Goal: Task Accomplishment & Management: Complete application form

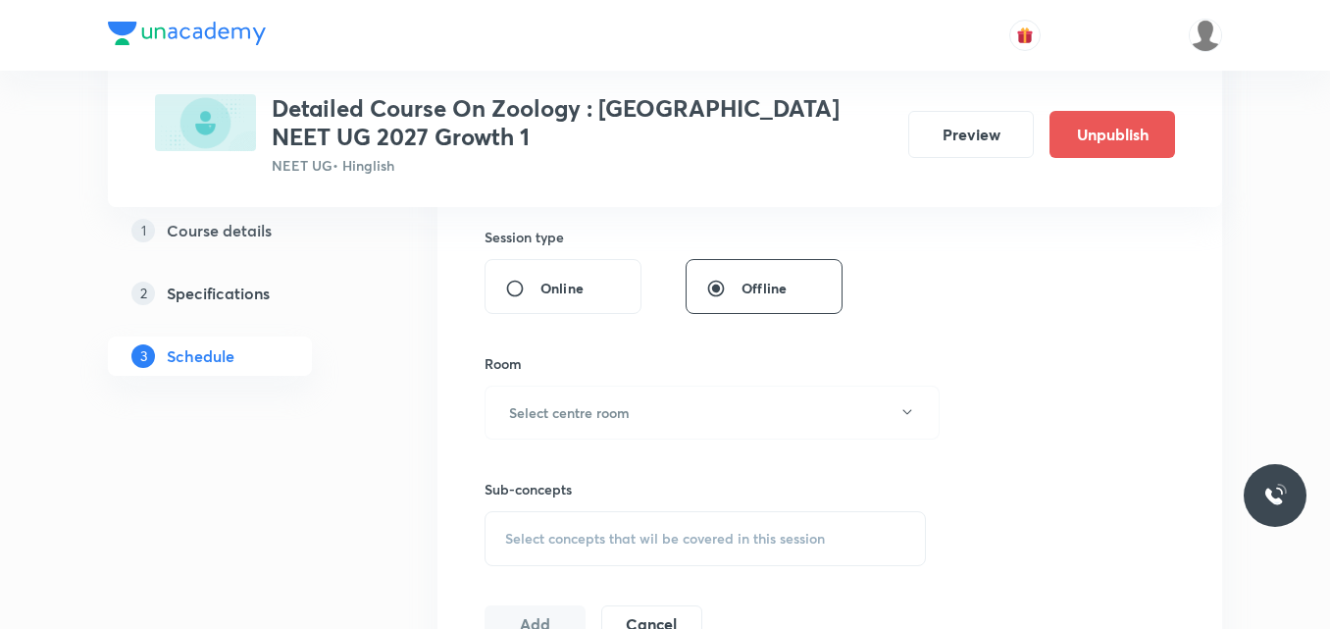
scroll to position [808, 0]
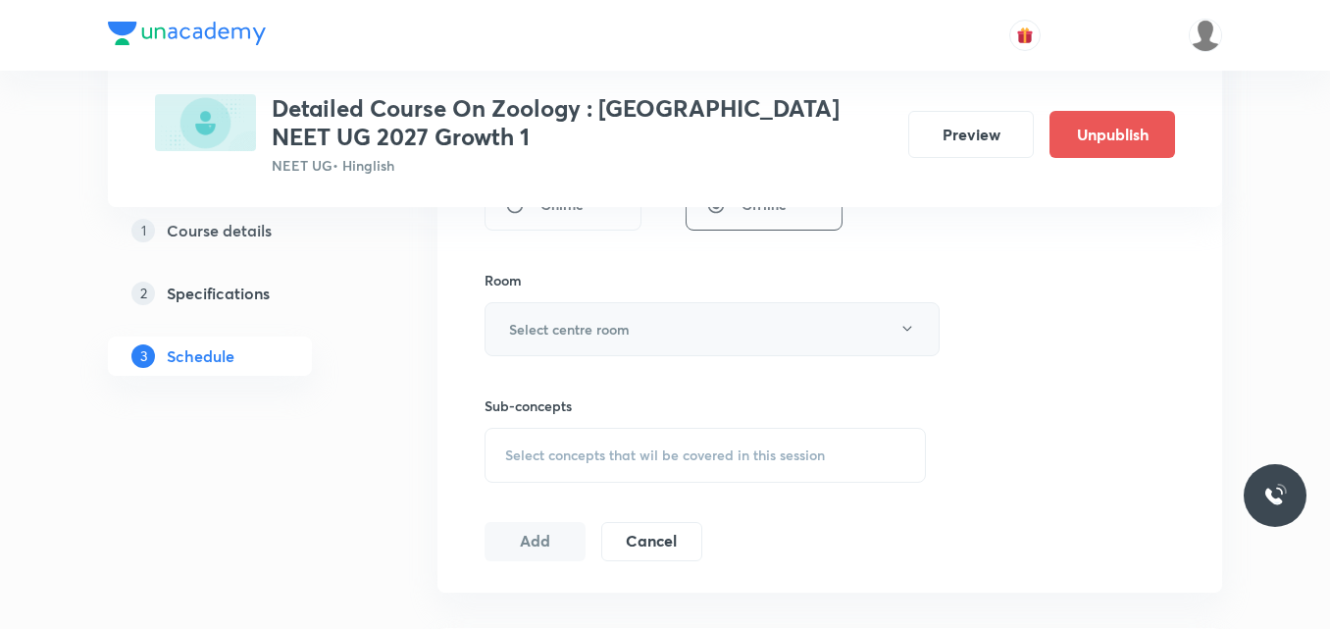
click at [581, 332] on h6 "Select centre room" at bounding box center [569, 329] width 121 height 21
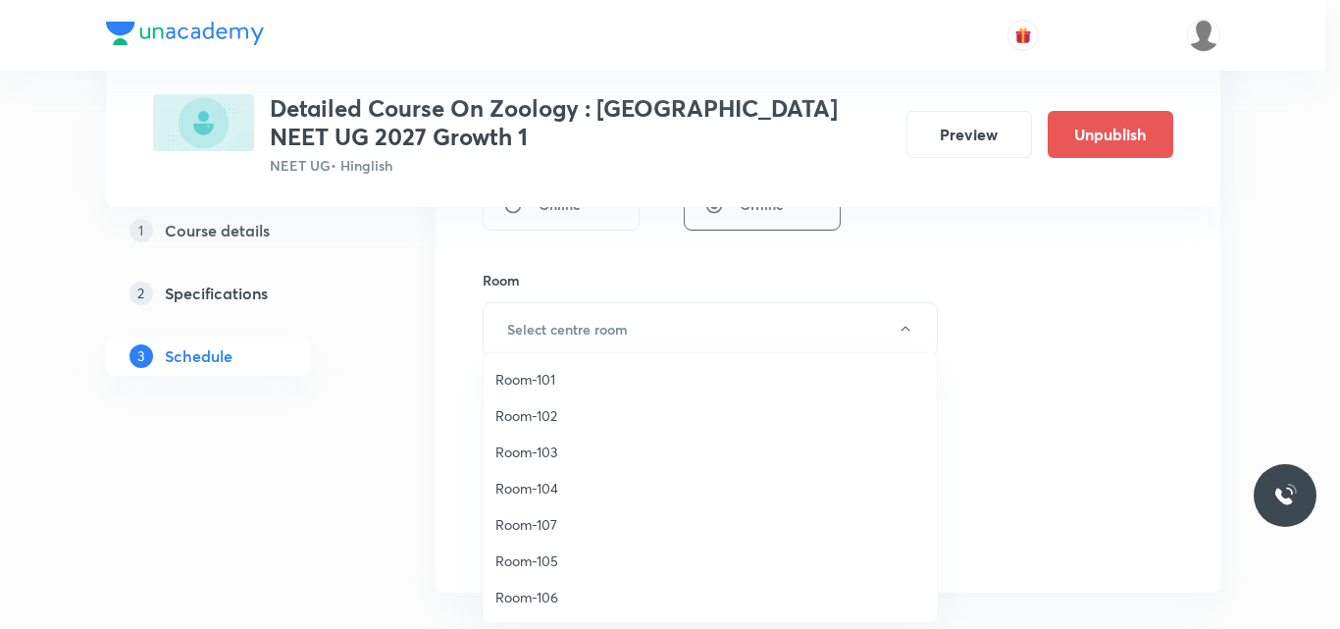
click at [550, 601] on span "Room-106" at bounding box center [710, 597] width 430 height 21
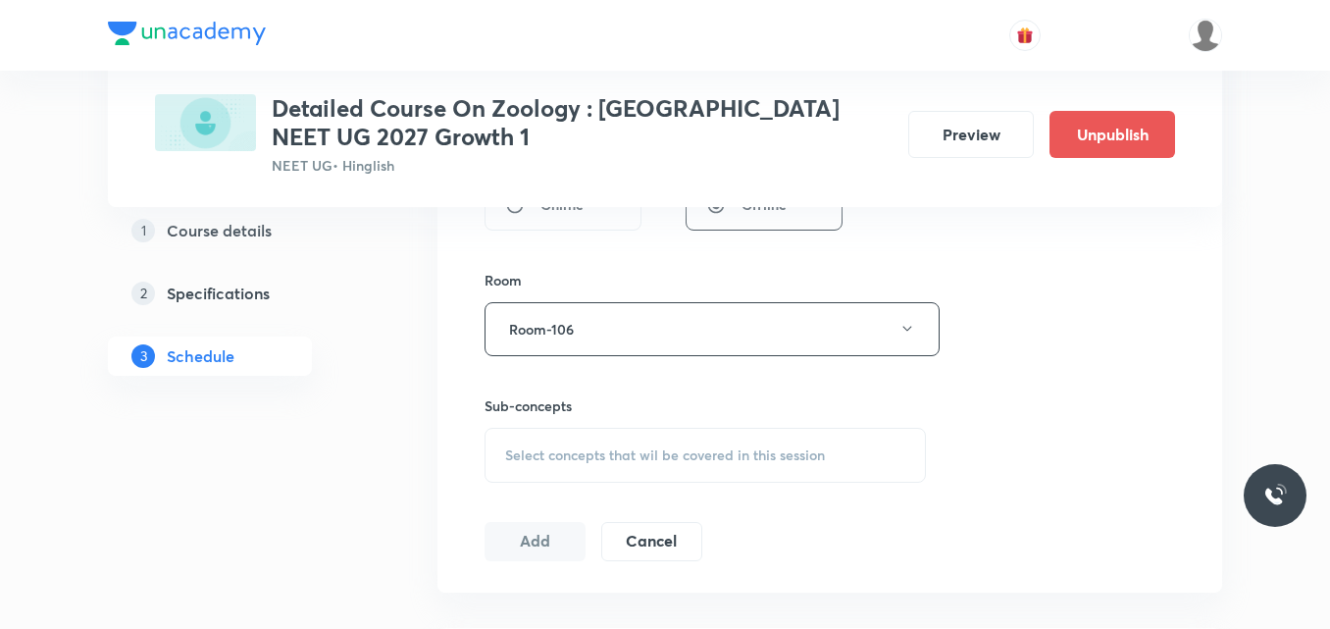
click at [548, 452] on span "Select concepts that wil be covered in this session" at bounding box center [665, 455] width 320 height 16
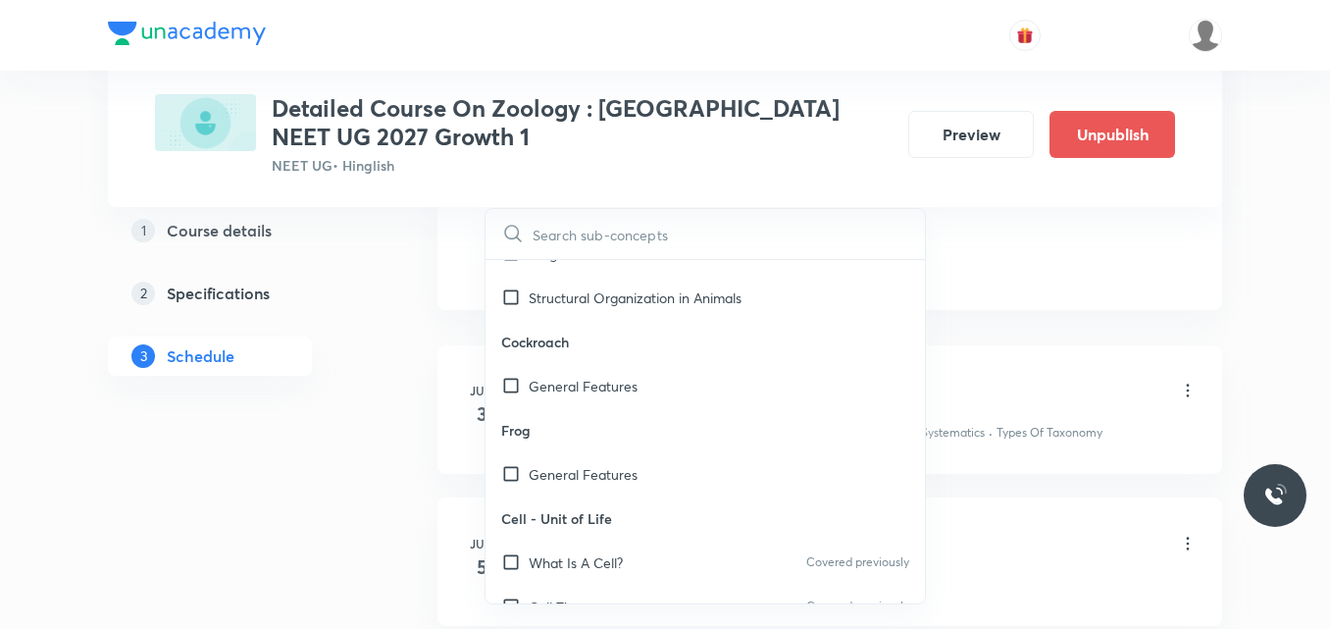
scroll to position [2620, 0]
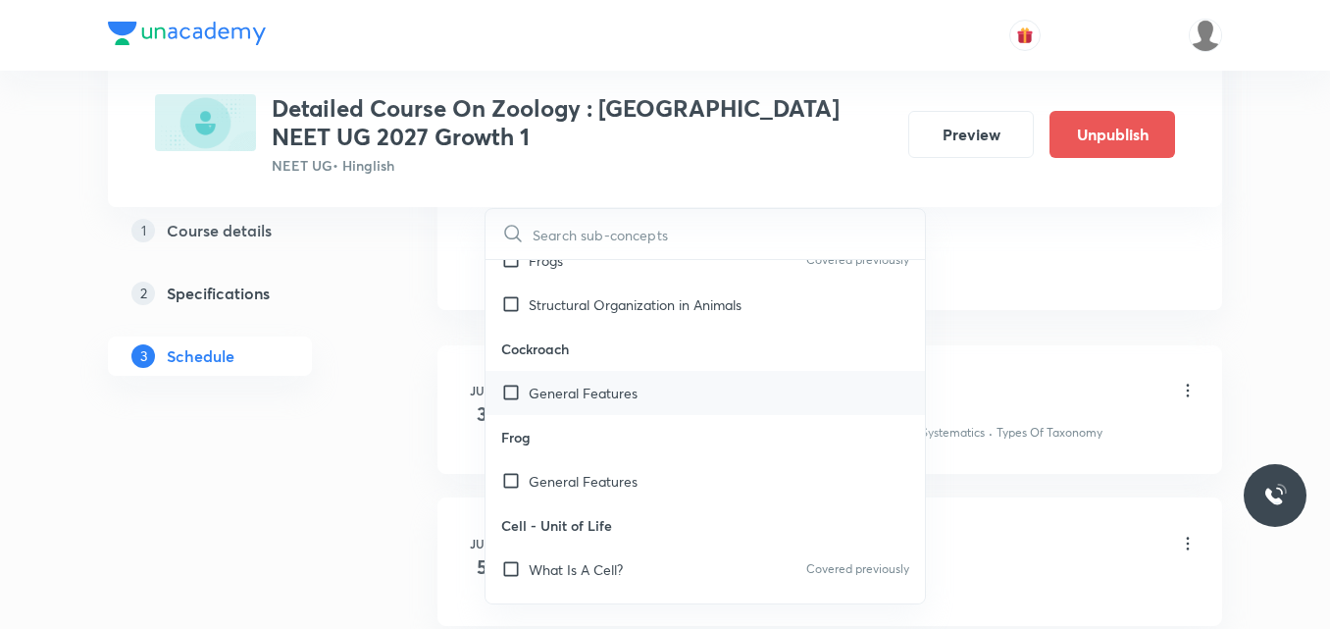
click at [588, 389] on p "General Features" at bounding box center [583, 393] width 109 height 21
checkbox input "true"
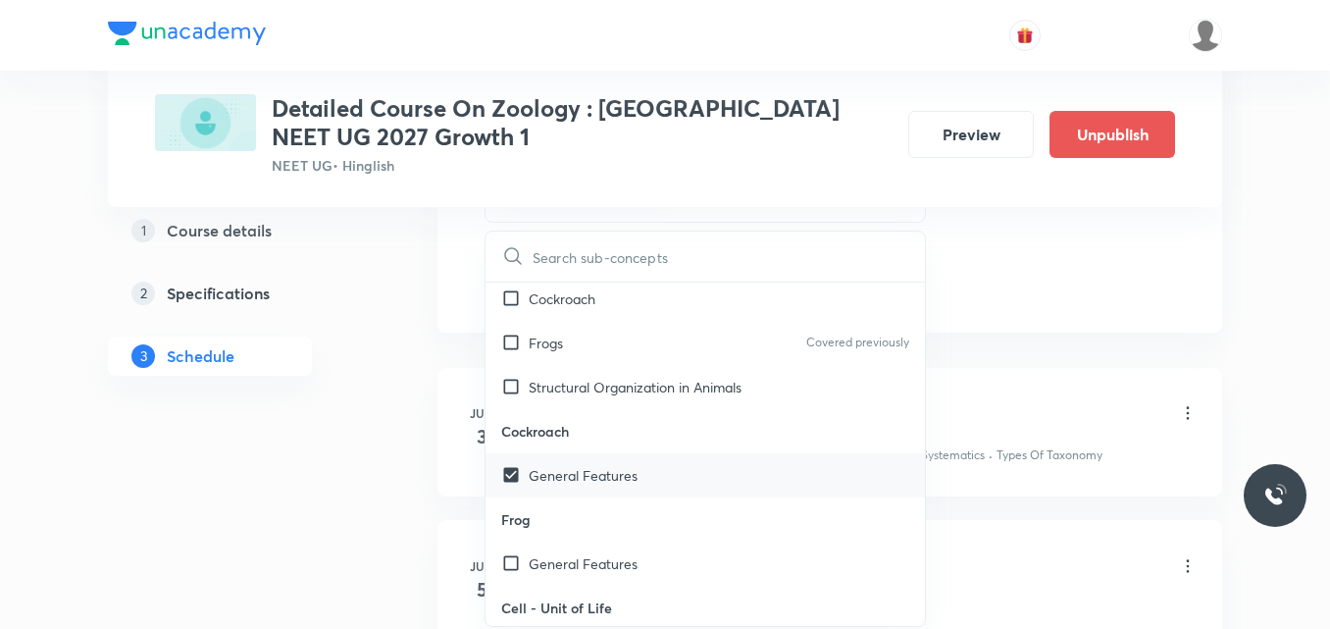
click at [588, 389] on p "Structural Organization in Animals" at bounding box center [635, 387] width 213 height 21
checkbox input "true"
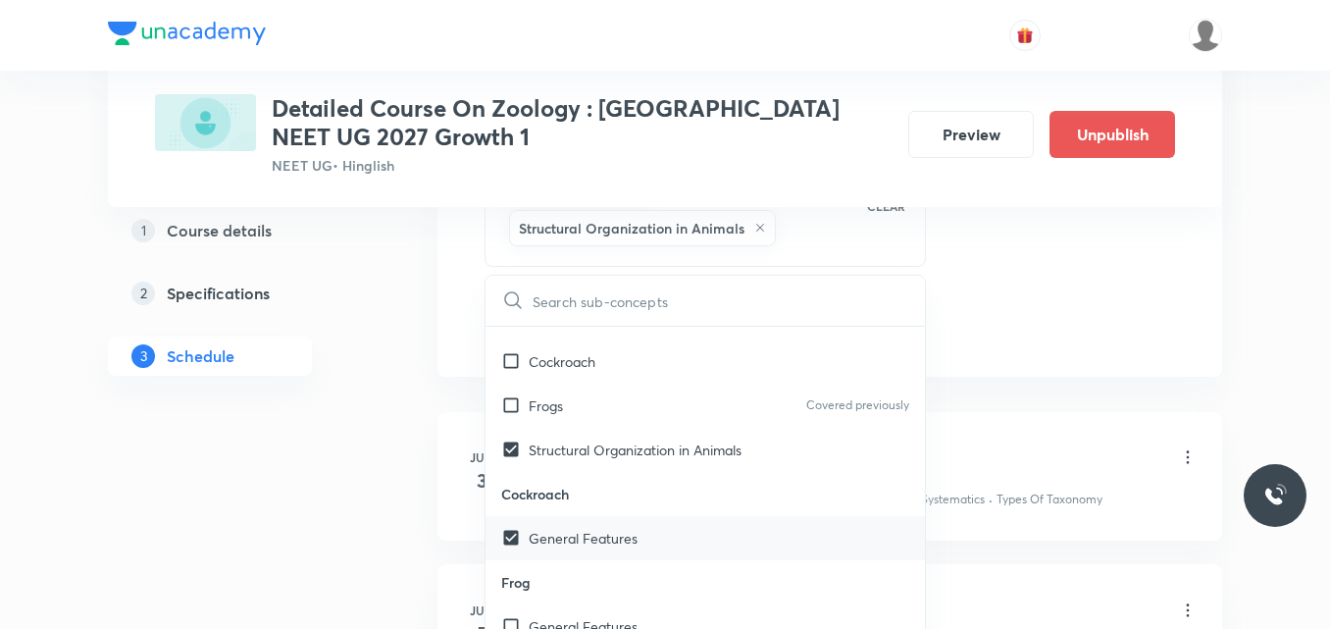
click at [588, 389] on div "Frogs Covered previously" at bounding box center [704, 405] width 439 height 44
checkbox input "true"
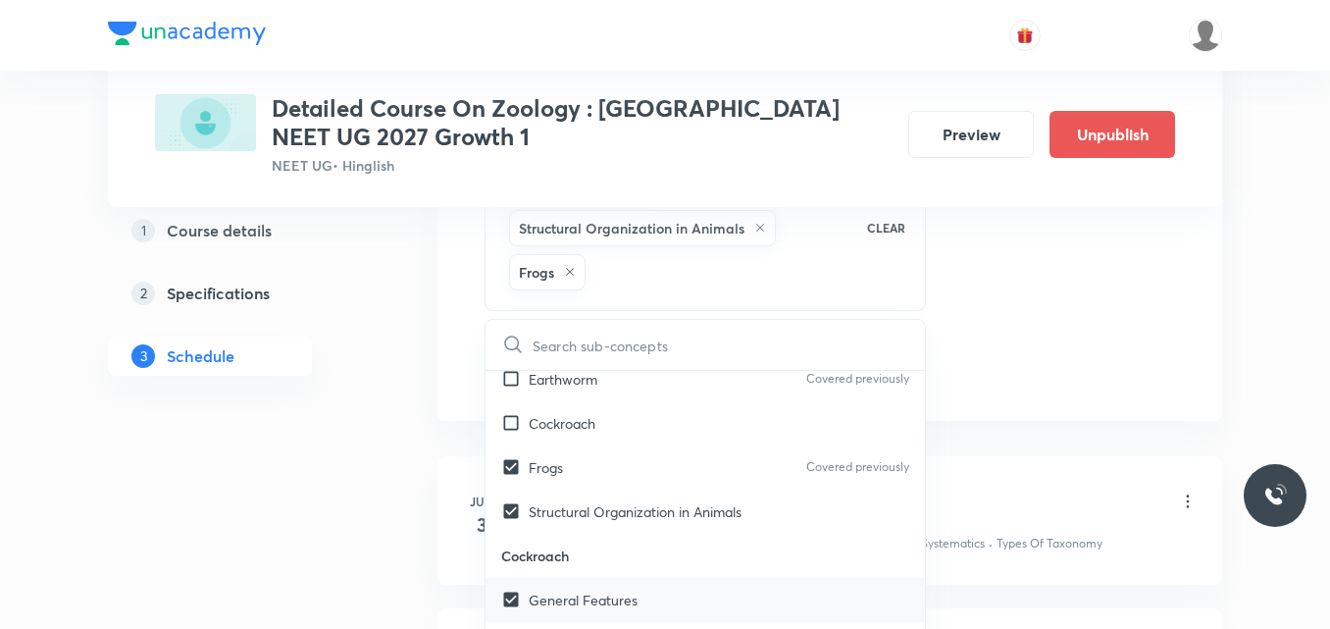
scroll to position [2522, 0]
click at [600, 432] on div "Cockroach" at bounding box center [704, 425] width 439 height 44
checkbox input "true"
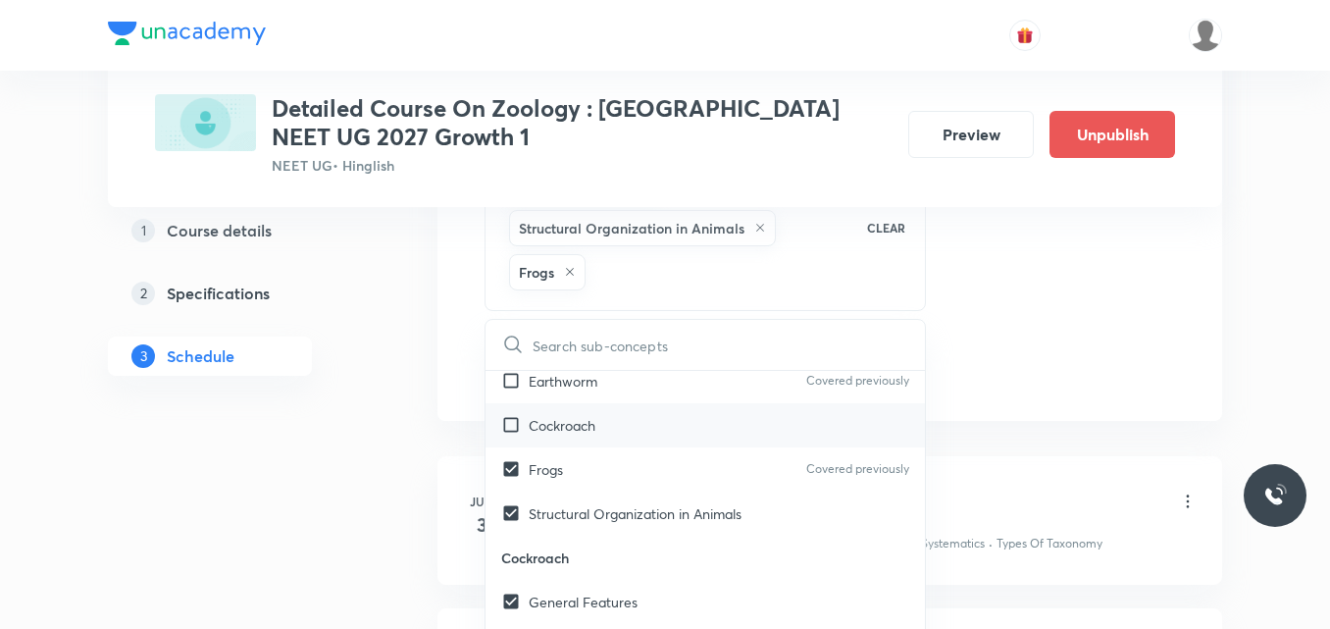
checkbox input "true"
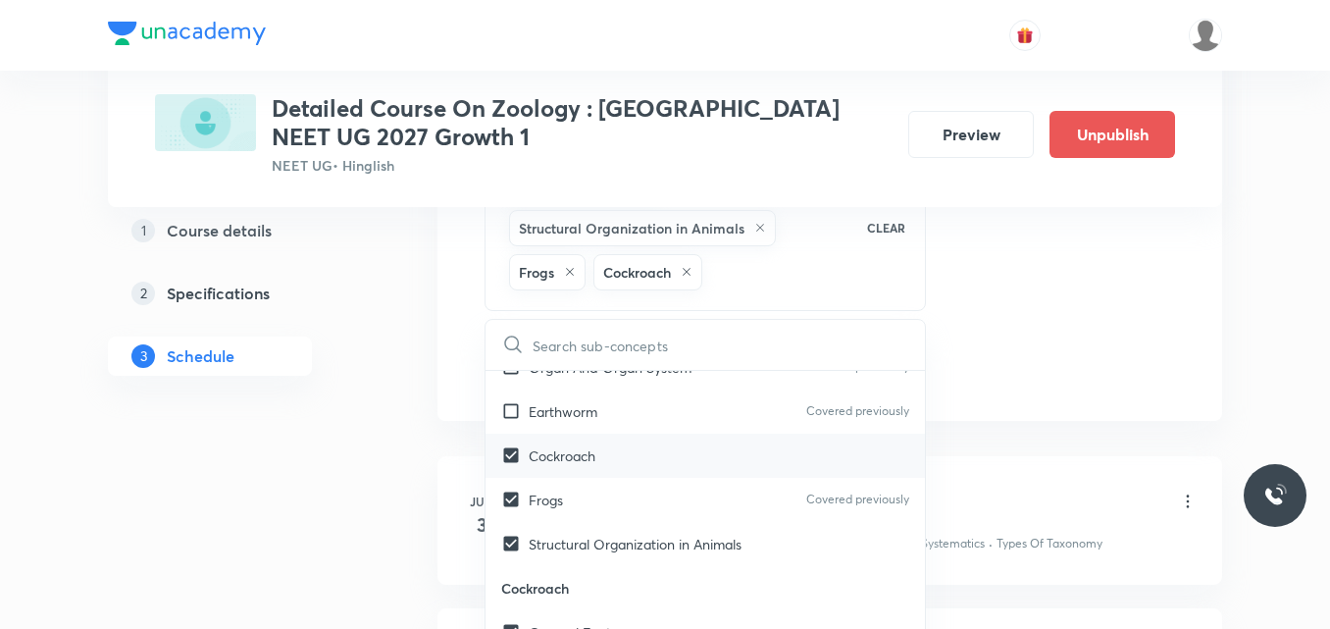
scroll to position [2490, 0]
click at [606, 430] on div "Earthworm Covered previously" at bounding box center [704, 412] width 439 height 44
checkbox input "true"
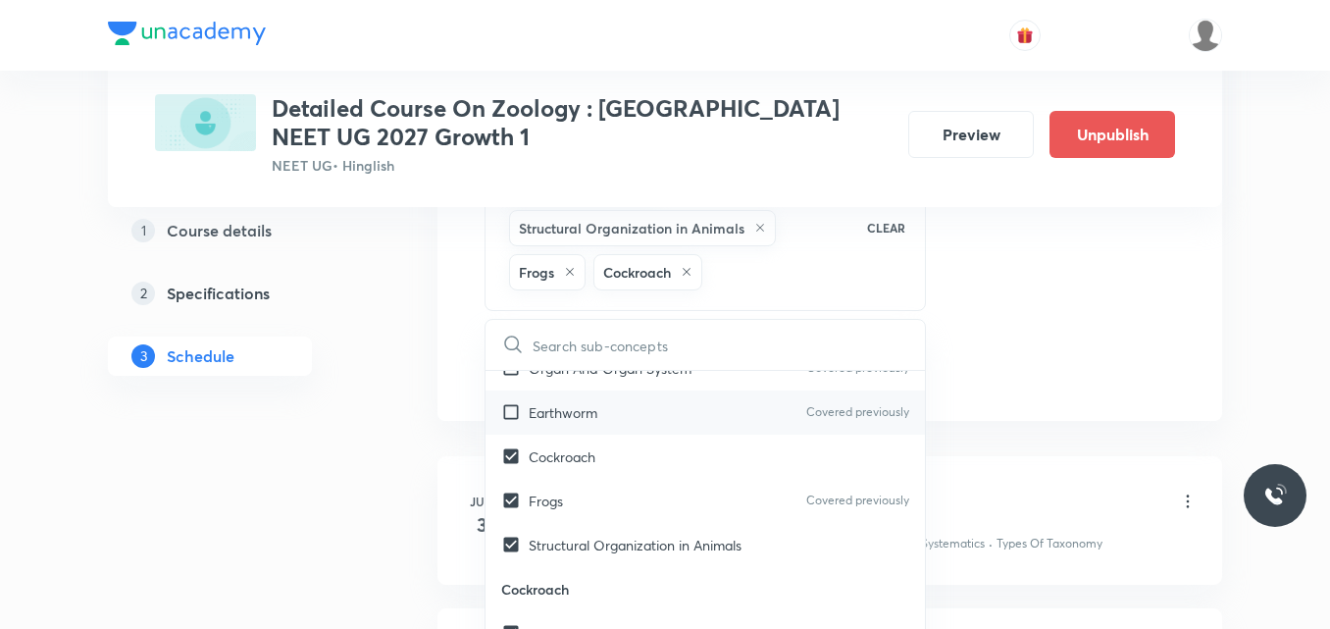
checkbox input "true"
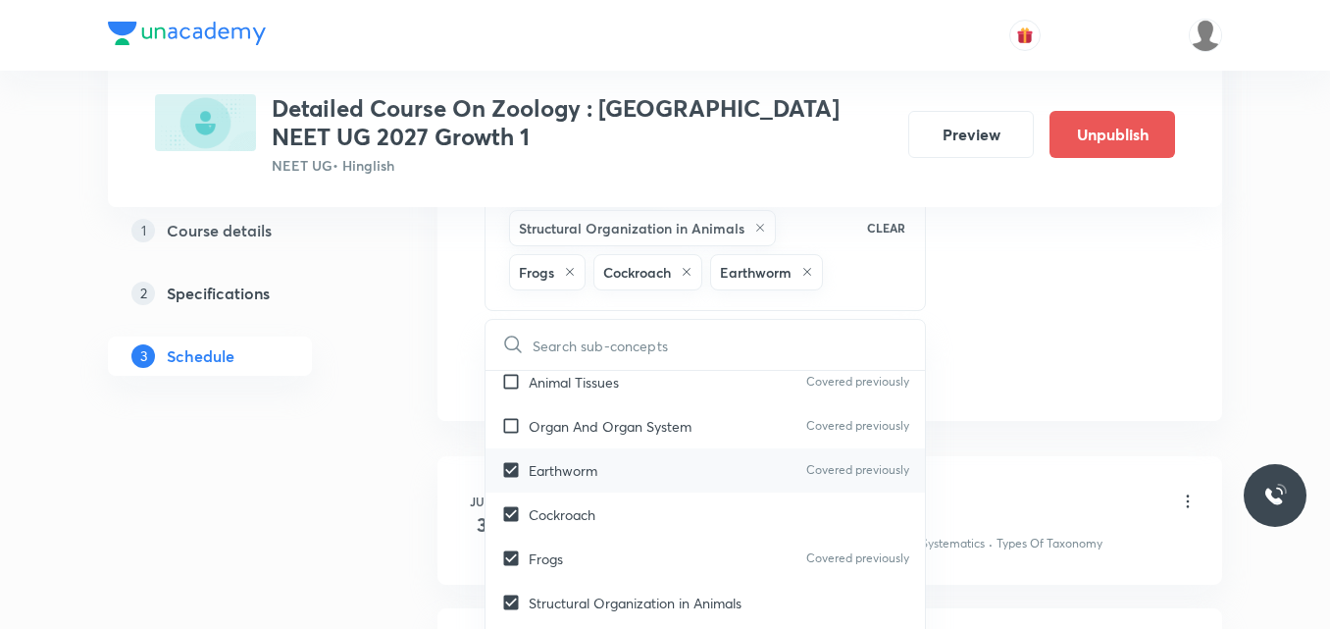
scroll to position [2427, 0]
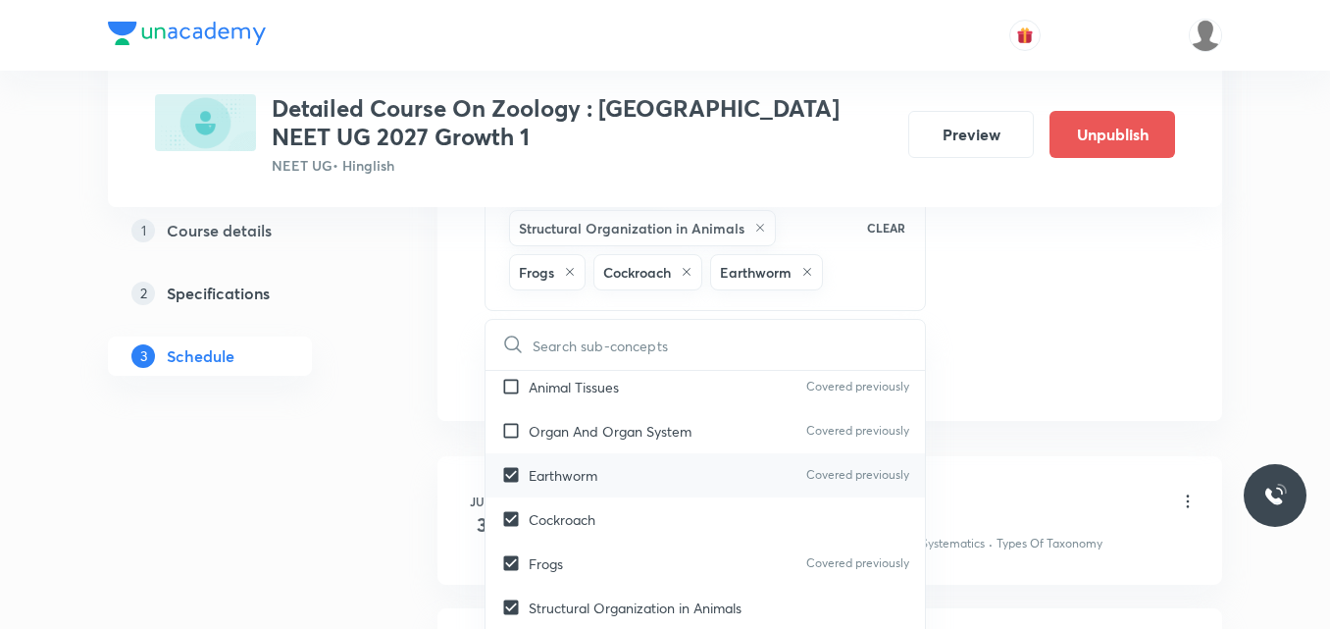
click at [606, 430] on p "Organ And Organ System" at bounding box center [610, 431] width 163 height 21
checkbox input "true"
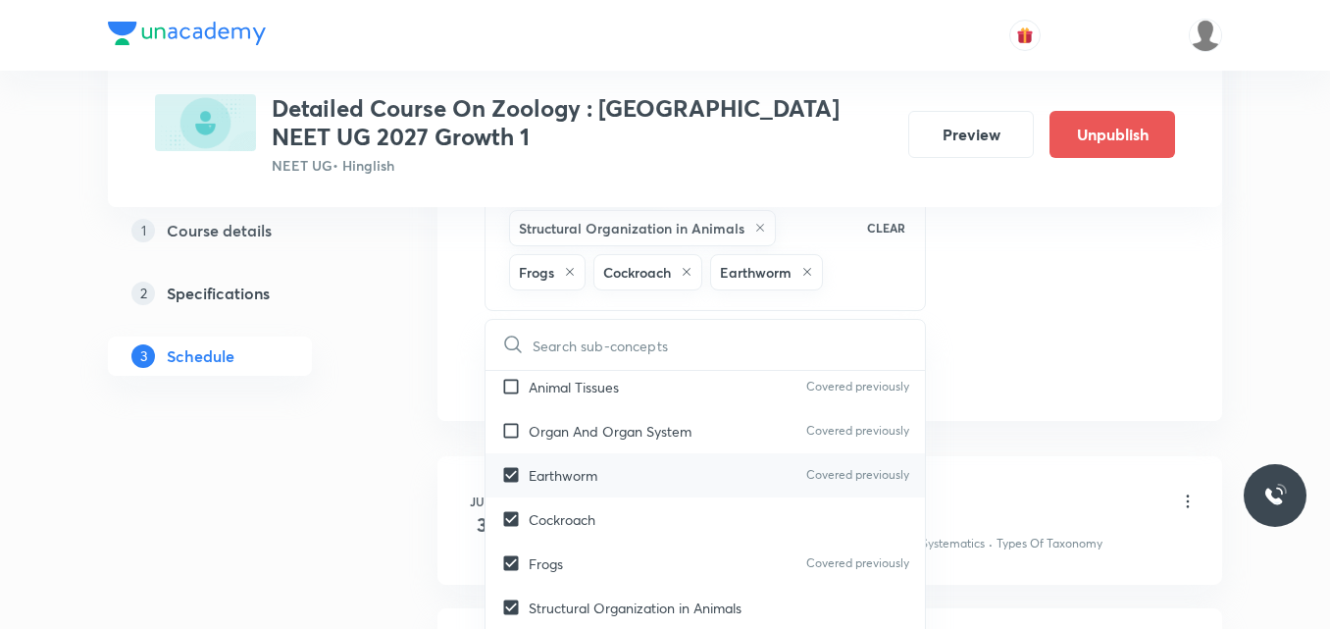
checkbox input "true"
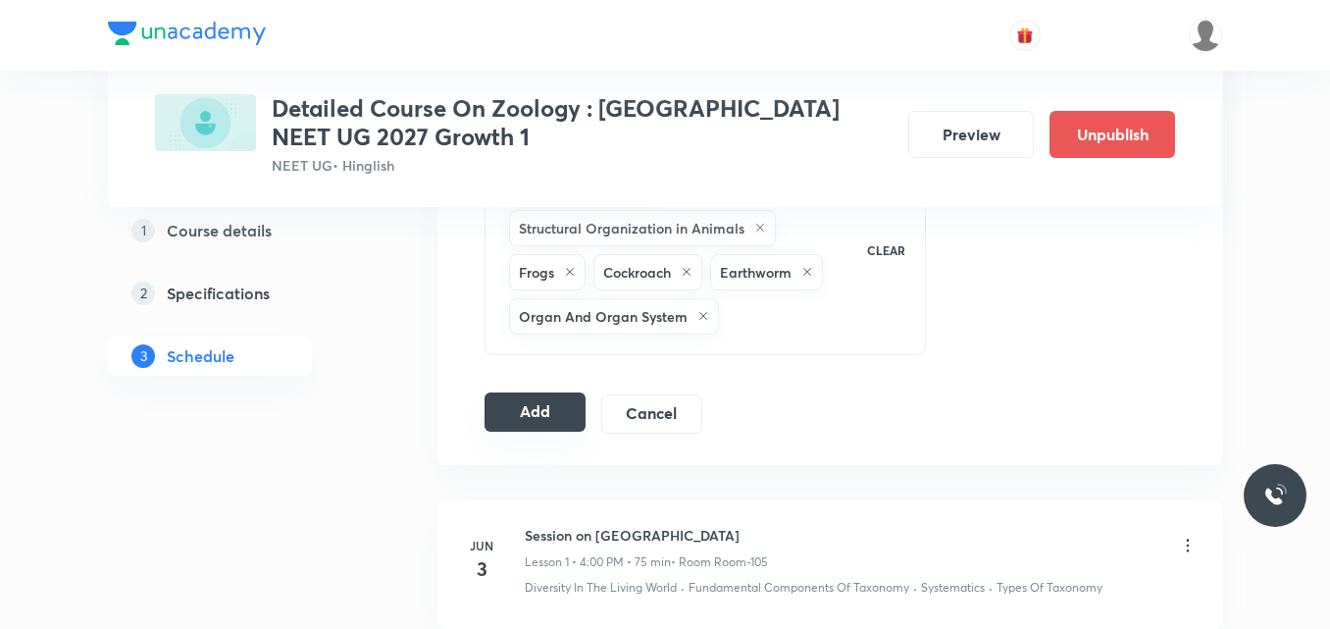
click at [534, 408] on button "Add" at bounding box center [535, 411] width 101 height 39
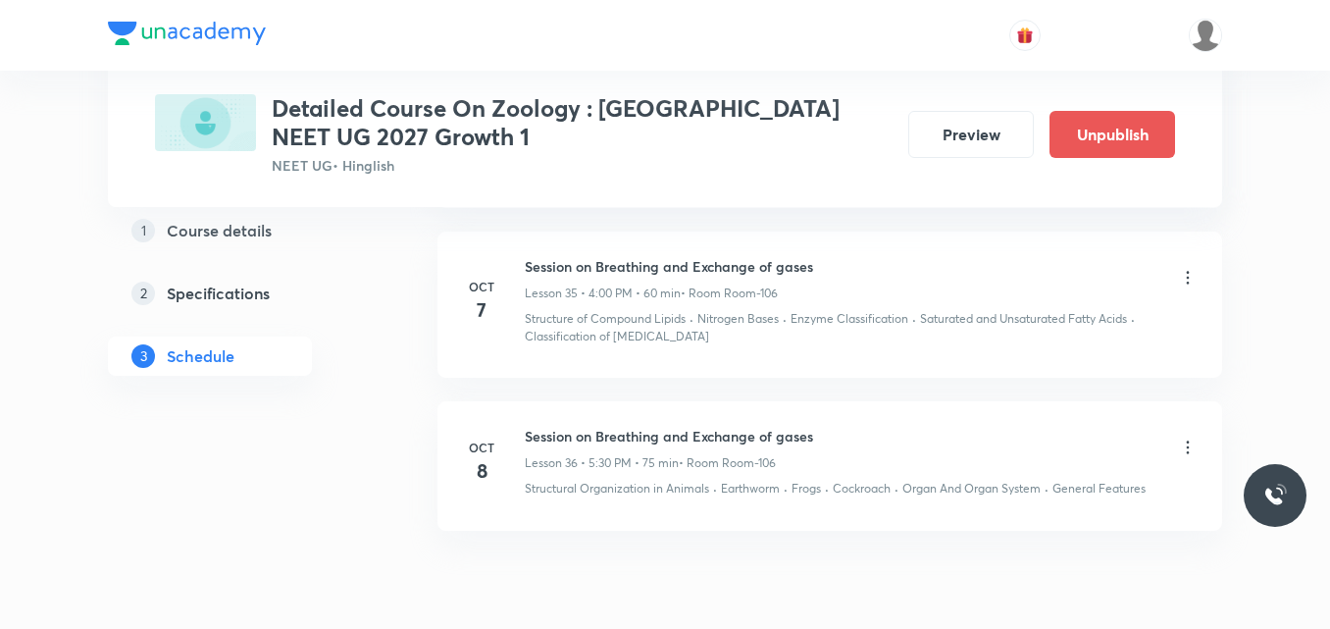
scroll to position [5696, 0]
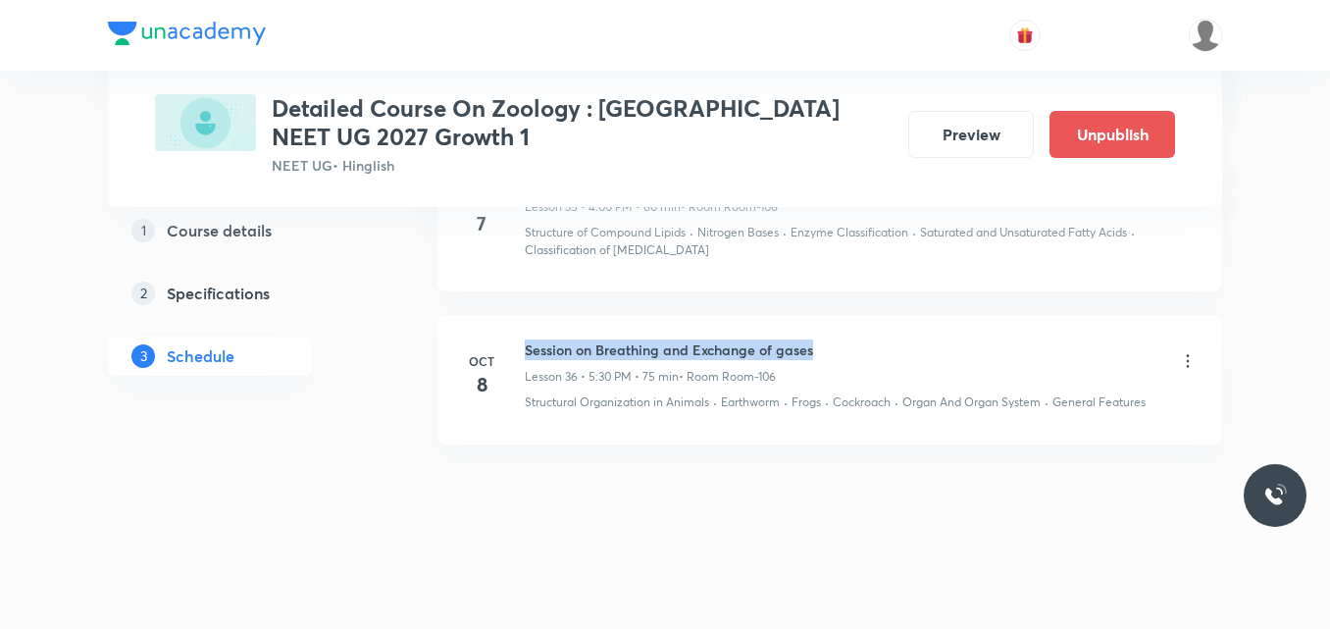
drag, startPoint x: 528, startPoint y: 347, endPoint x: 861, endPoint y: 348, distance: 333.5
click at [861, 348] on div "Session on Breathing and Exchange of gases Lesson 36 • 5:30 PM • 75 min • Room …" at bounding box center [861, 362] width 673 height 46
copy h6 "Session on Breathing and Exchange of gases"
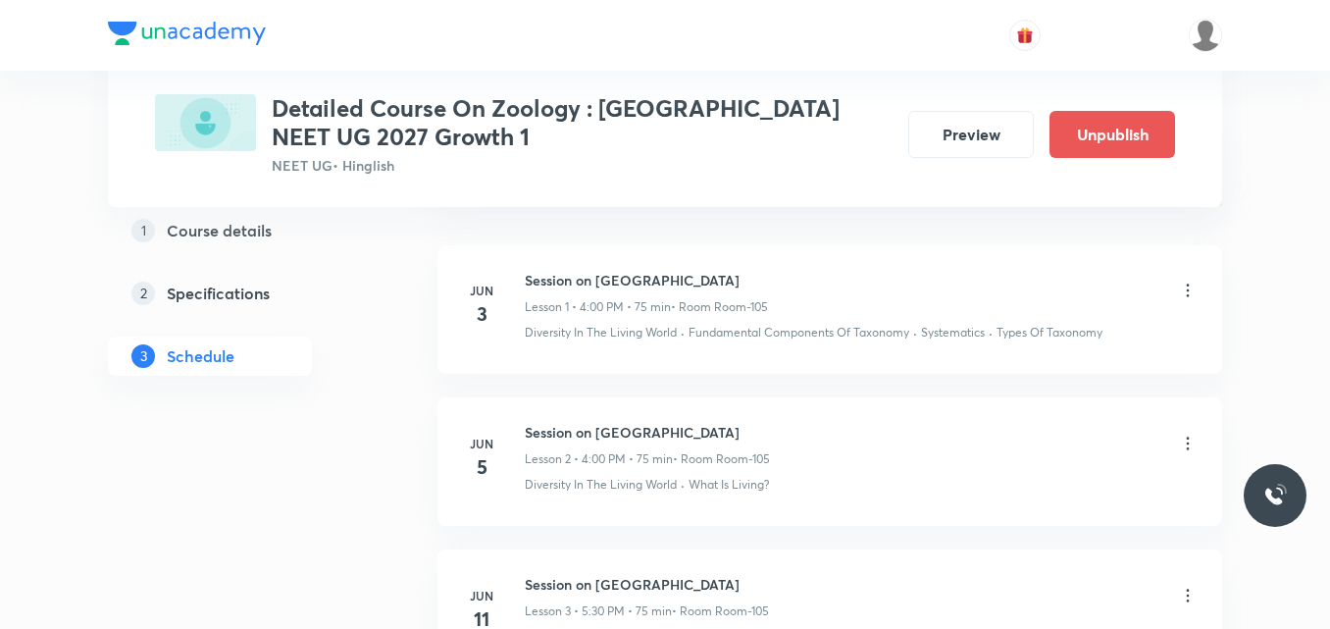
scroll to position [0, 0]
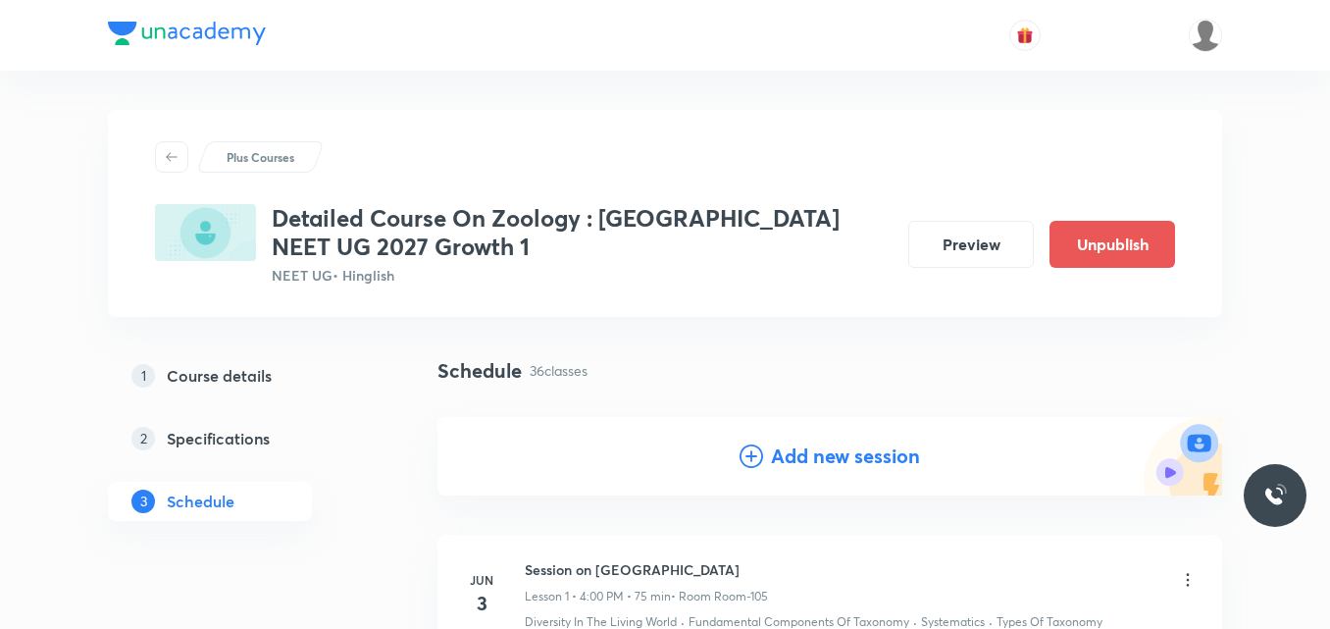
click at [749, 457] on icon at bounding box center [752, 456] width 24 height 24
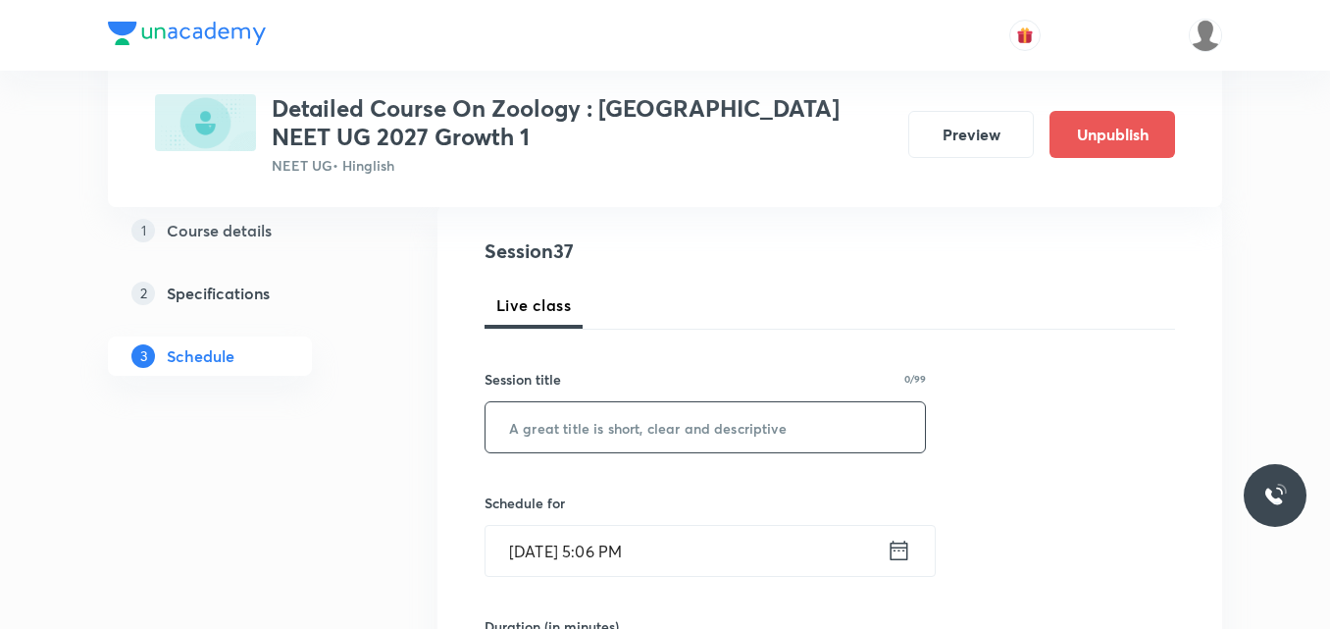
scroll to position [213, 0]
click at [622, 424] on input "text" at bounding box center [704, 426] width 439 height 50
paste input "Session on Breathing and Exchange of gases"
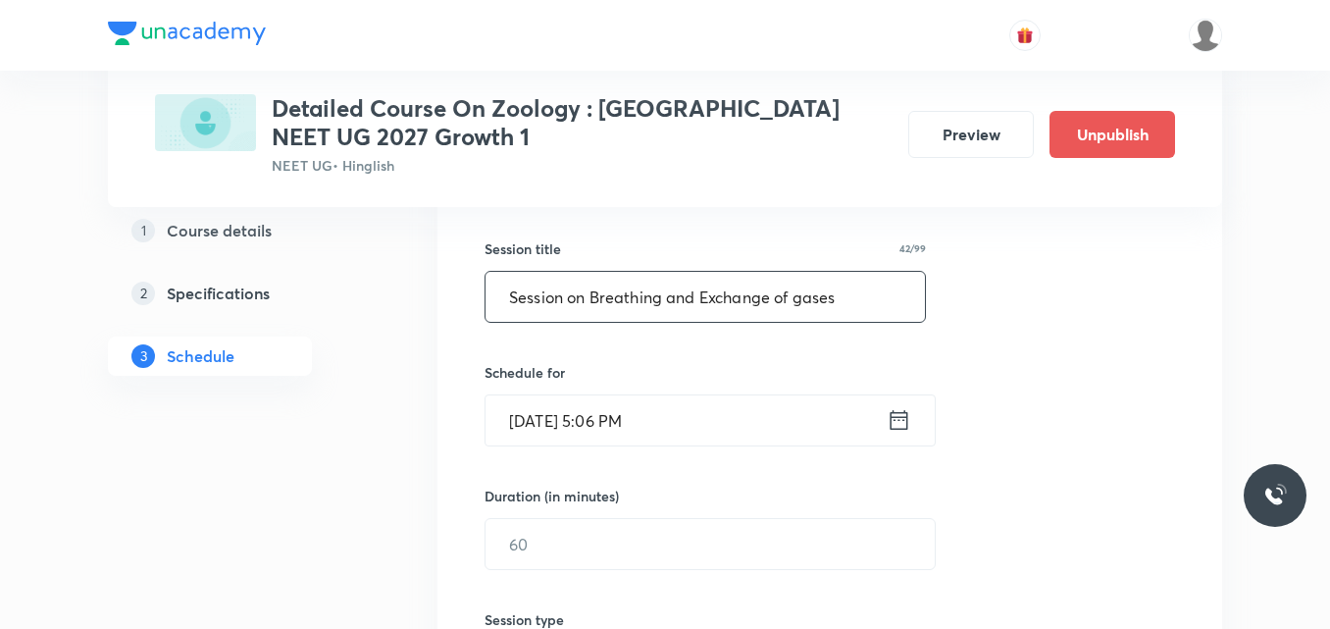
scroll to position [362, 0]
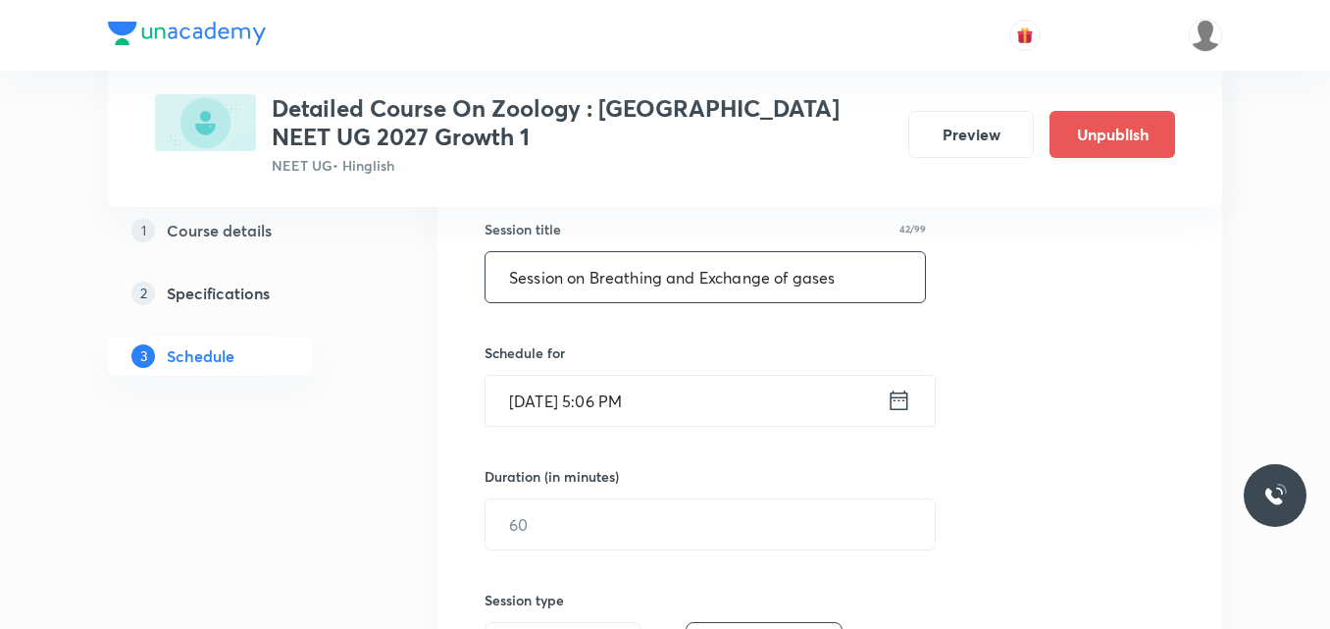
type input "Session on Breathing and Exchange of gases"
click at [902, 407] on icon at bounding box center [899, 399] width 25 height 27
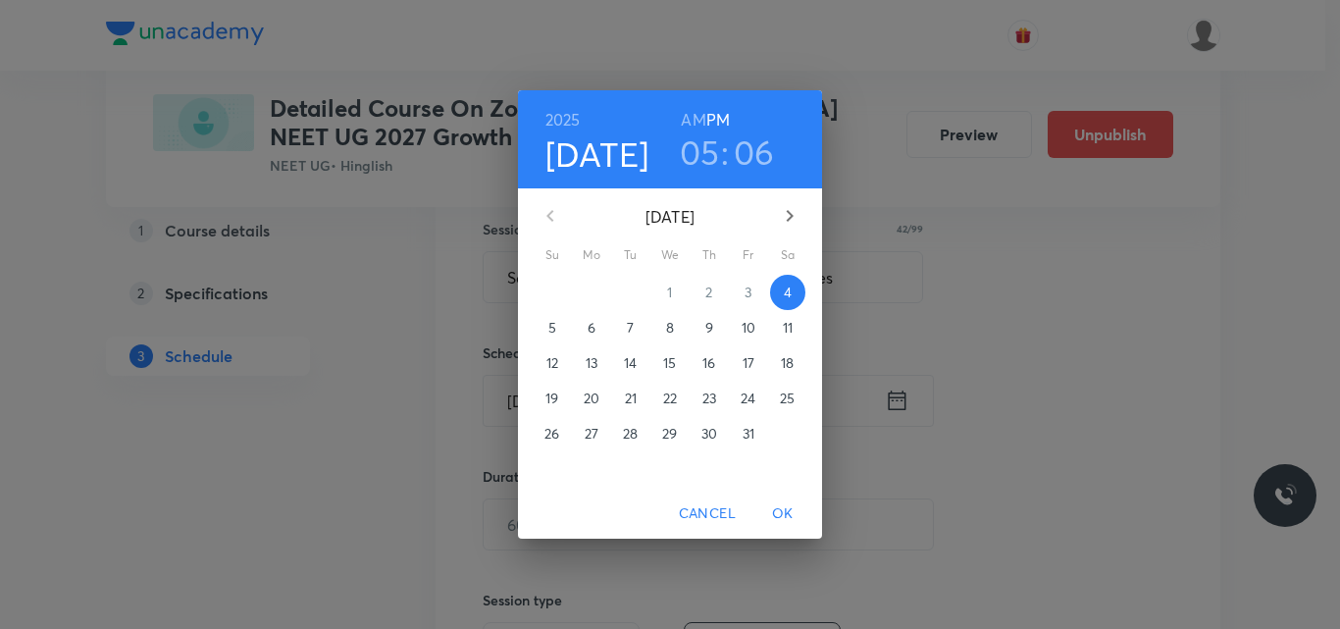
click at [705, 330] on p "9" at bounding box center [709, 328] width 8 height 20
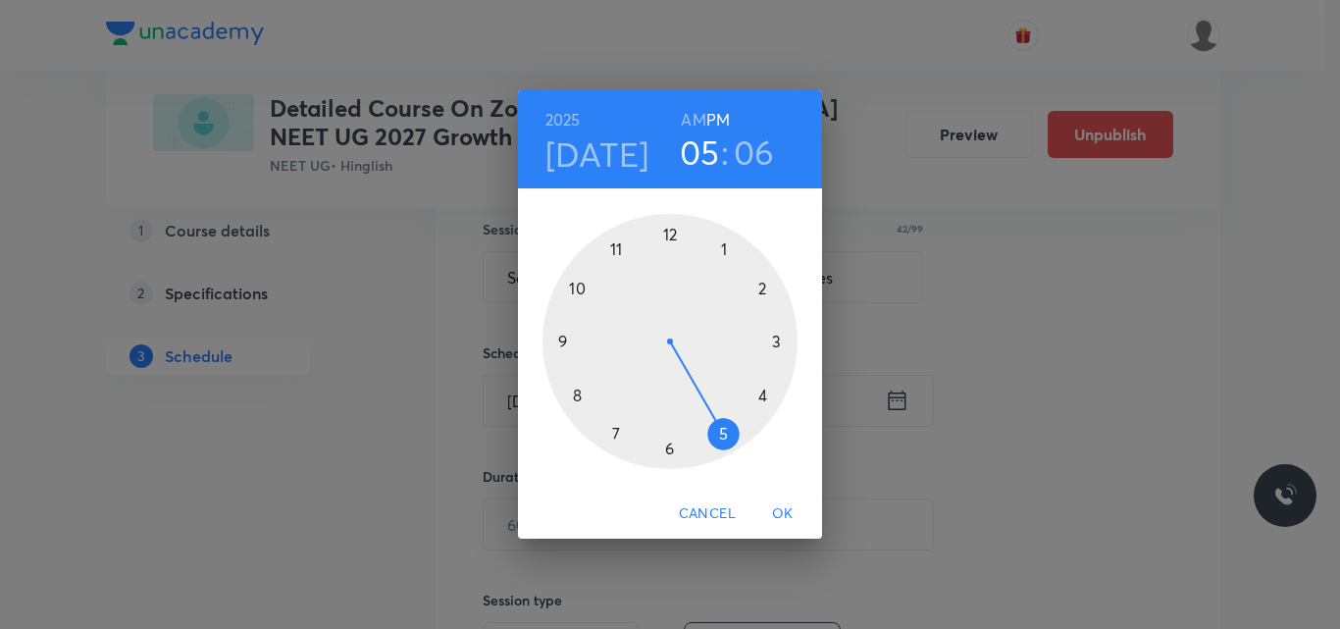
click at [723, 433] on div at bounding box center [669, 341] width 255 height 255
click at [669, 449] on div at bounding box center [669, 341] width 255 height 255
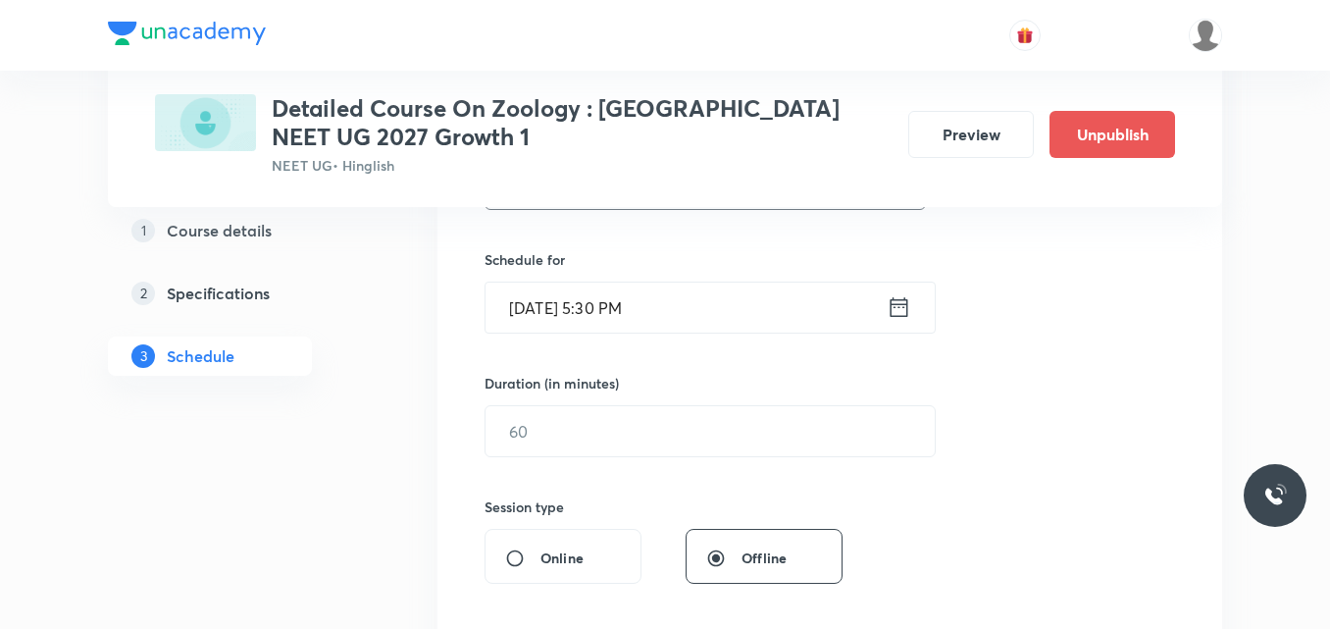
scroll to position [459, 0]
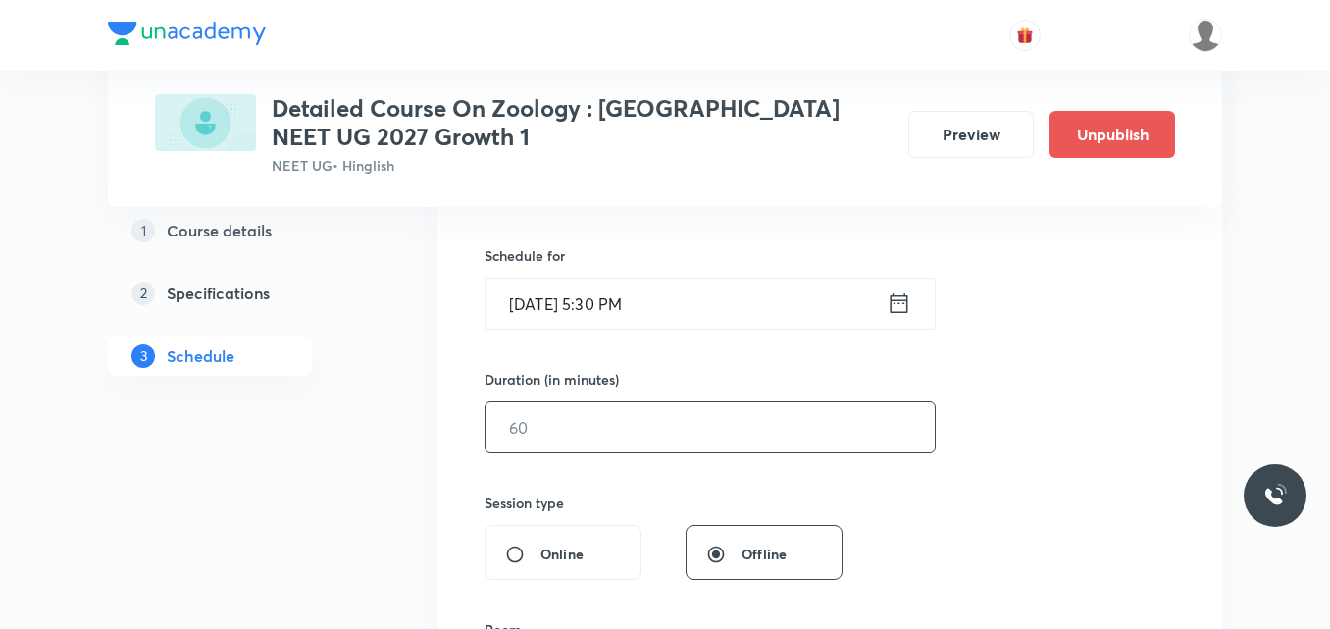
click at [530, 440] on input "text" at bounding box center [709, 427] width 449 height 50
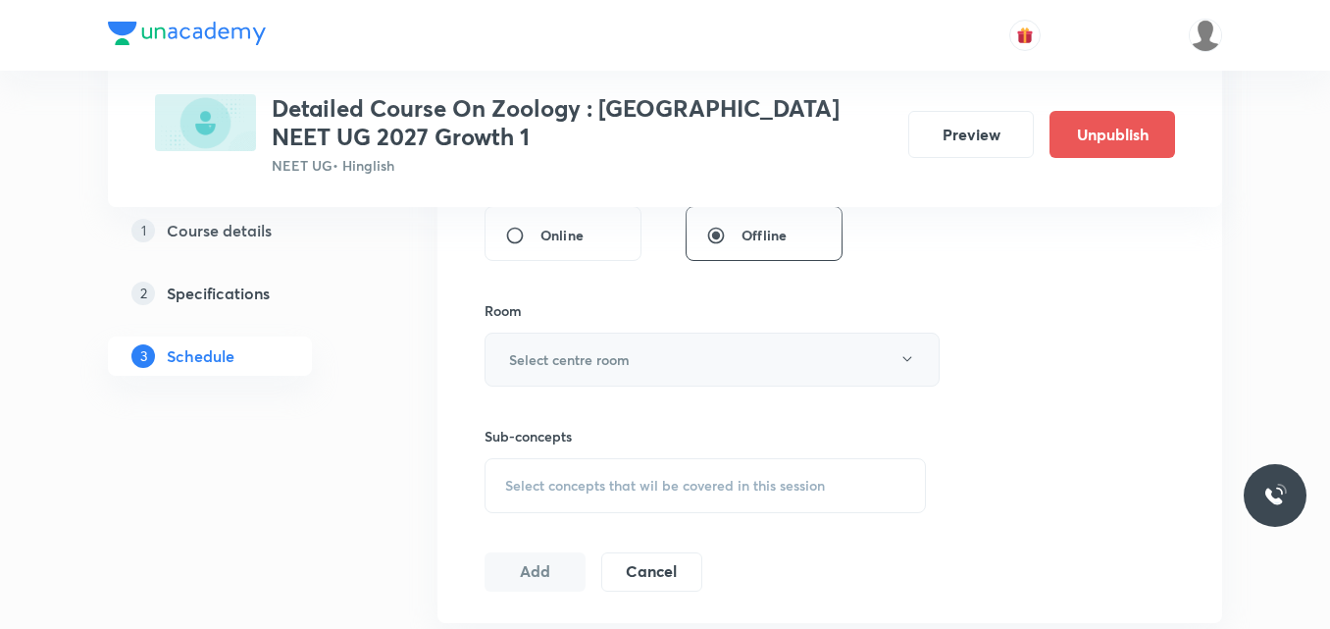
scroll to position [784, 0]
type input "75"
click at [569, 351] on h6 "Select centre room" at bounding box center [569, 353] width 121 height 21
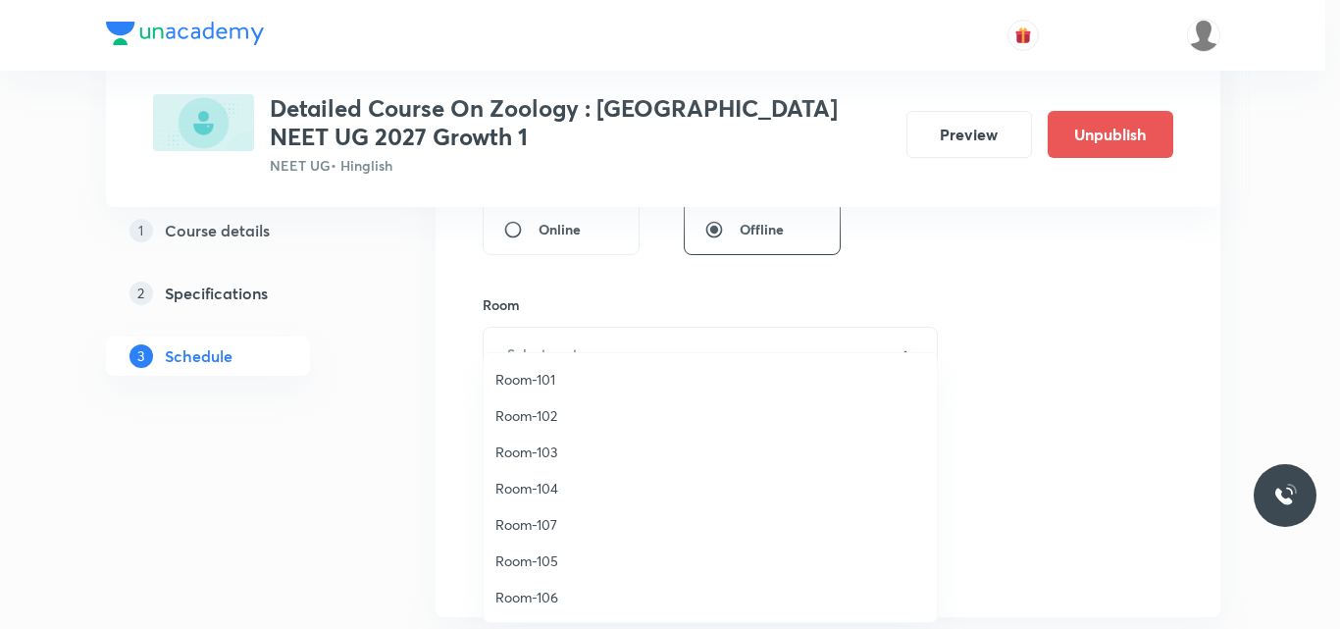
click at [548, 597] on span "Room-106" at bounding box center [710, 597] width 430 height 21
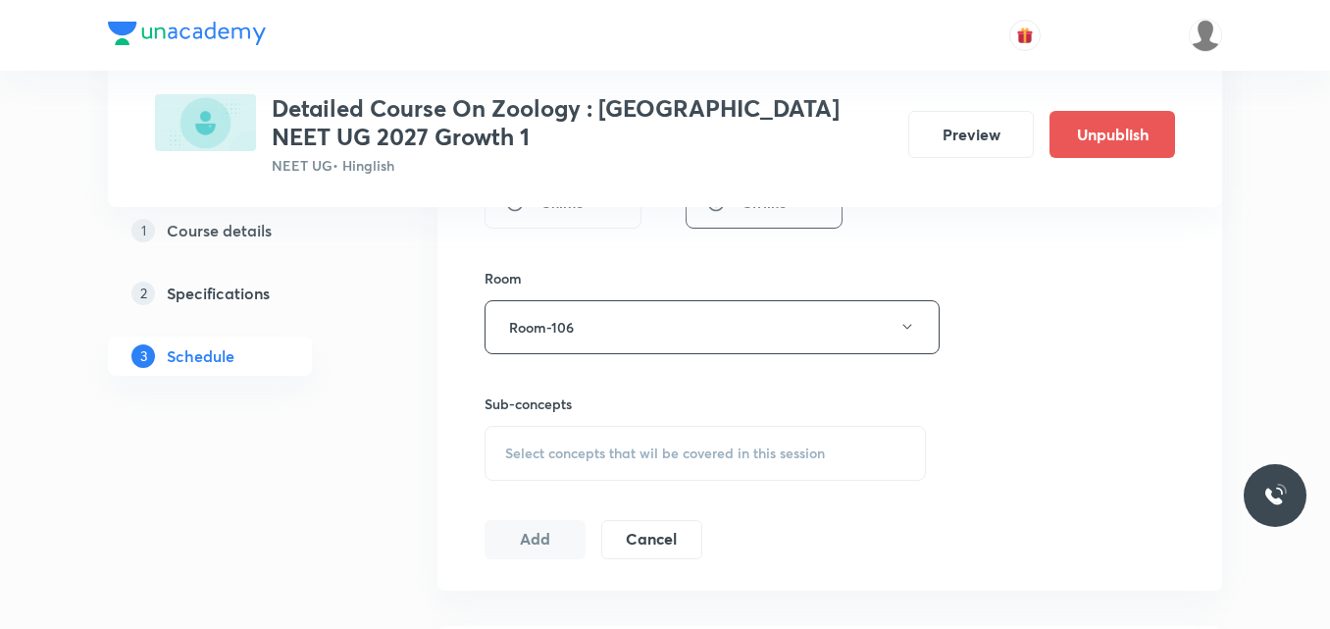
scroll to position [812, 0]
click at [572, 451] on span "Select concepts that wil be covered in this session" at bounding box center [665, 451] width 320 height 16
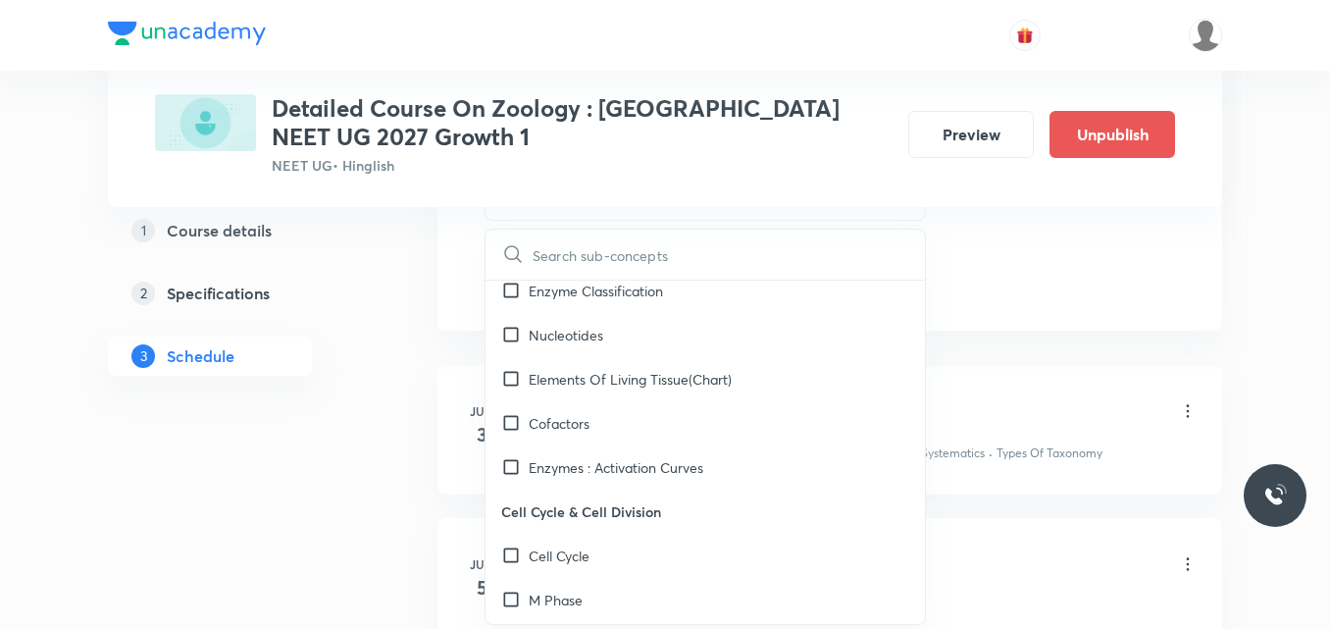
scroll to position [4453, 0]
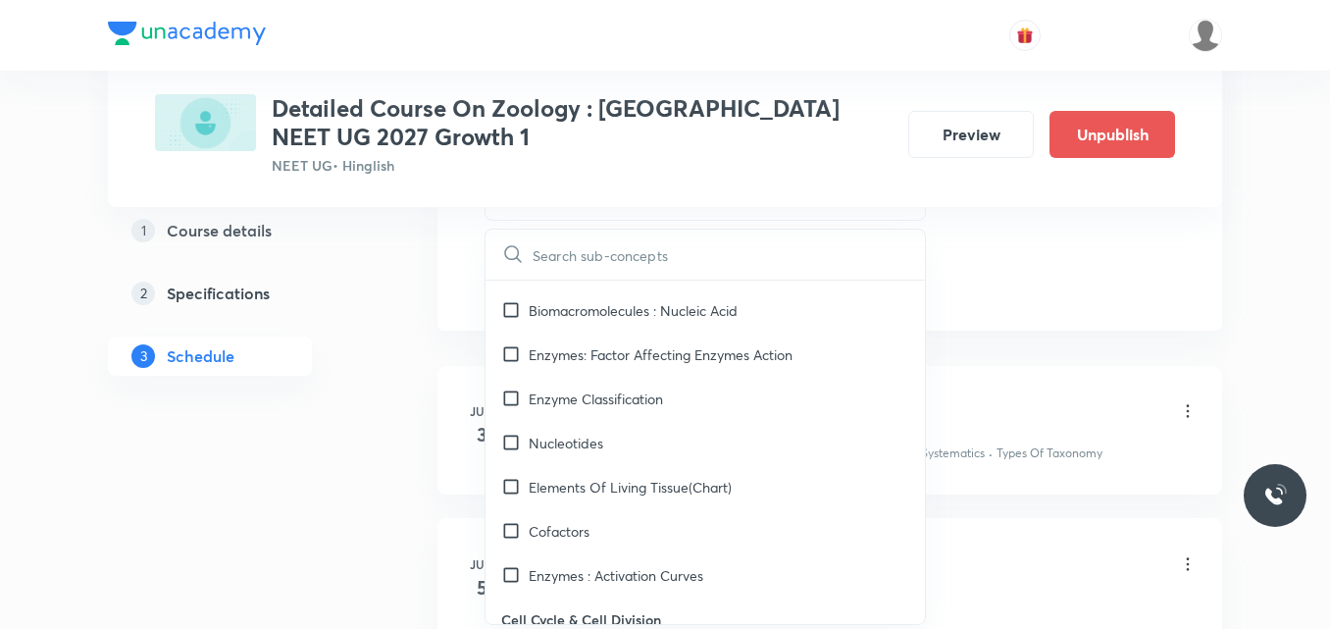
click at [643, 477] on p "Elements Of Living Tissue(Chart)" at bounding box center [630, 487] width 203 height 21
checkbox input "true"
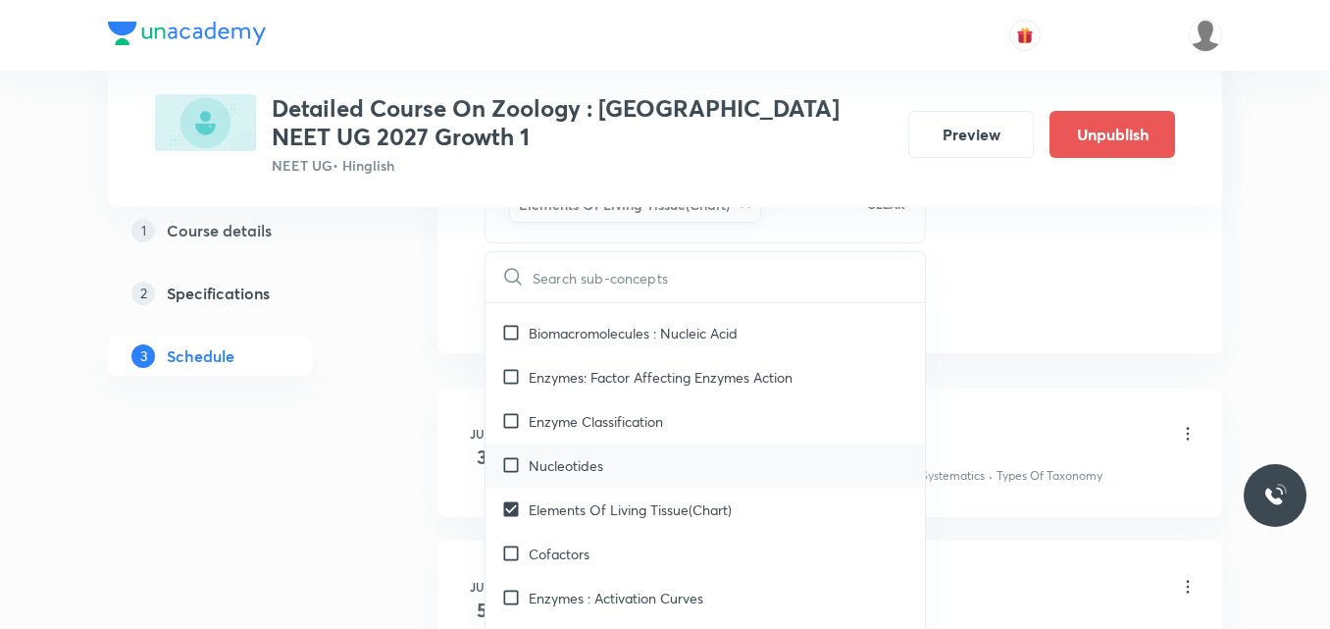
click at [601, 455] on div "Nucleotides" at bounding box center [704, 465] width 439 height 44
checkbox input "true"
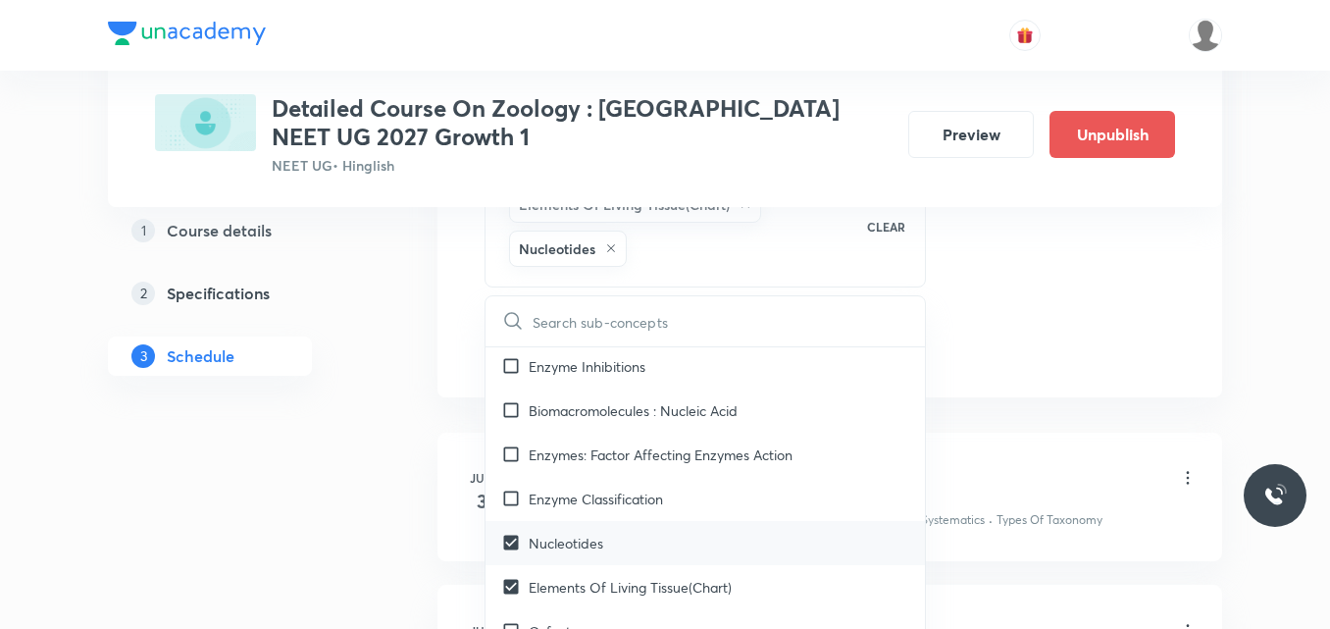
scroll to position [4419, 0]
click at [601, 455] on div "Enzymes: Factor Affecting Enzymes Action" at bounding box center [704, 456] width 439 height 44
checkbox input "true"
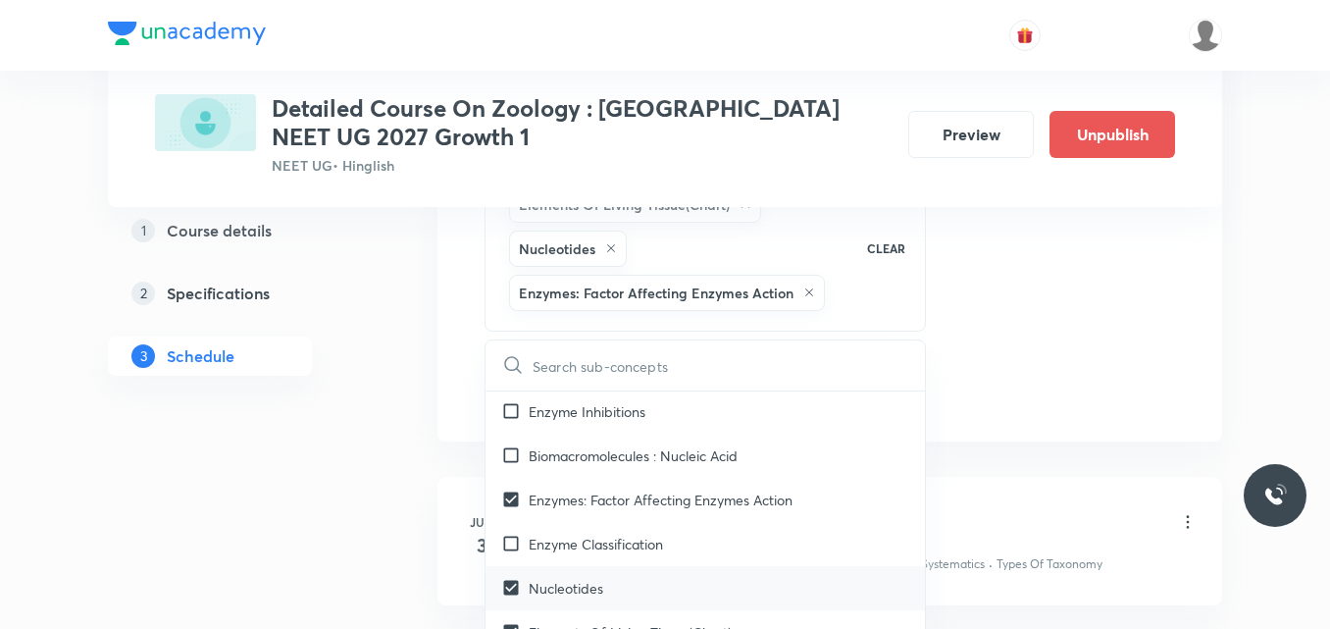
click at [601, 455] on div "Biomacromolecules : Nucleic Acid" at bounding box center [704, 456] width 439 height 44
checkbox input "true"
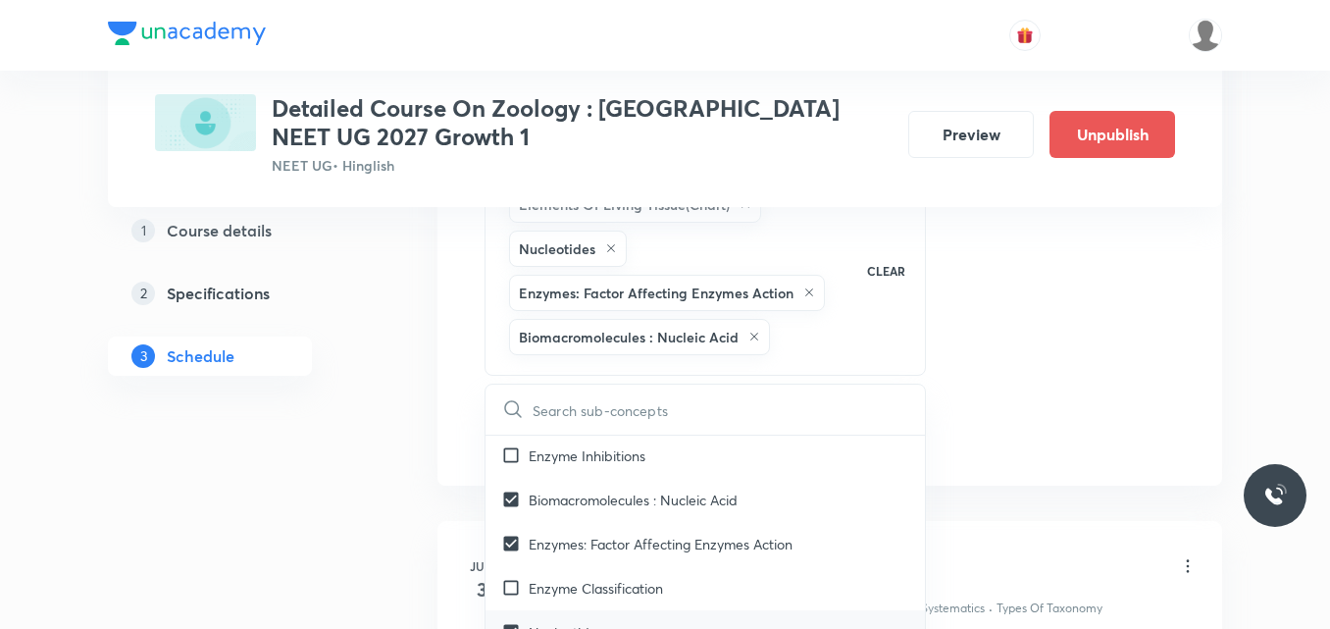
checkbox input "true"
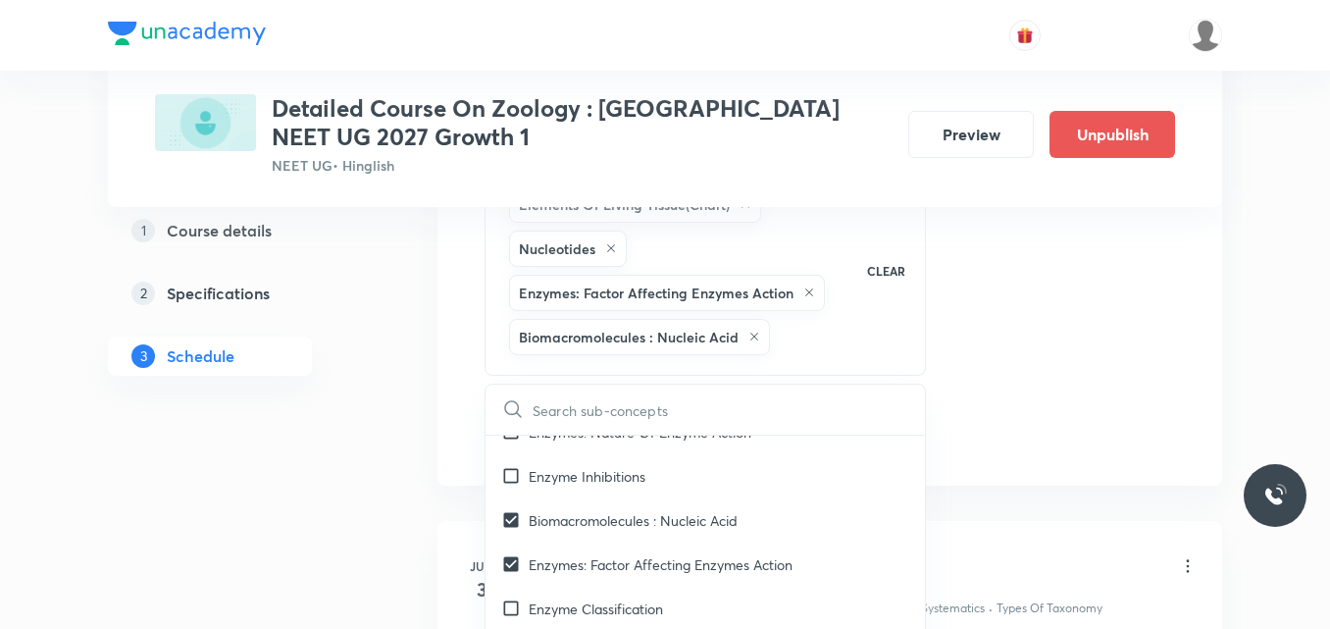
scroll to position [4439, 0]
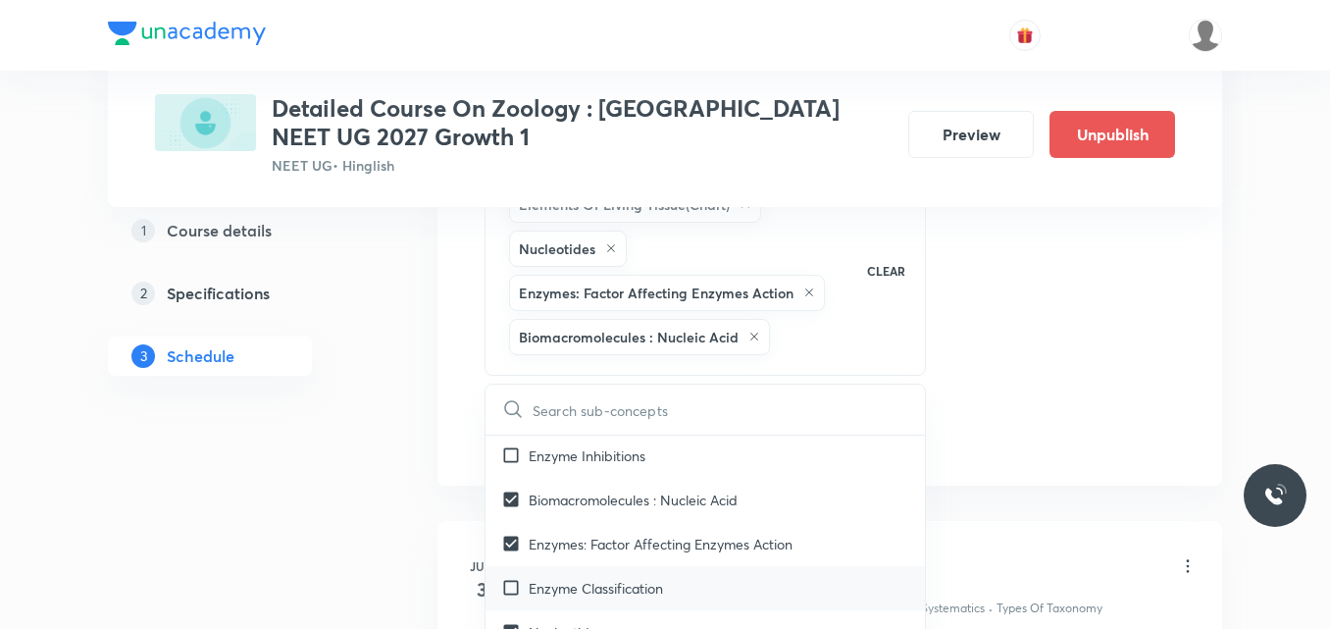
click at [623, 578] on p "Enzyme Classification" at bounding box center [596, 588] width 134 height 21
checkbox input "true"
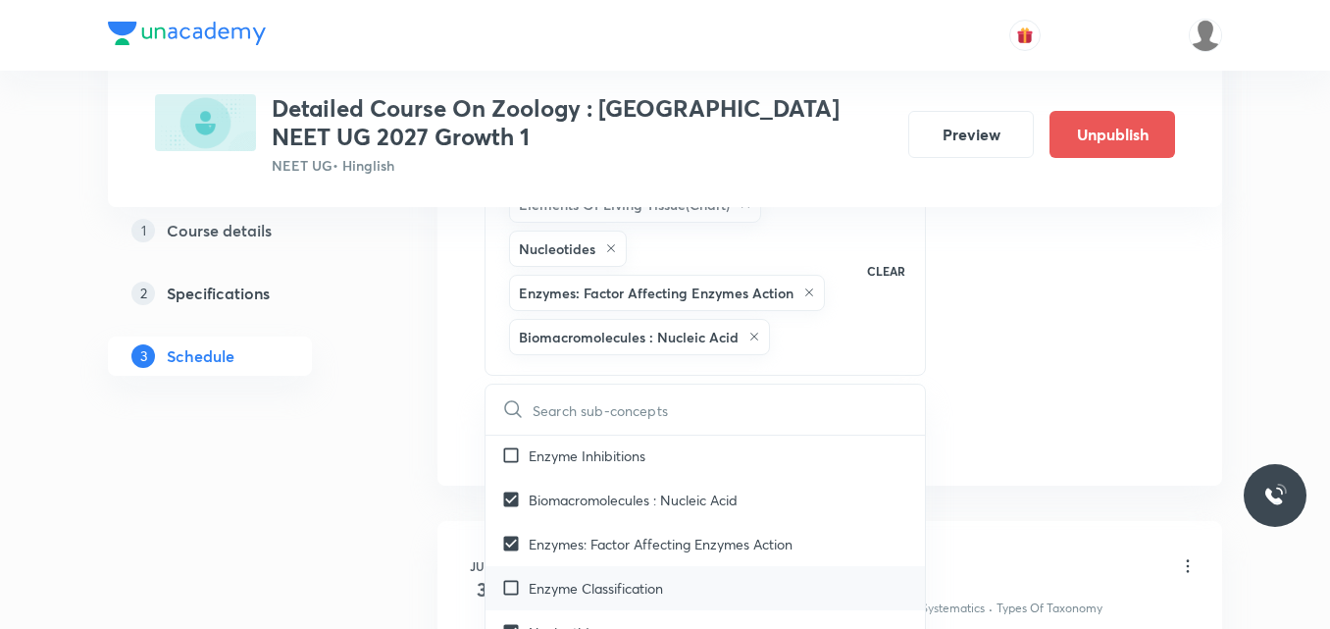
checkbox input "true"
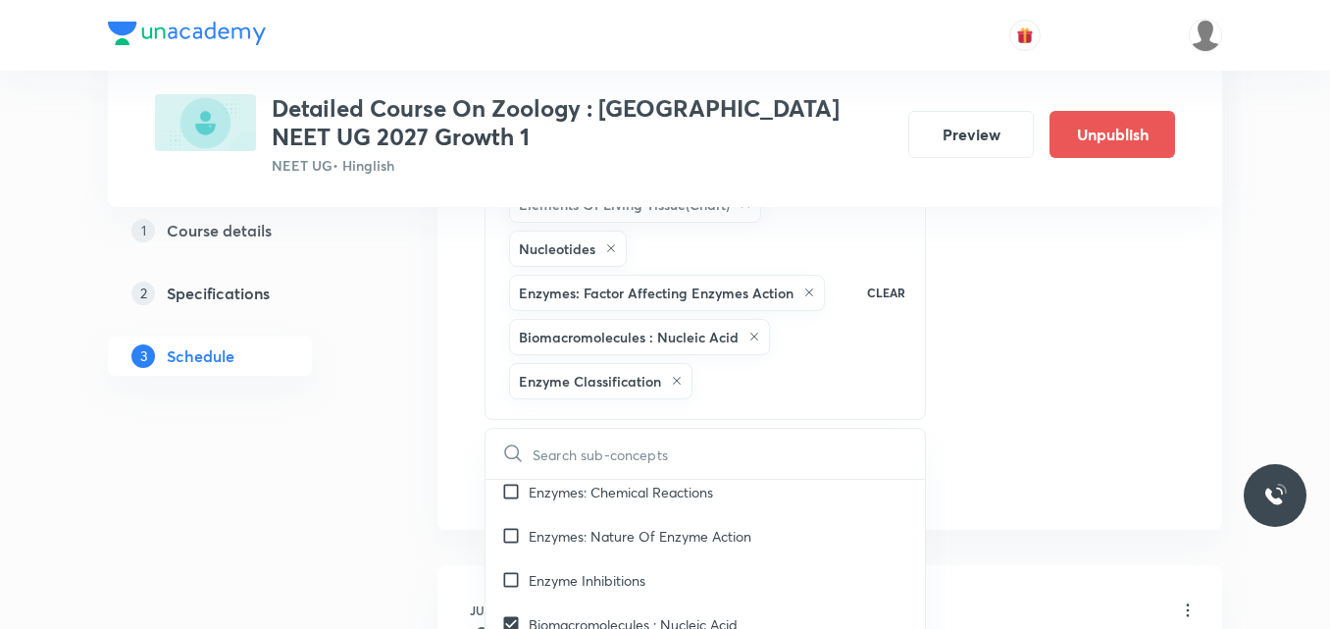
scroll to position [4358, 0]
click at [623, 571] on p "Enzyme Inhibitions" at bounding box center [587, 581] width 117 height 21
checkbox input "true"
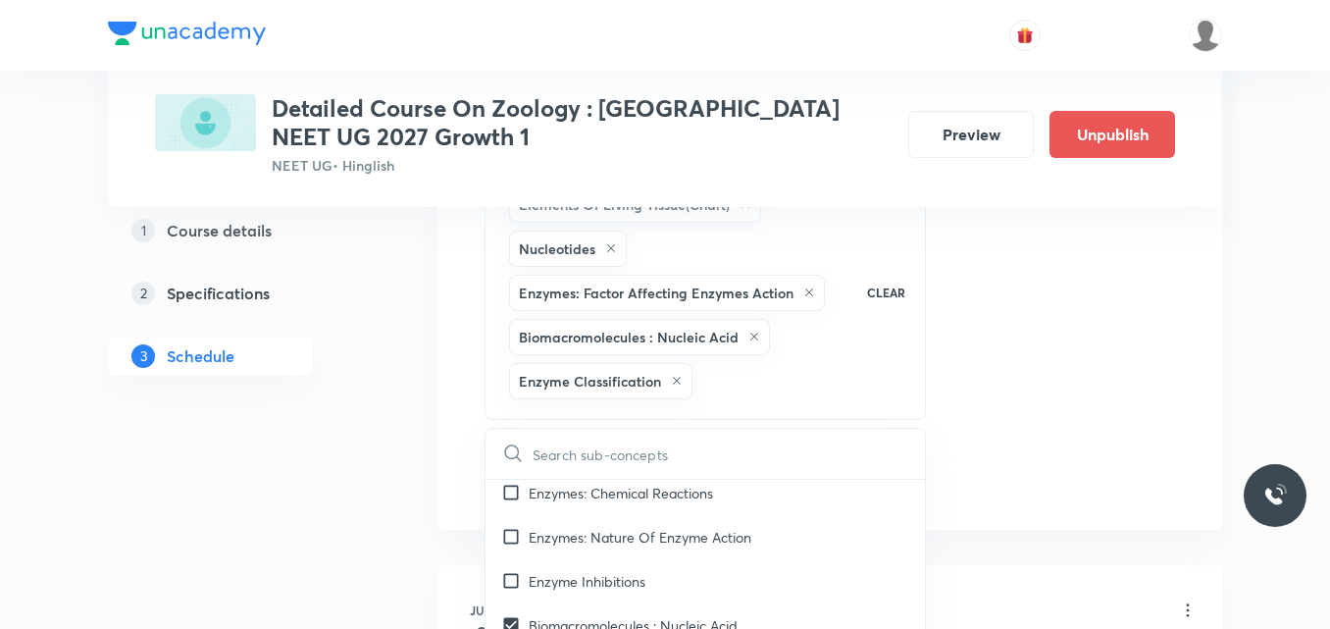
checkbox input "true"
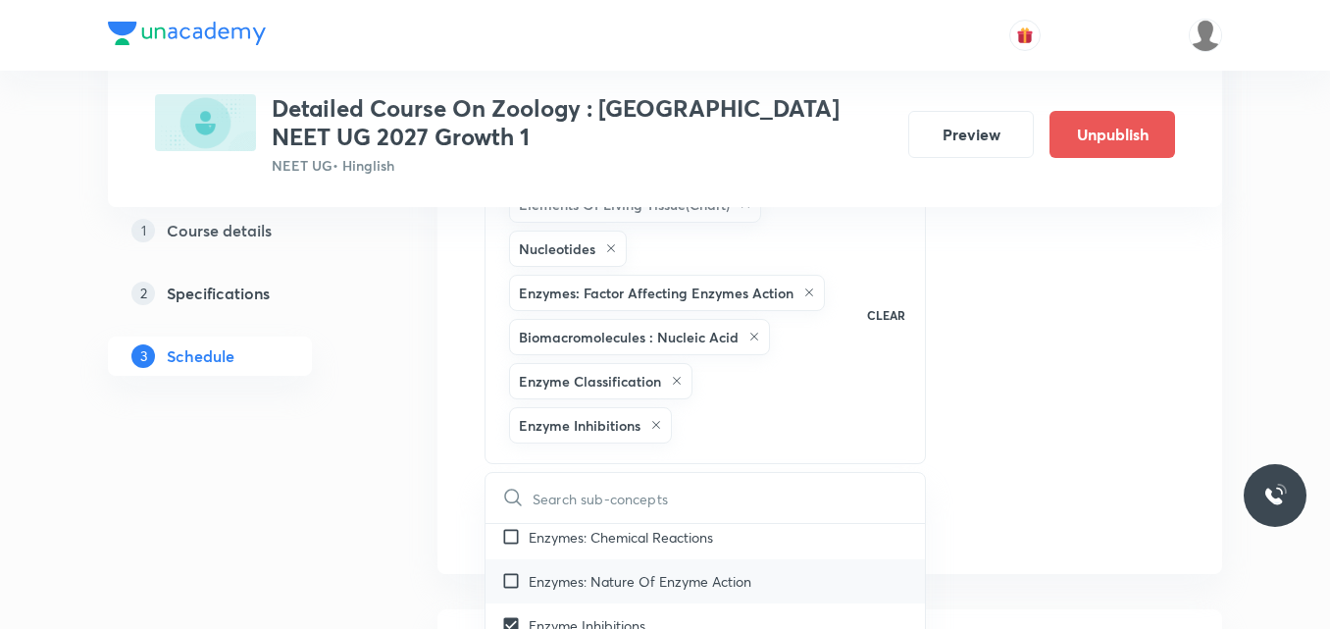
click at [717, 571] on p "Enzymes: Nature Of Enzyme Action" at bounding box center [640, 581] width 223 height 21
checkbox input "true"
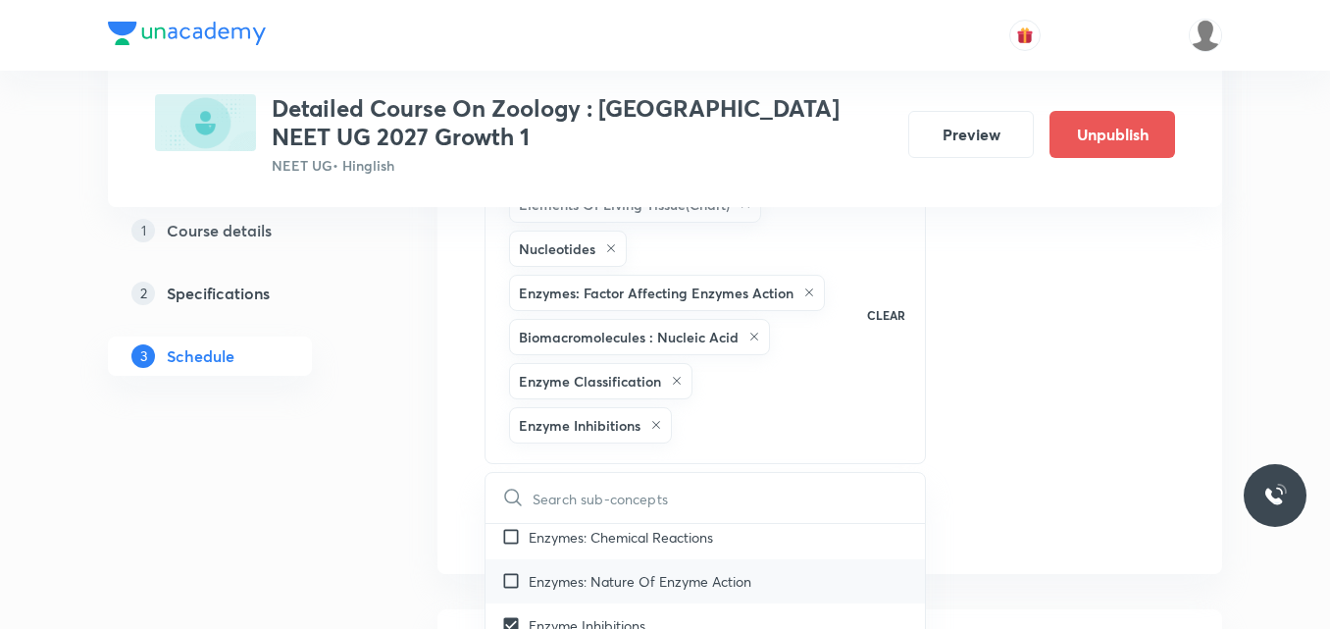
checkbox input "true"
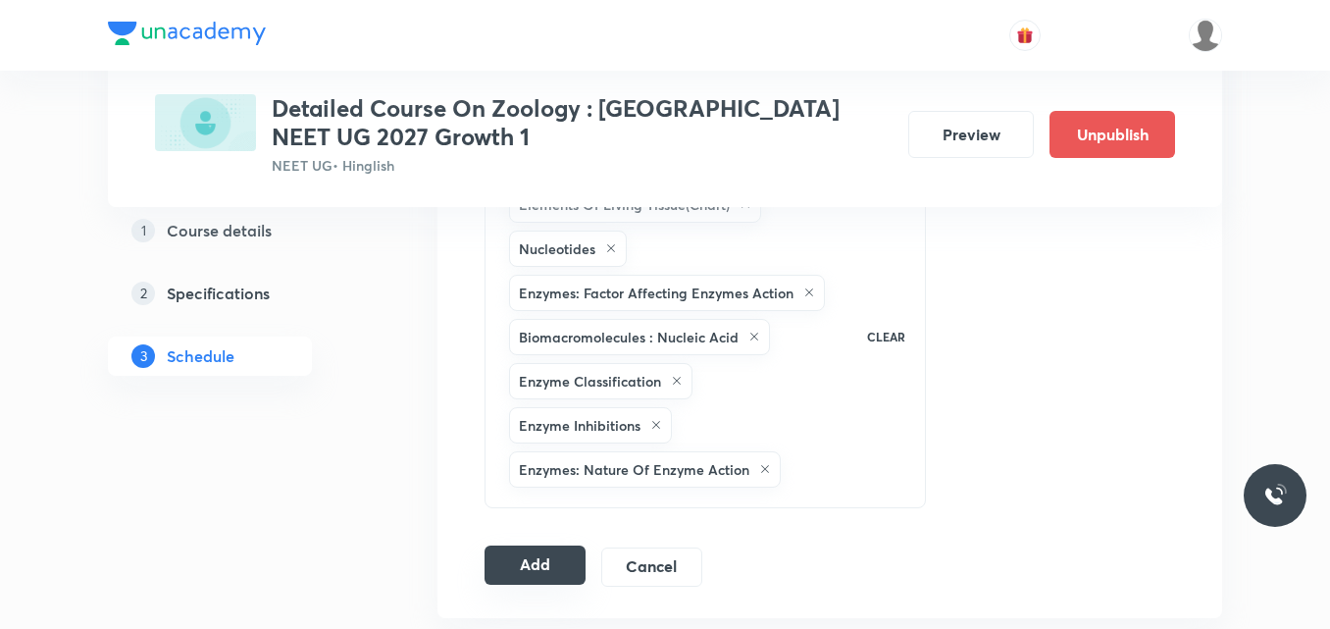
click at [546, 566] on button "Add" at bounding box center [535, 564] width 101 height 39
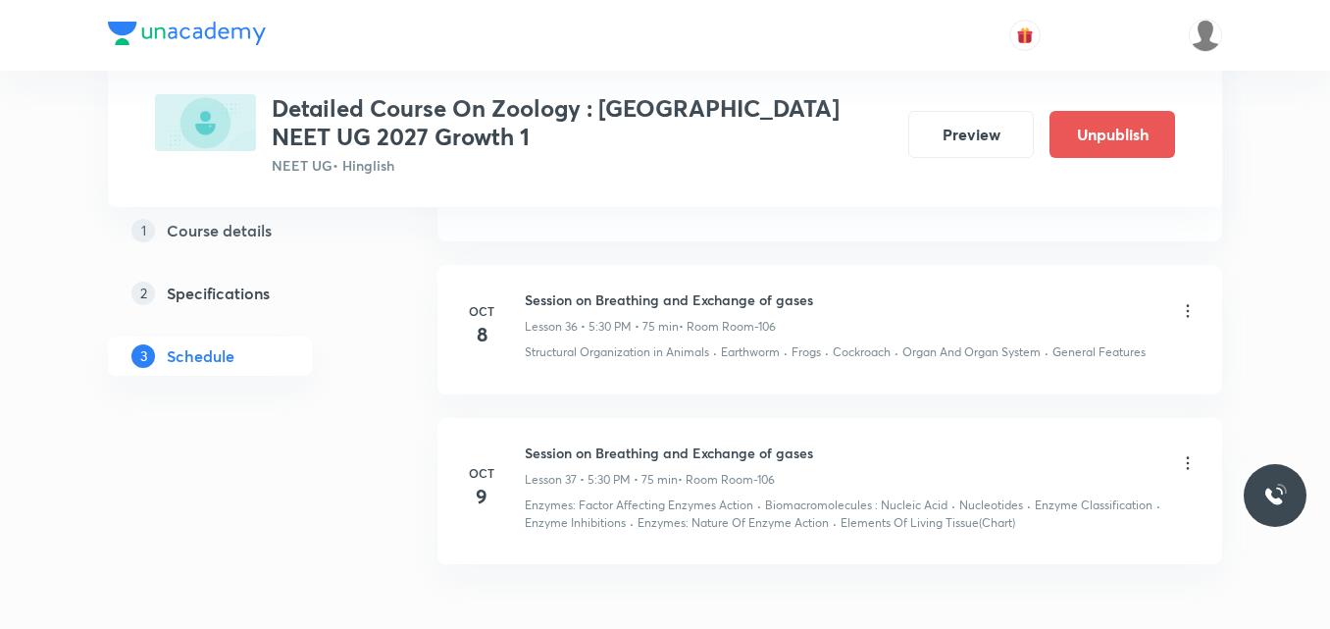
scroll to position [5730, 0]
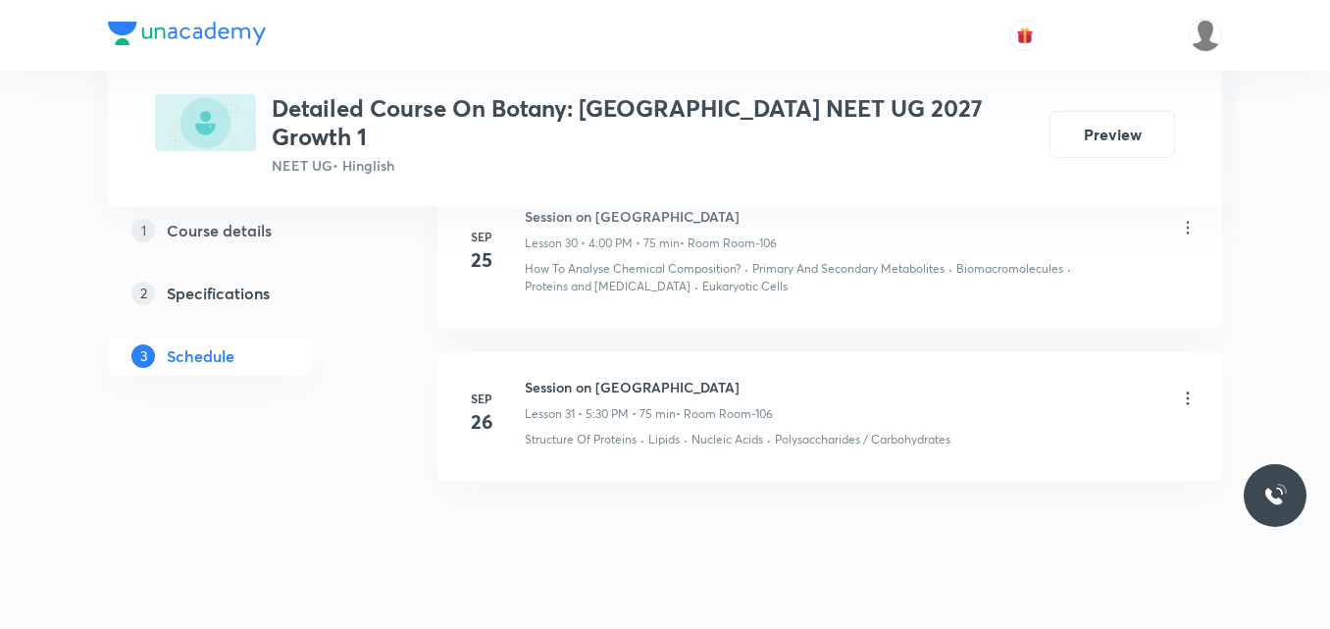
scroll to position [5758, 0]
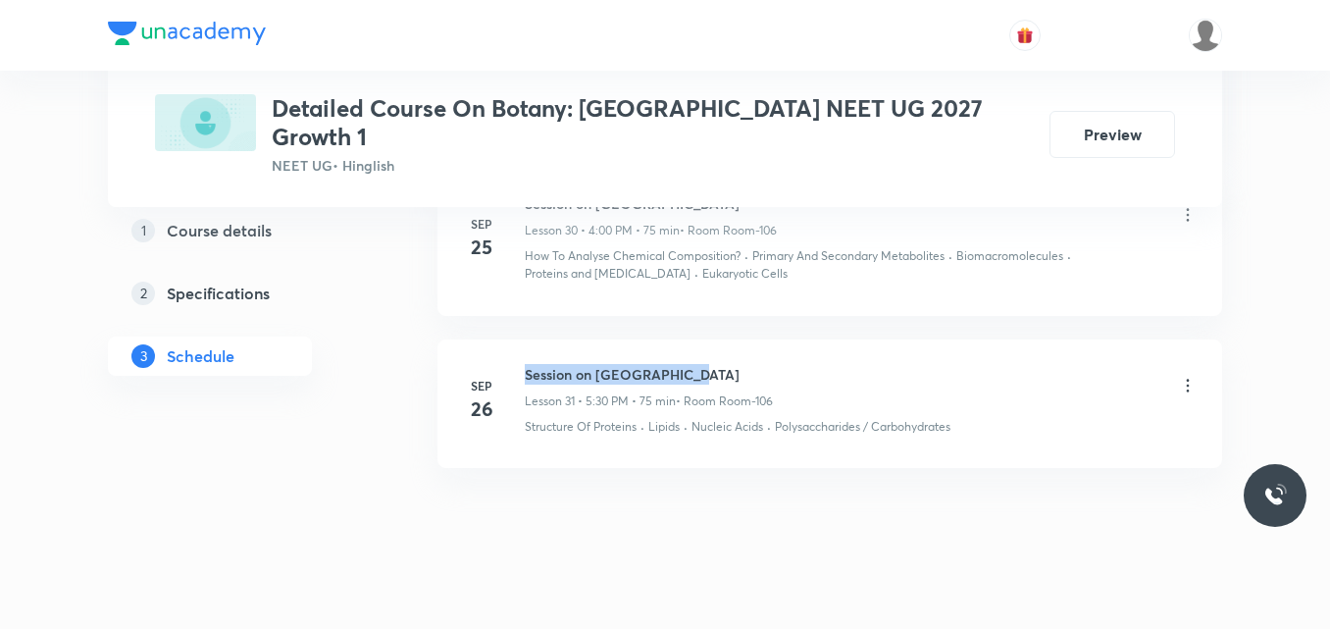
drag, startPoint x: 524, startPoint y: 346, endPoint x: 743, endPoint y: 323, distance: 221.0
click at [743, 339] on li "Sep 26 Session on Plant Kingdom Lesson 31 • 5:30 PM • 75 min • Room Room-106 St…" at bounding box center [829, 403] width 785 height 128
copy h6 "Session on Plant Kingdom"
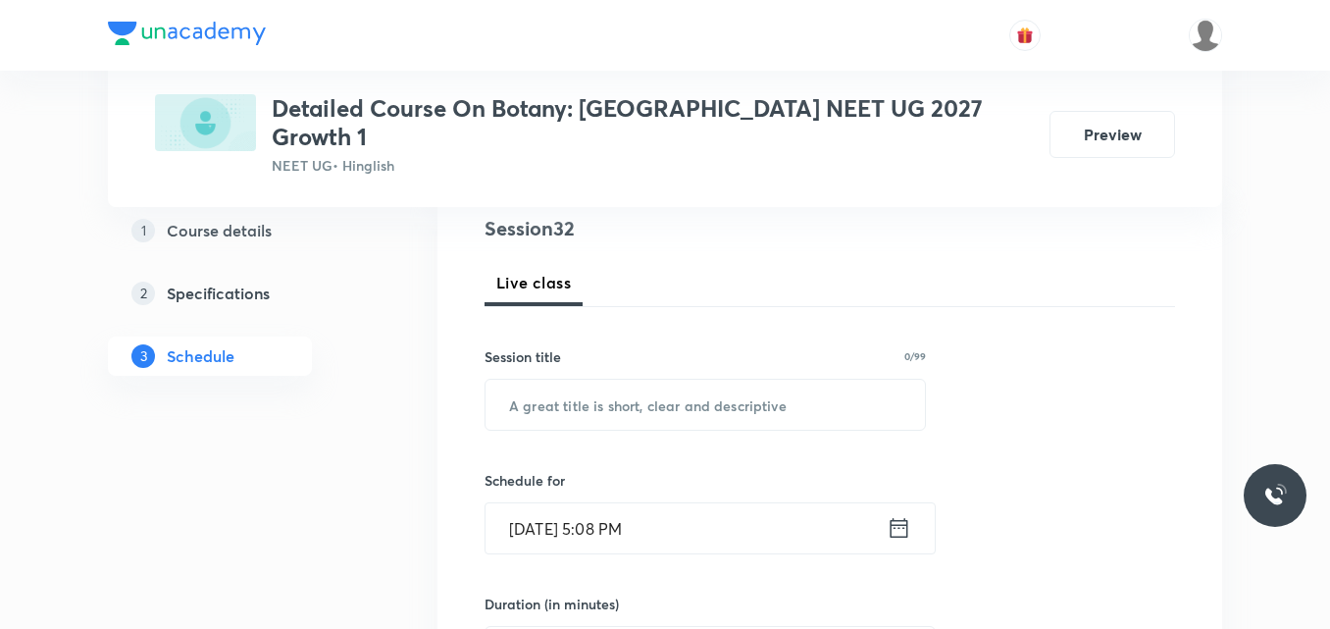
scroll to position [242, 0]
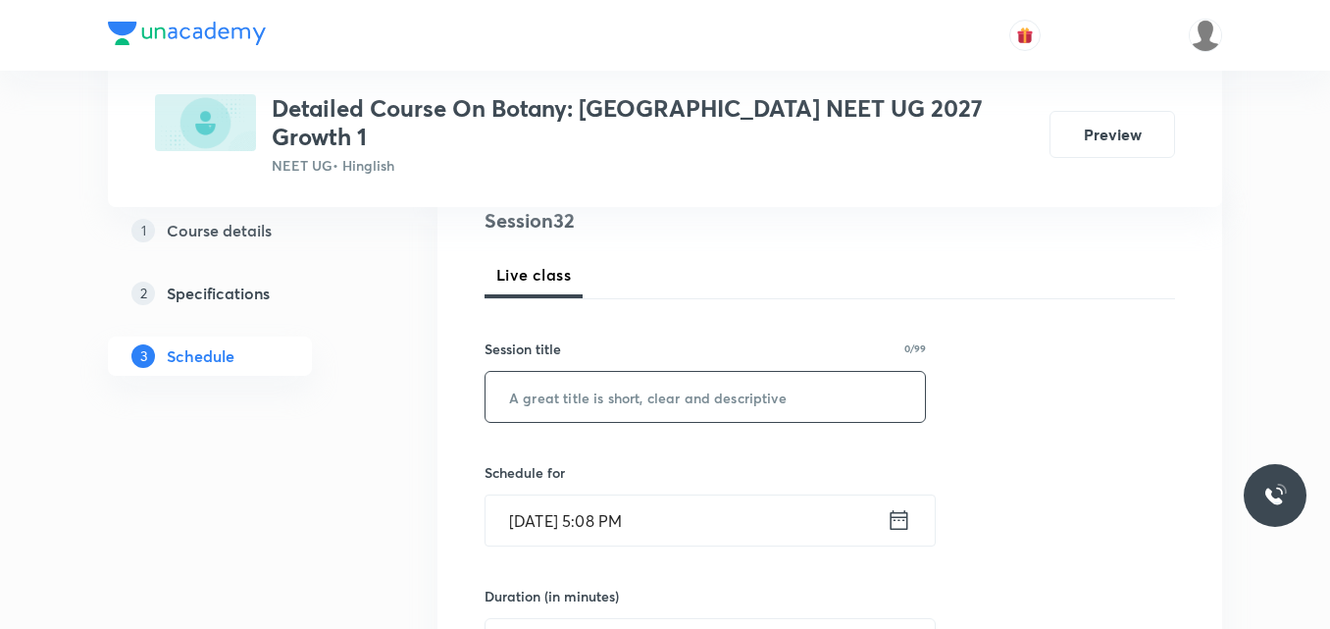
click at [618, 384] on input "text" at bounding box center [704, 397] width 439 height 50
paste input "Session on Plant Kingdom"
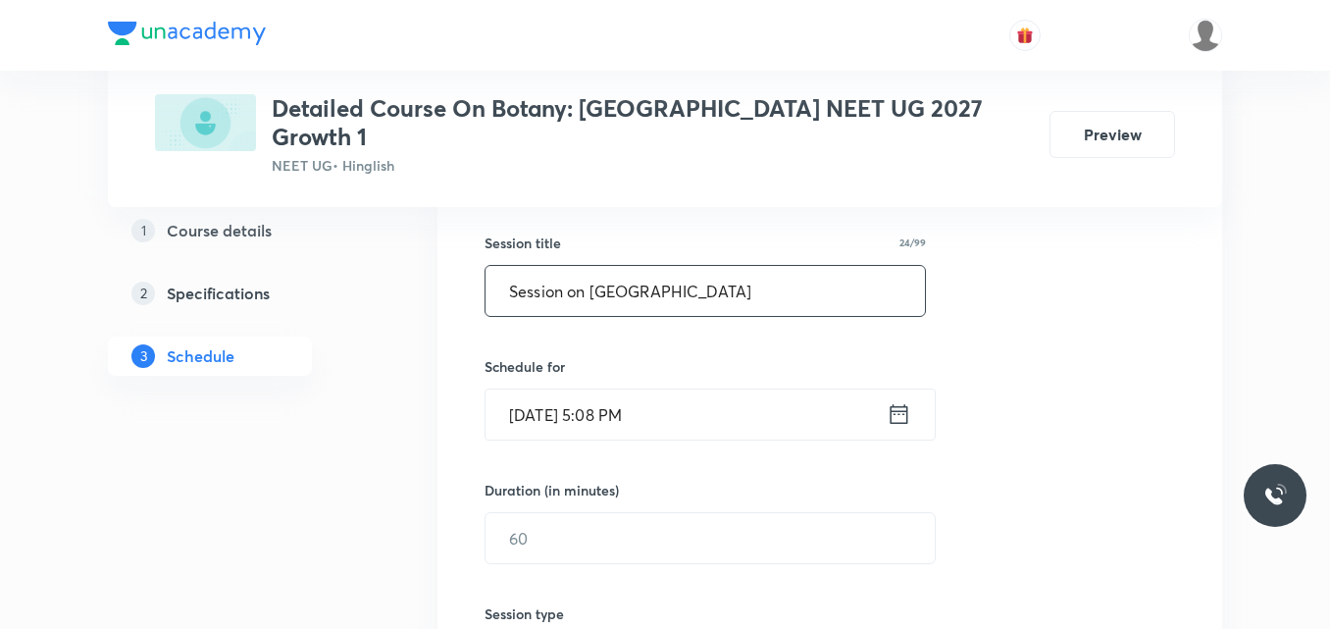
scroll to position [351, 0]
type input "Session on Plant Kingdom"
click at [901, 397] on icon at bounding box center [899, 410] width 25 height 27
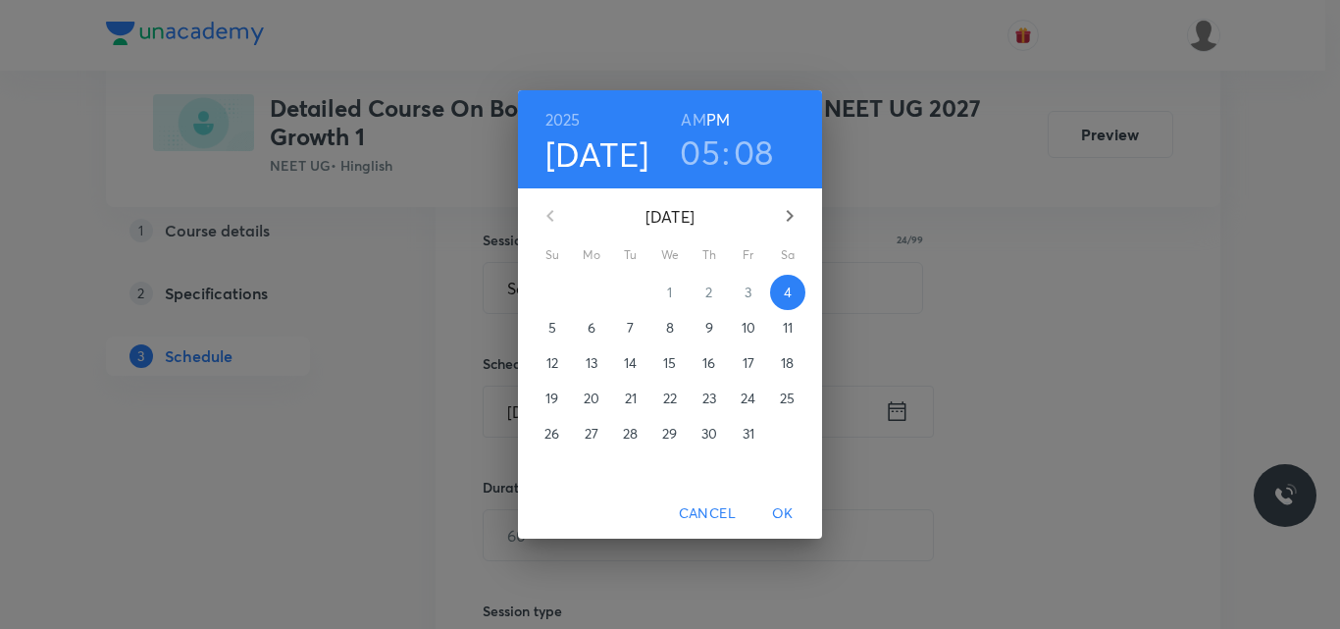
click at [669, 331] on p "8" at bounding box center [670, 328] width 8 height 20
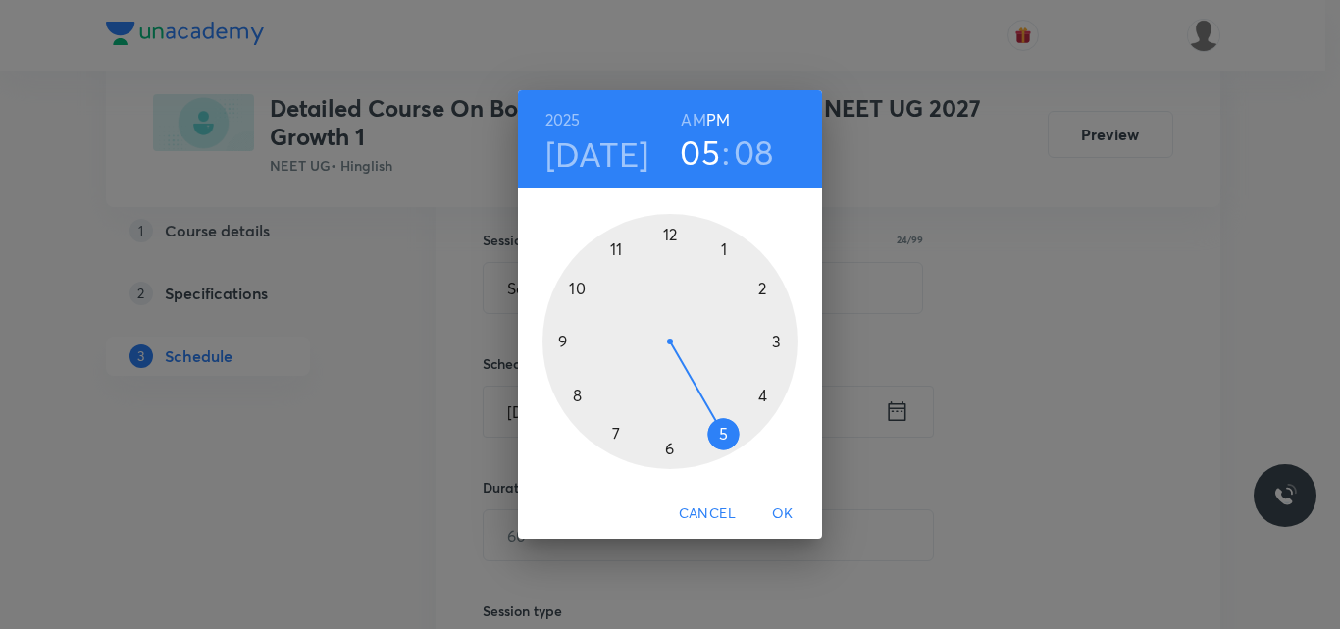
click at [613, 430] on div at bounding box center [669, 341] width 255 height 255
click at [670, 229] on div at bounding box center [669, 341] width 255 height 255
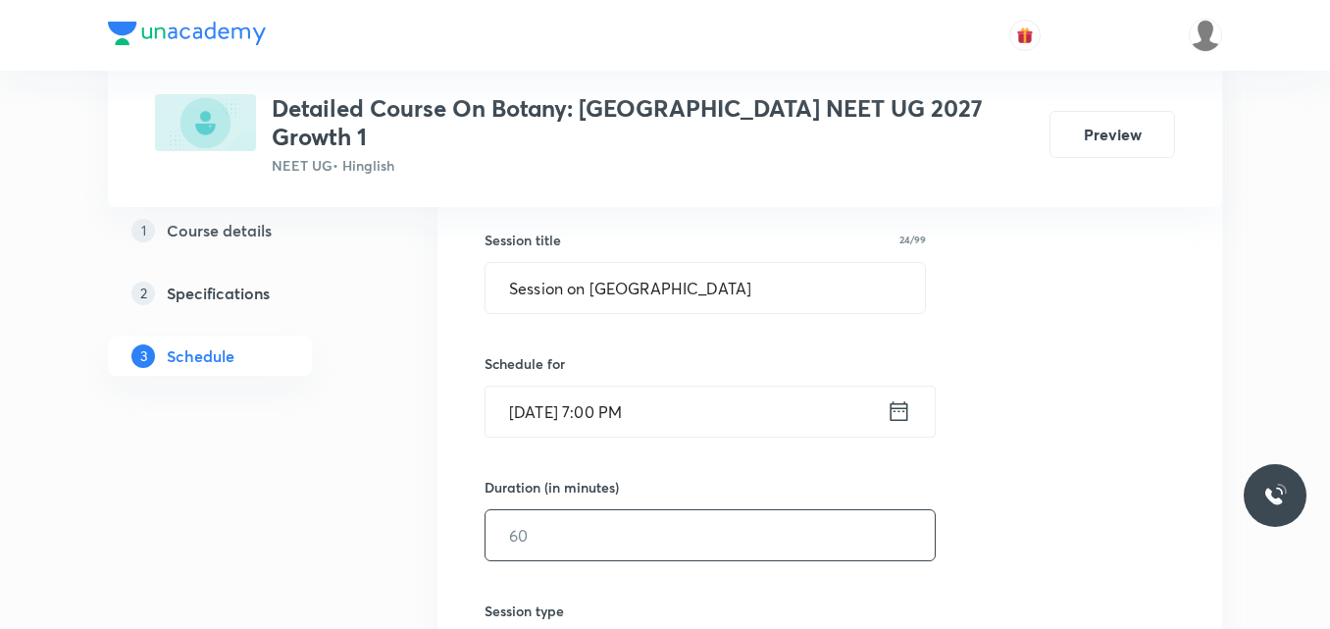
click at [527, 511] on input "text" at bounding box center [709, 535] width 449 height 50
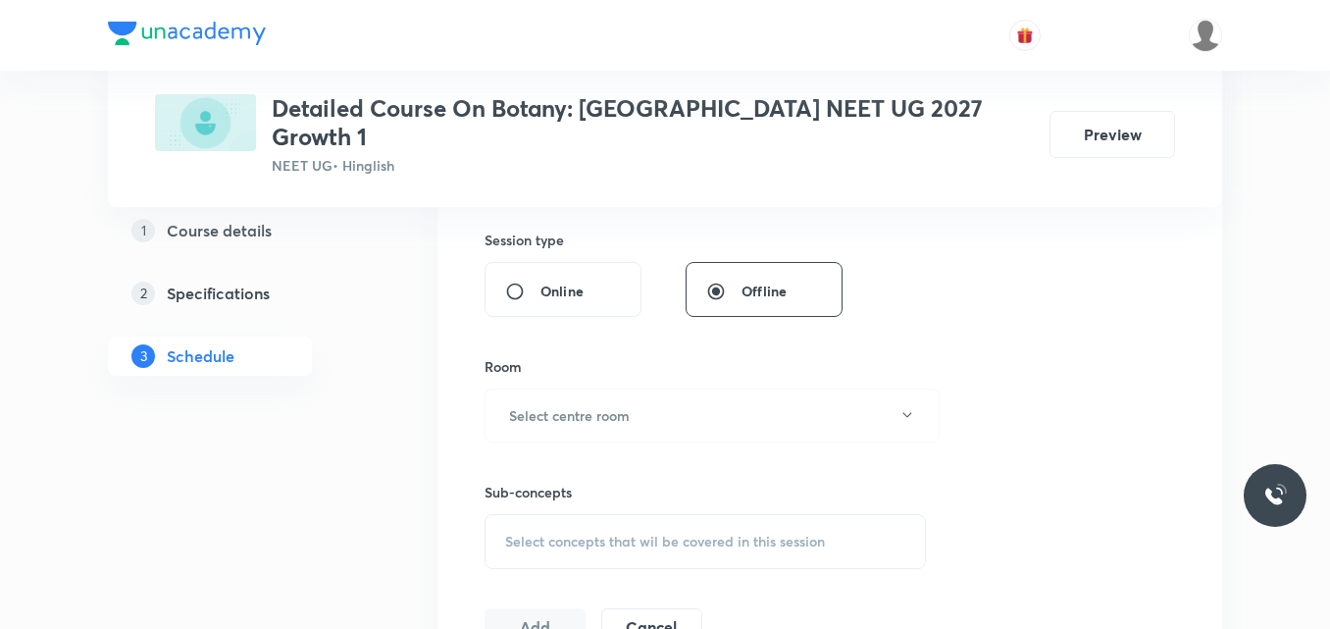
scroll to position [723, 0]
type input "75"
click at [551, 404] on h6 "Select centre room" at bounding box center [569, 414] width 121 height 21
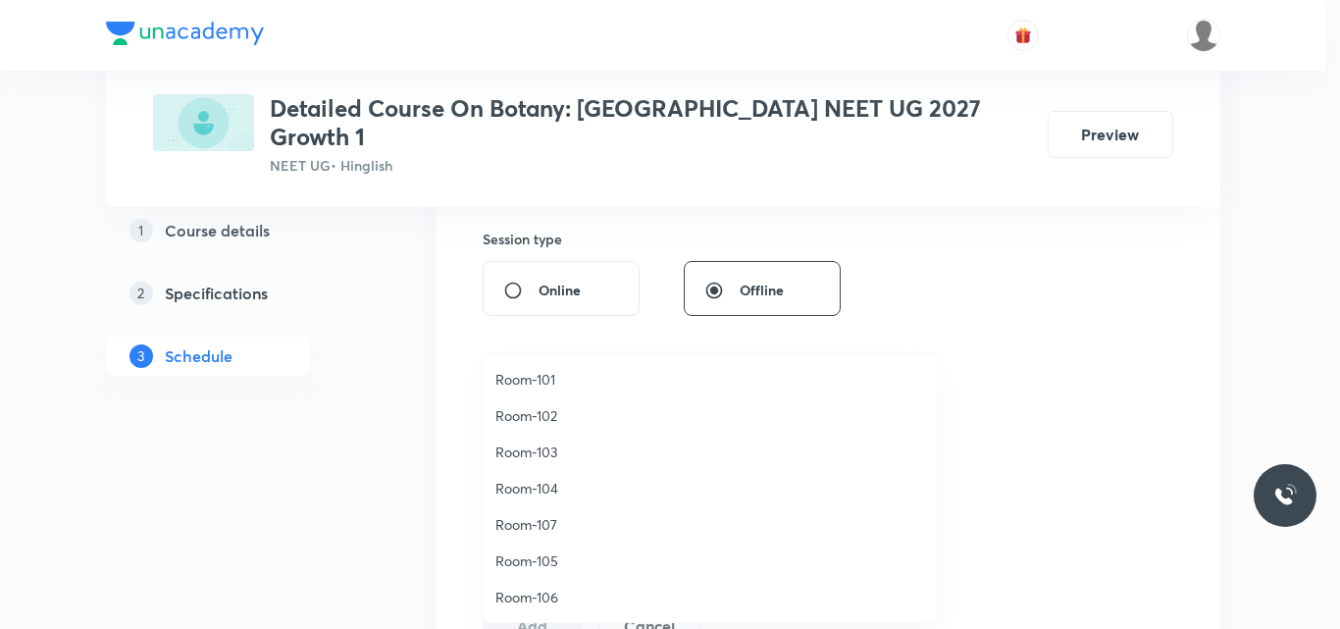
click at [539, 594] on span "Room-106" at bounding box center [710, 597] width 430 height 21
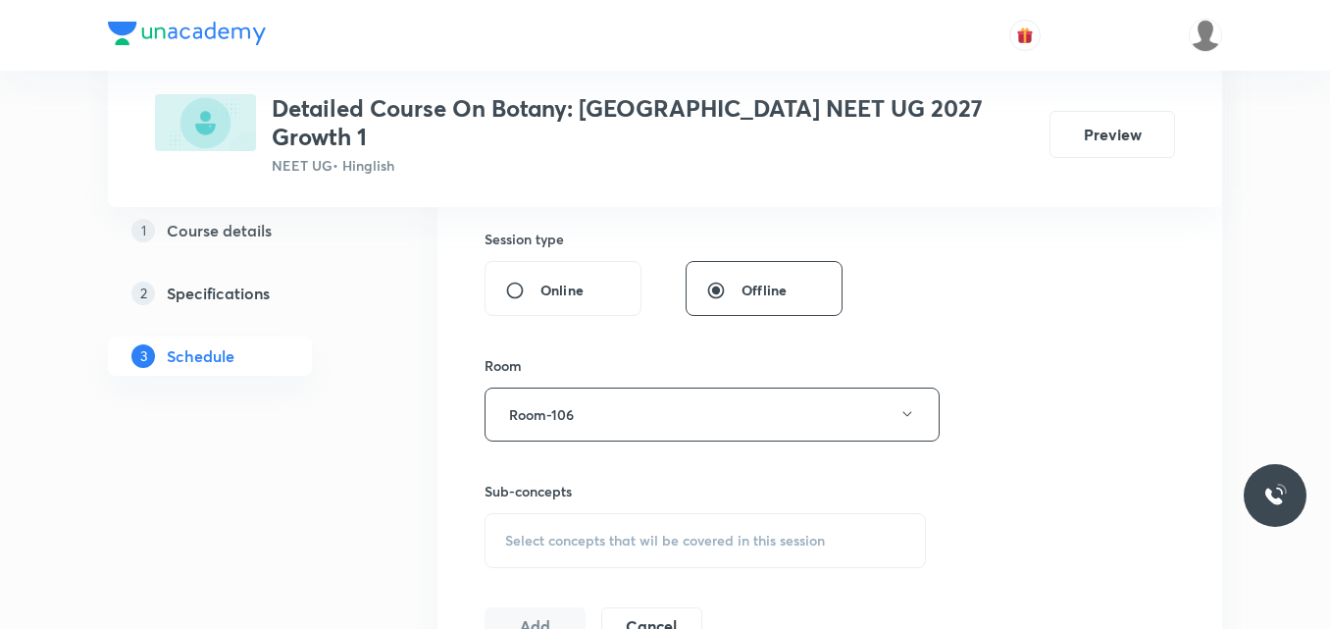
click at [536, 533] on span "Select concepts that wil be covered in this session" at bounding box center [665, 541] width 320 height 16
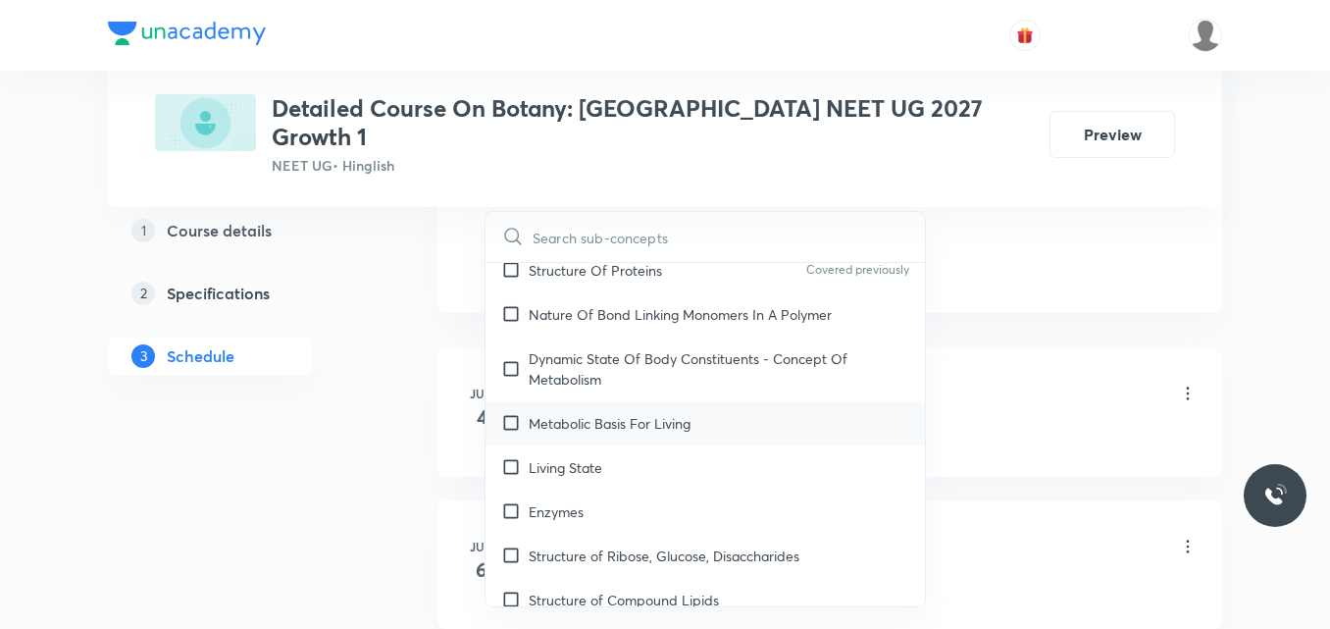
scroll to position [3711, 0]
click at [651, 347] on p "Dynamic State Of Body Constituents - Concept Of Metabolism" at bounding box center [719, 367] width 381 height 41
checkbox input "true"
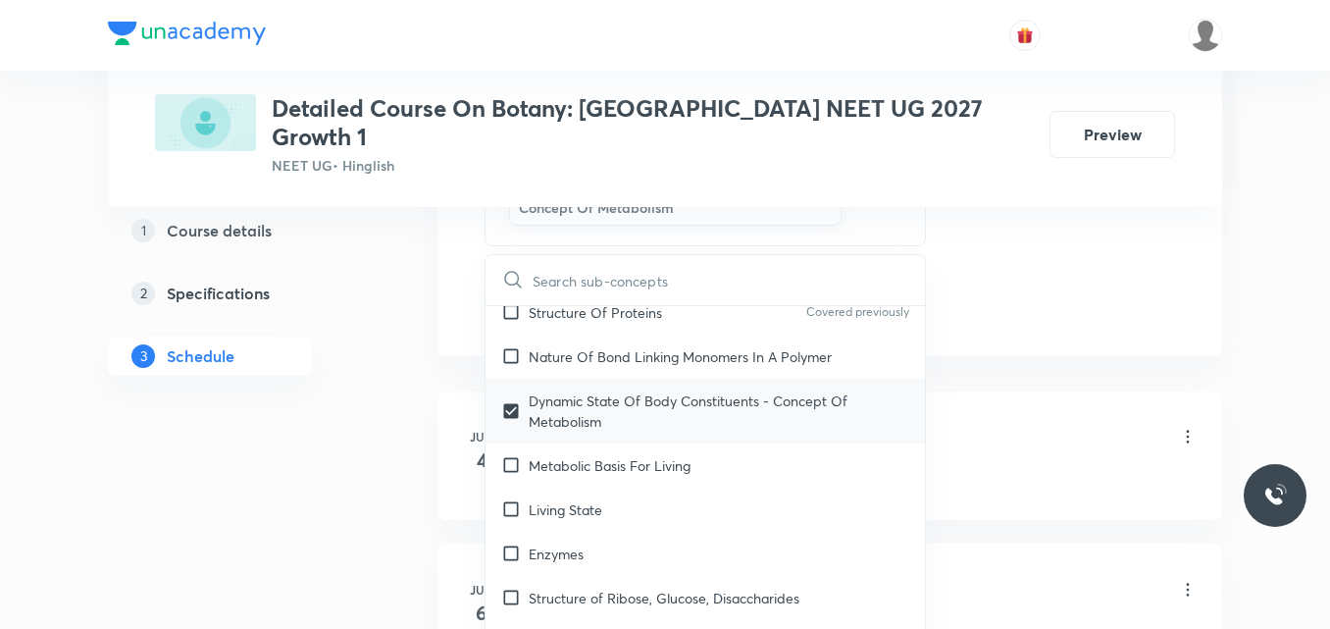
click at [651, 346] on p "Nature Of Bond Linking Monomers In A Polymer" at bounding box center [680, 356] width 303 height 21
checkbox input "true"
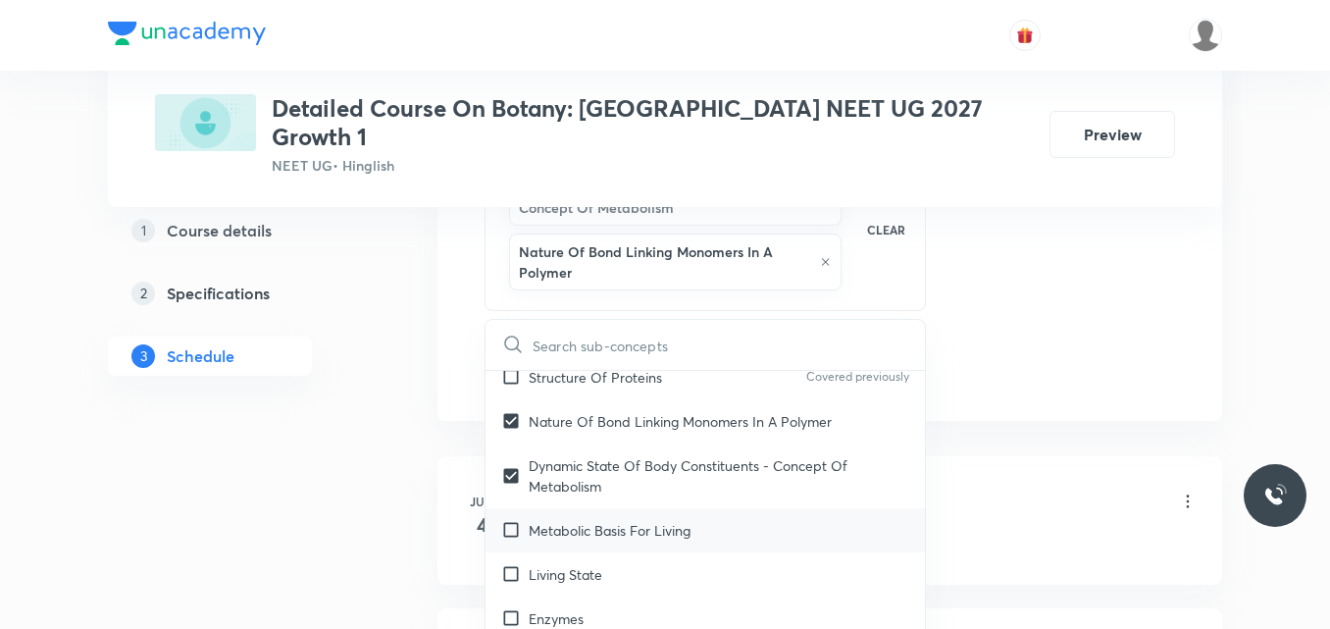
click at [660, 522] on div "Metabolic Basis For Living" at bounding box center [704, 530] width 439 height 44
checkbox input "true"
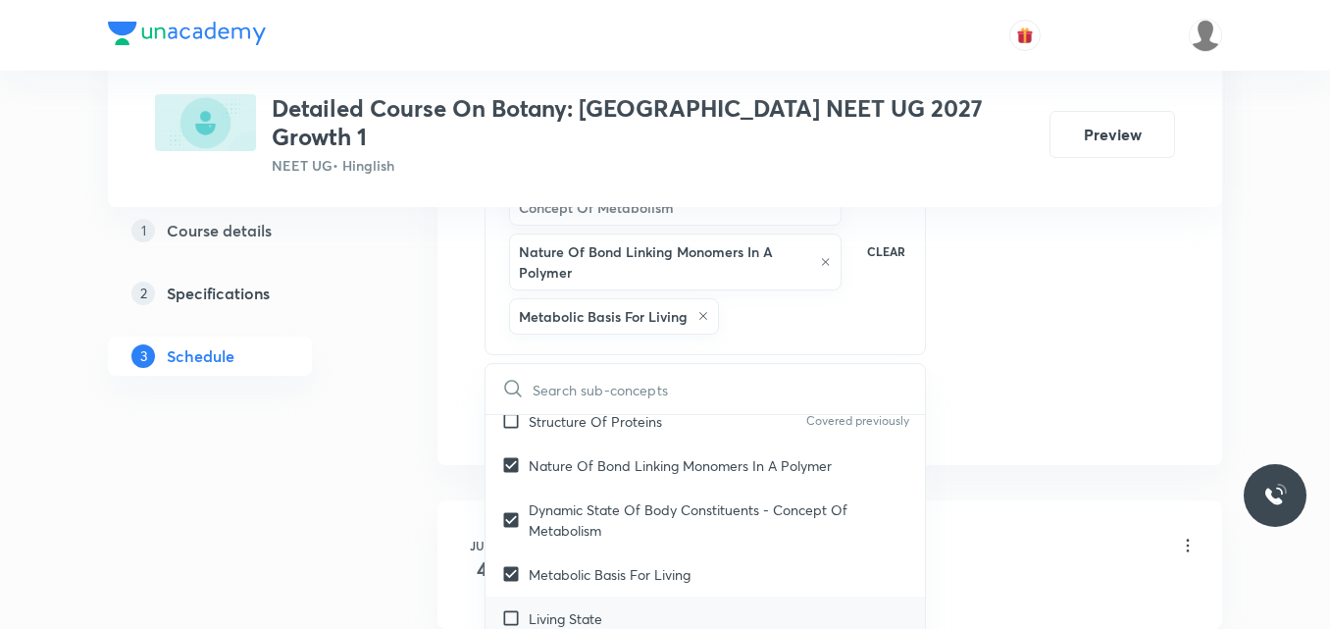
click at [611, 603] on div "Living State" at bounding box center [704, 618] width 439 height 44
checkbox input "true"
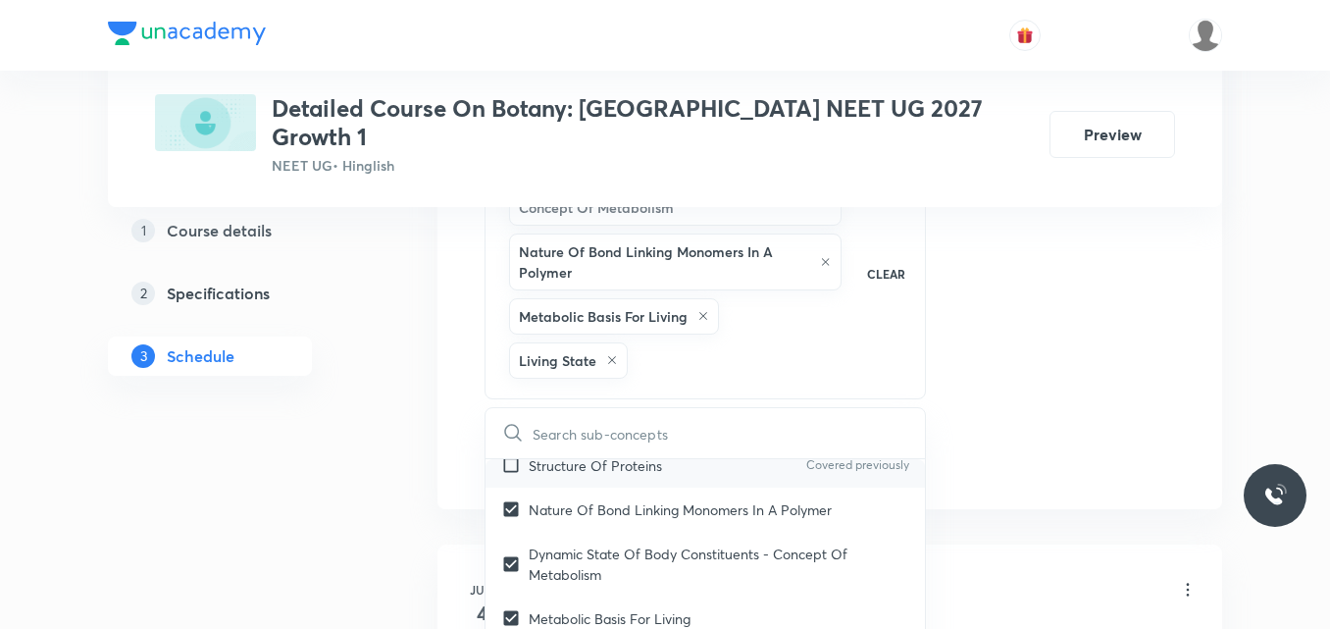
click at [652, 455] on p "Structure Of Proteins" at bounding box center [595, 465] width 133 height 21
checkbox input "true"
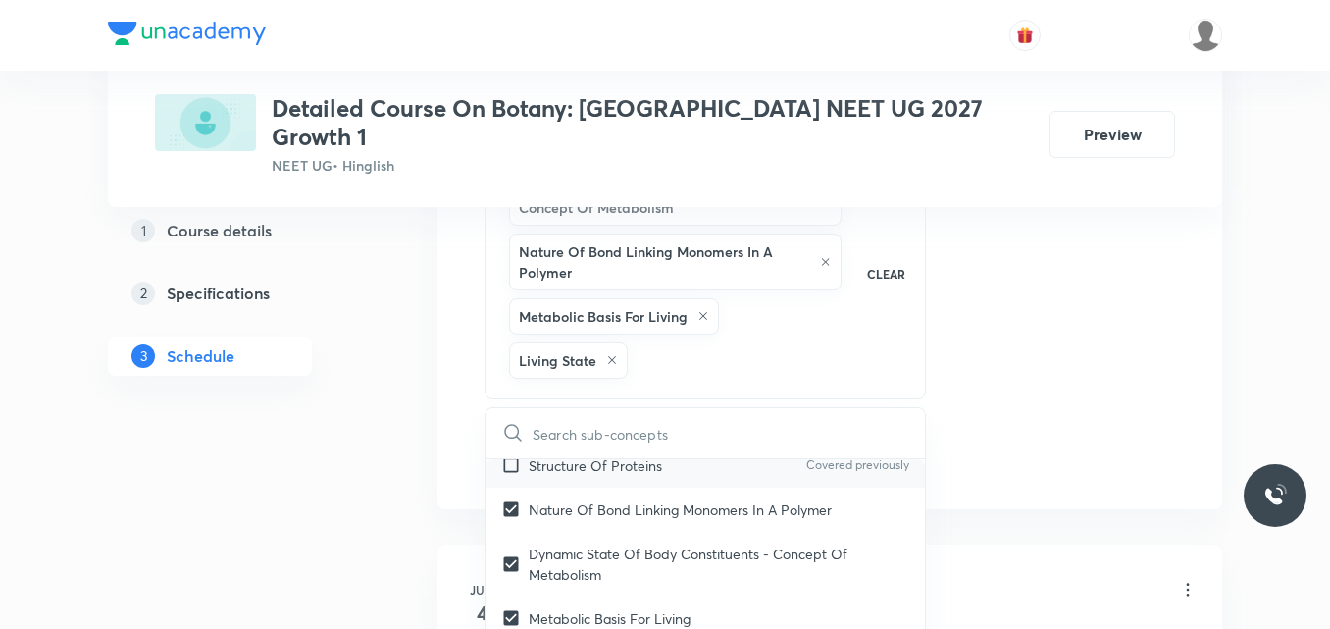
checkbox input "true"
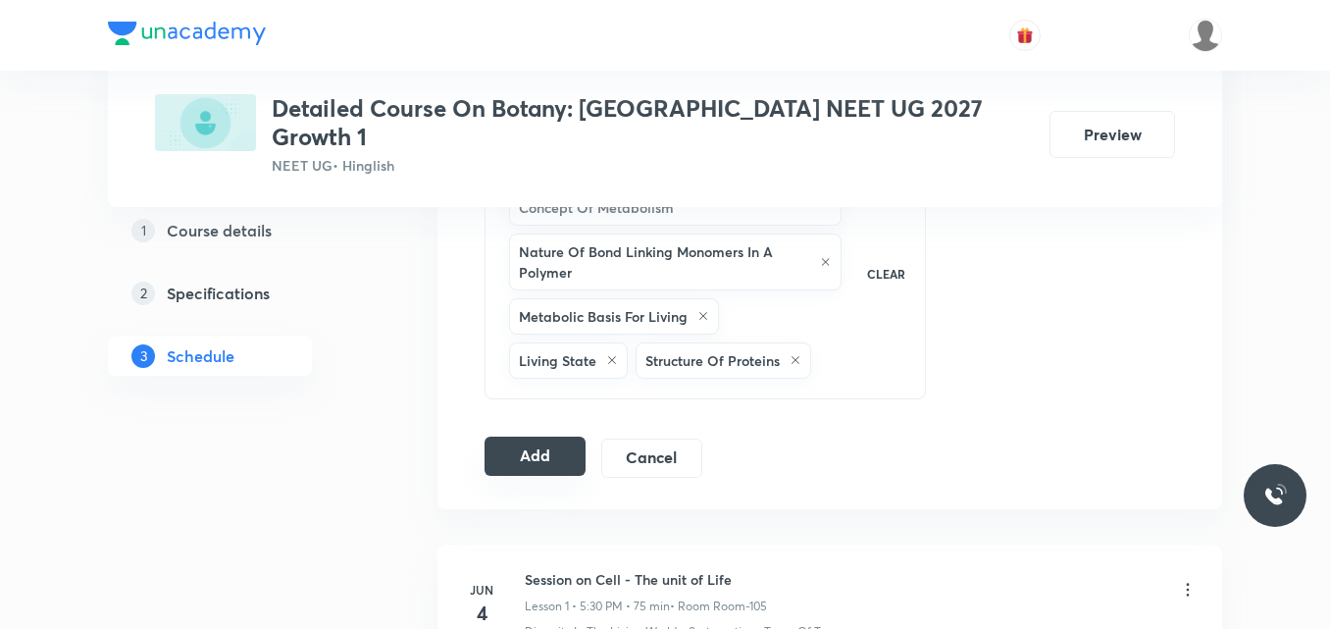
click at [527, 436] on button "Add" at bounding box center [535, 455] width 101 height 39
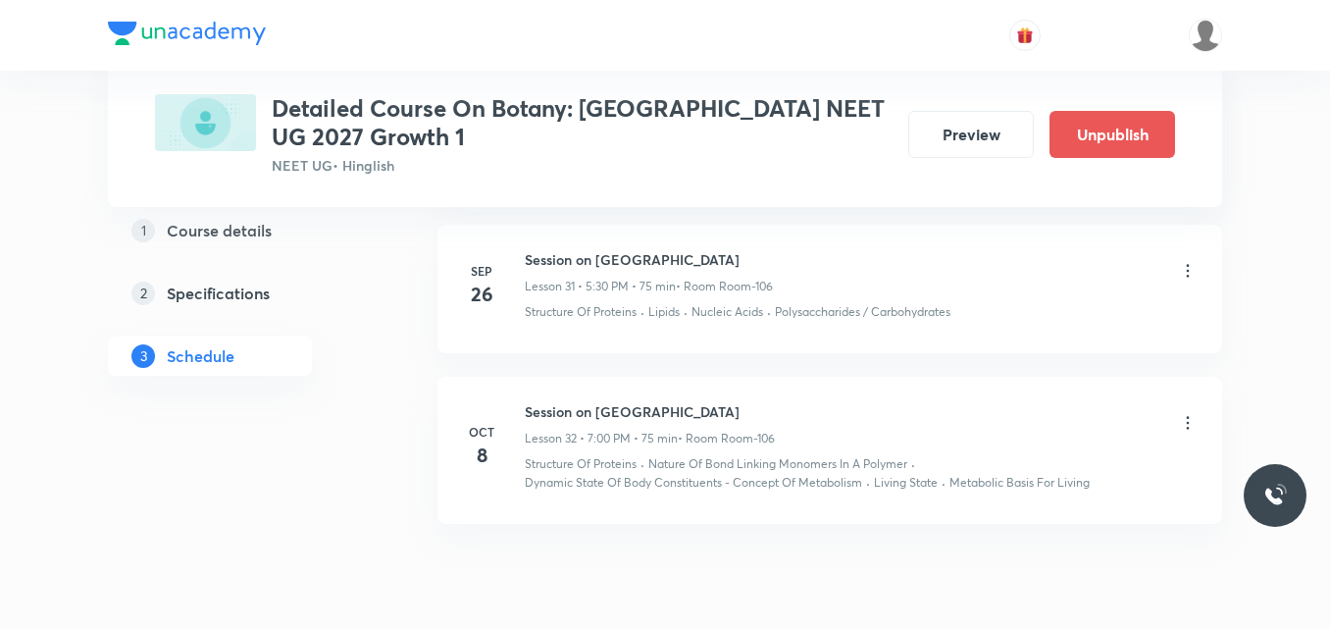
scroll to position [5051, 0]
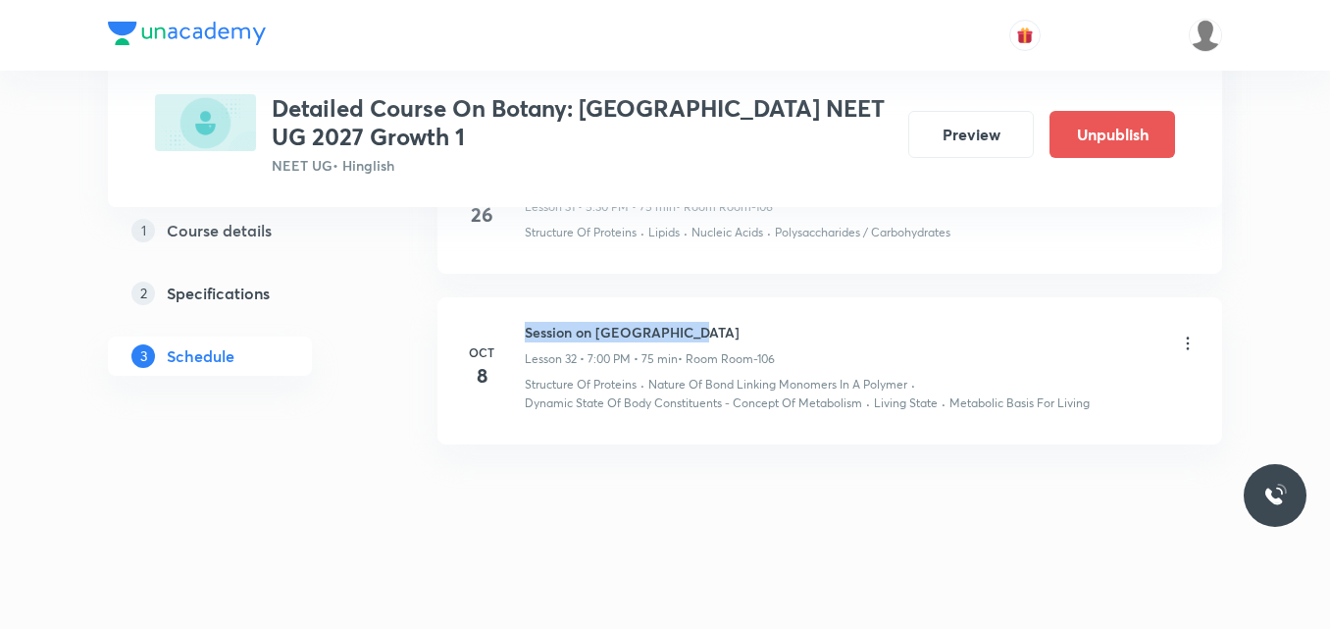
drag, startPoint x: 523, startPoint y: 326, endPoint x: 711, endPoint y: 322, distance: 188.4
click at [711, 322] on div "Oct 8 Session on Plant Kingdom Lesson 32 • 7:00 PM • 75 min • Room Room-106 Str…" at bounding box center [830, 367] width 736 height 90
copy h6 "Session on Plant Kingdom"
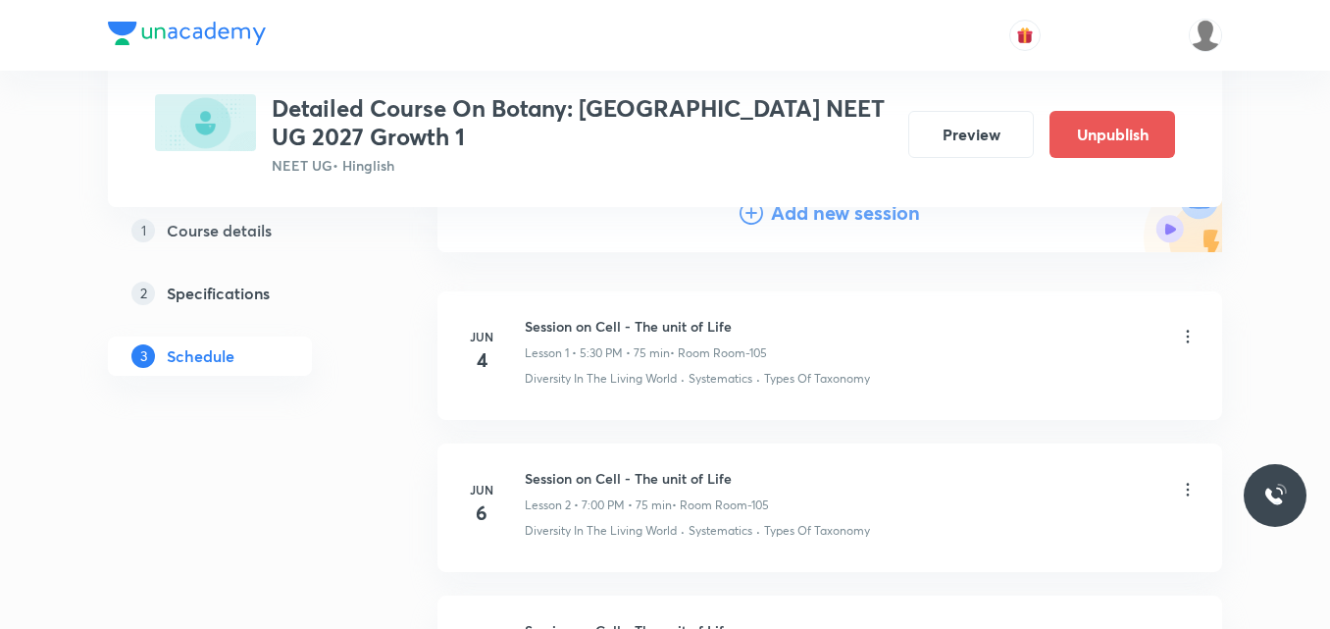
scroll to position [0, 0]
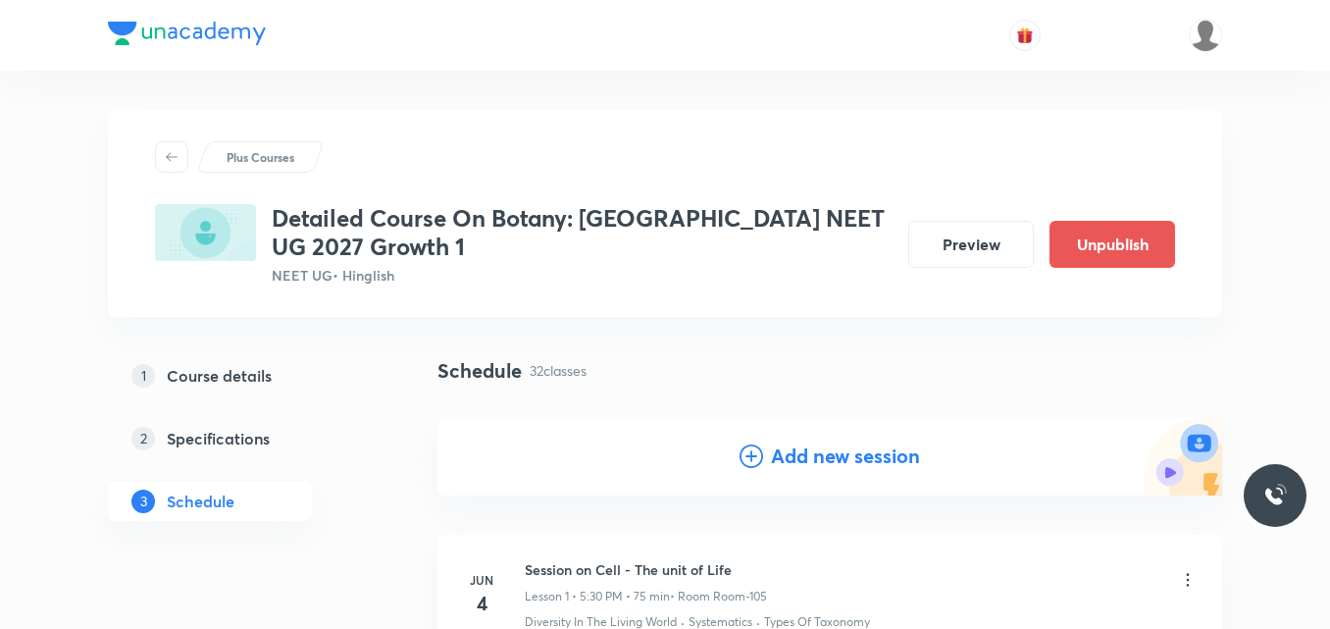
click at [748, 463] on icon at bounding box center [752, 456] width 24 height 24
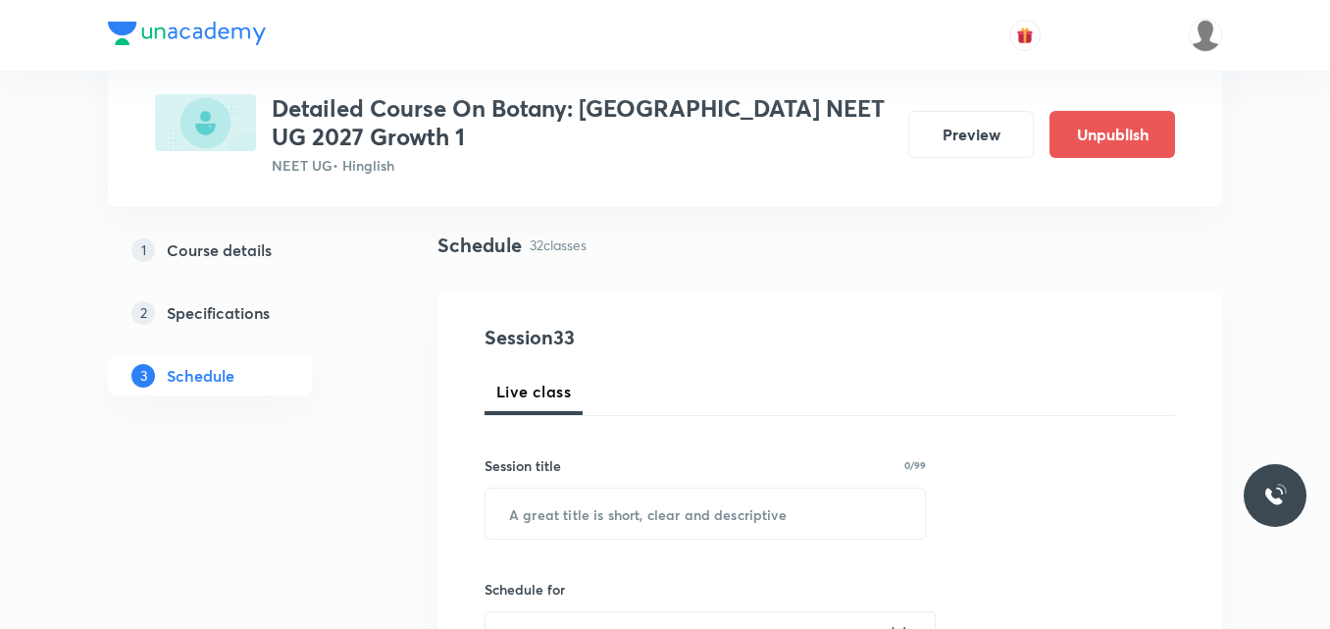
scroll to position [127, 0]
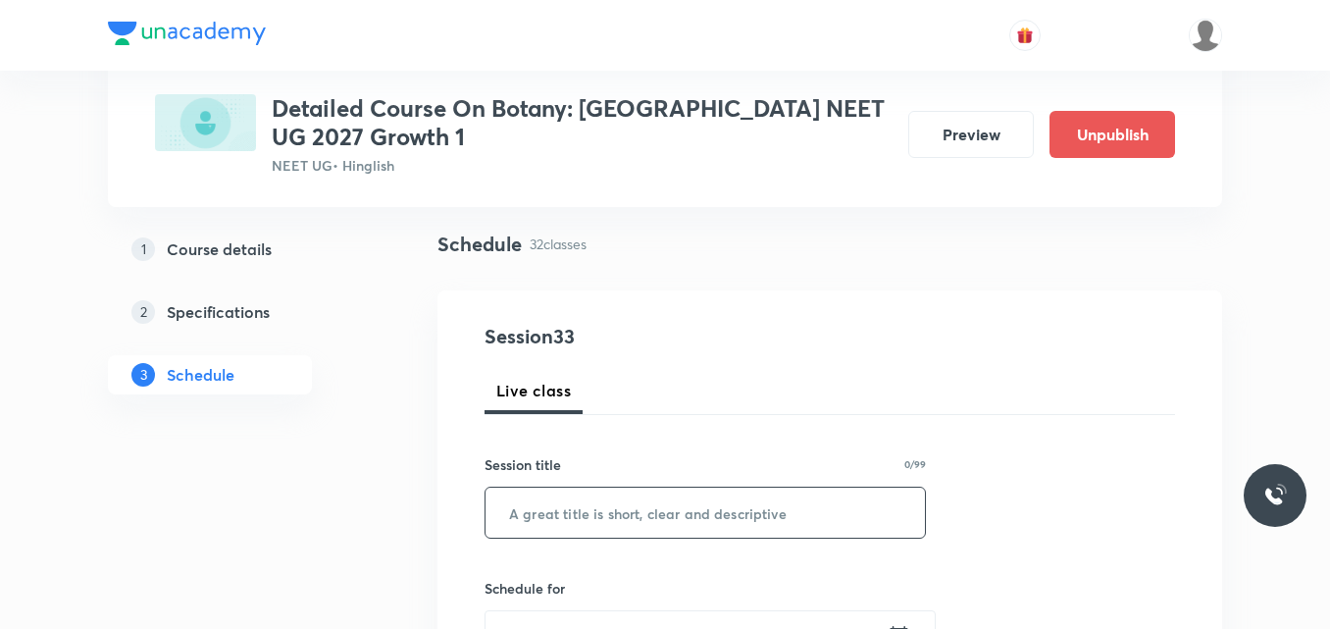
click at [588, 528] on input "text" at bounding box center [704, 512] width 439 height 50
paste input "Session on Plant Kingdom"
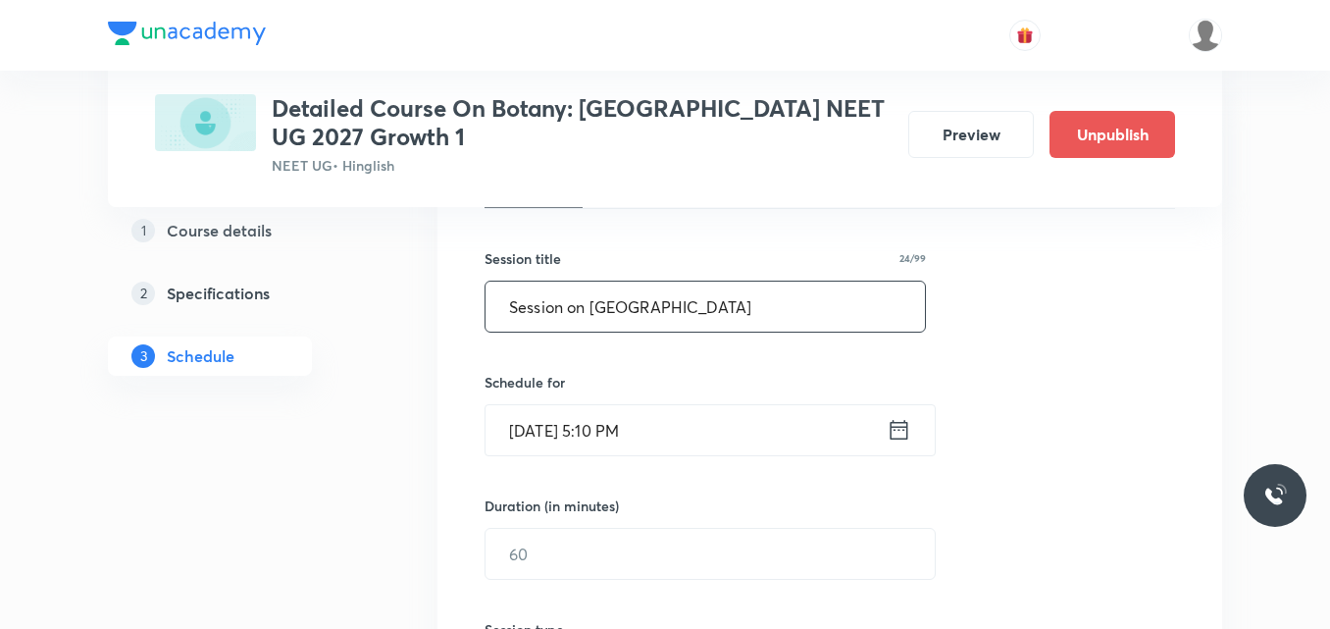
scroll to position [333, 0]
type input "Session on Plant Kingdom"
click at [893, 434] on icon at bounding box center [899, 428] width 25 height 27
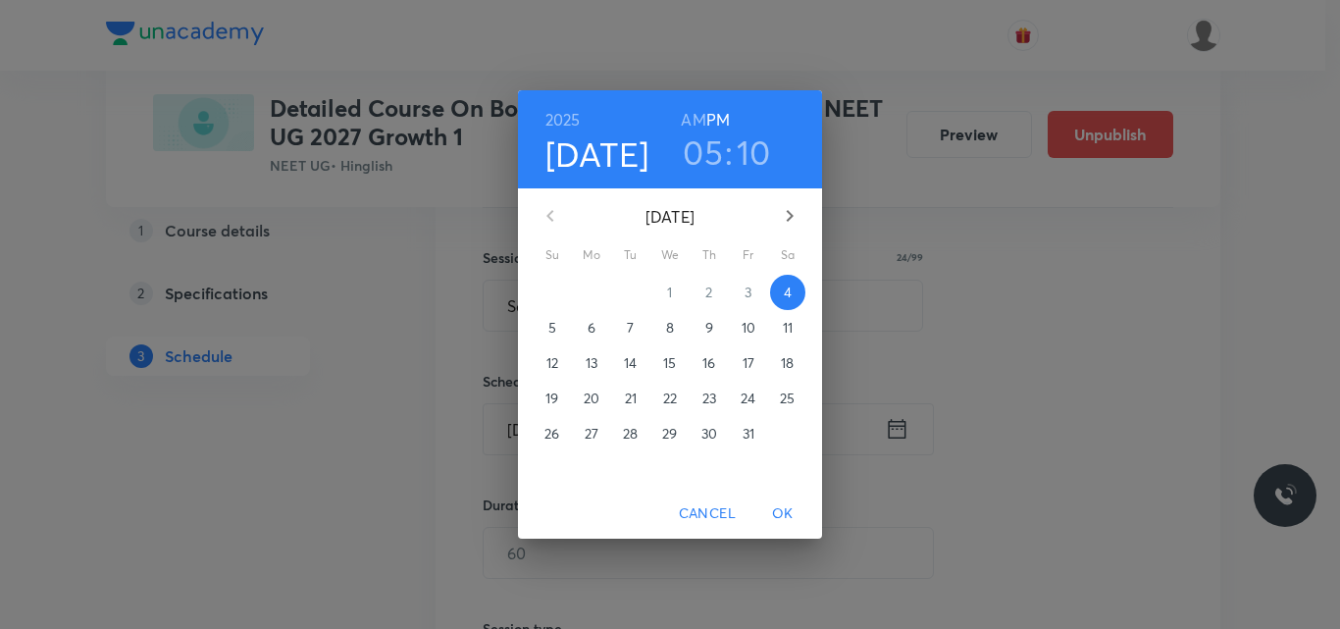
click at [745, 332] on p "10" at bounding box center [748, 328] width 14 height 20
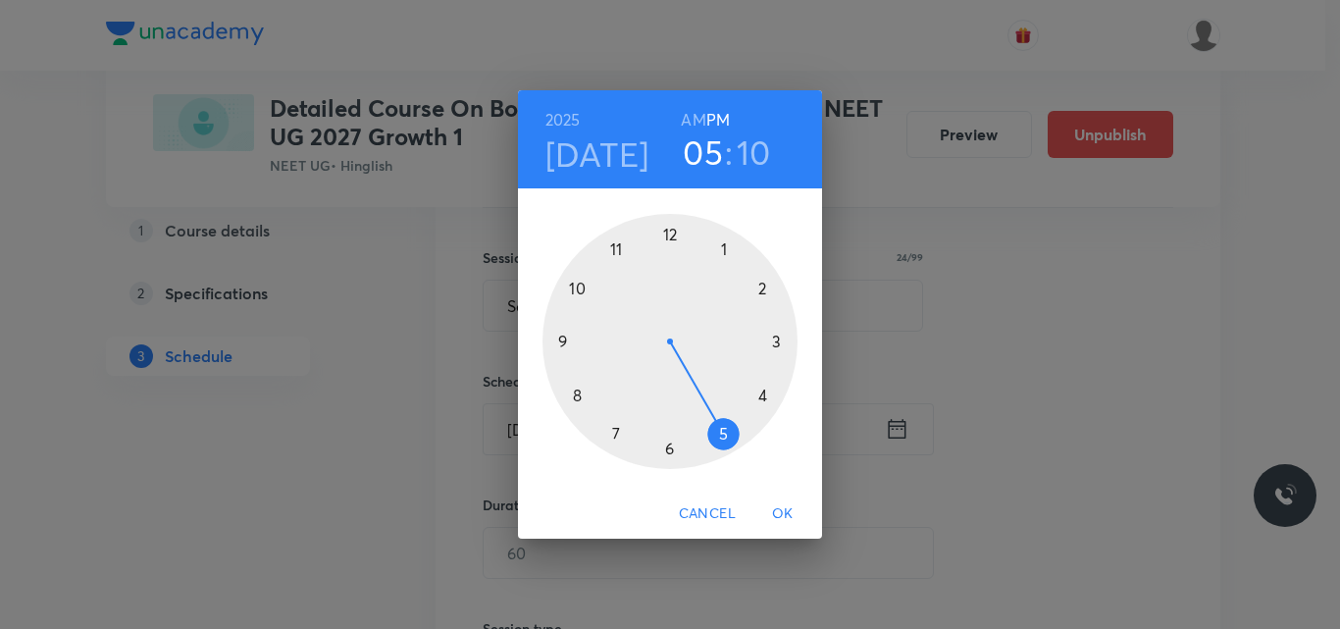
click at [726, 437] on div at bounding box center [669, 341] width 255 height 255
click at [670, 449] on div at bounding box center [669, 341] width 255 height 255
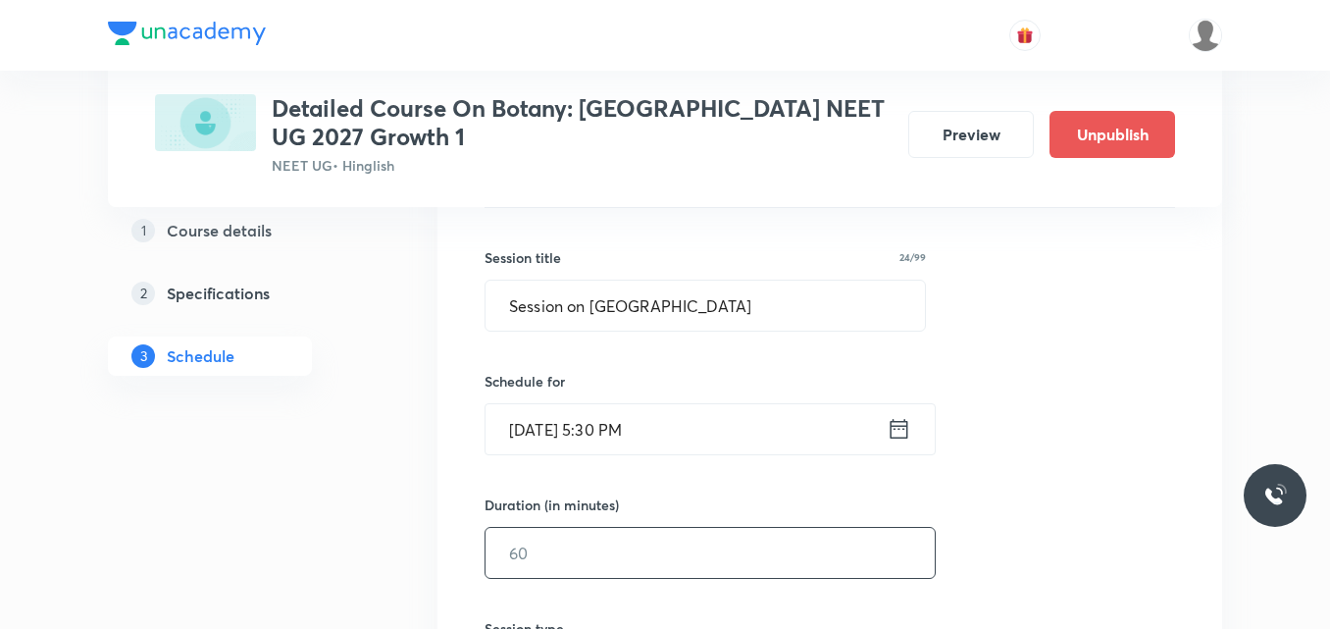
click at [556, 558] on input "text" at bounding box center [709, 553] width 449 height 50
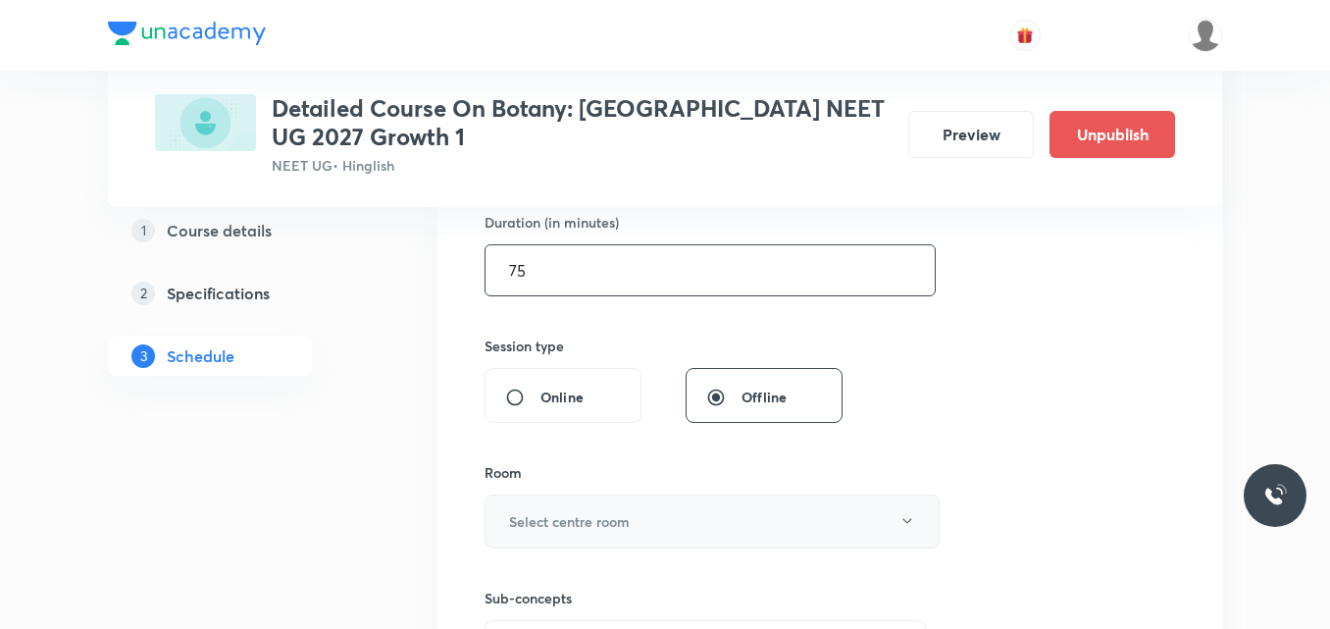
scroll to position [641, 0]
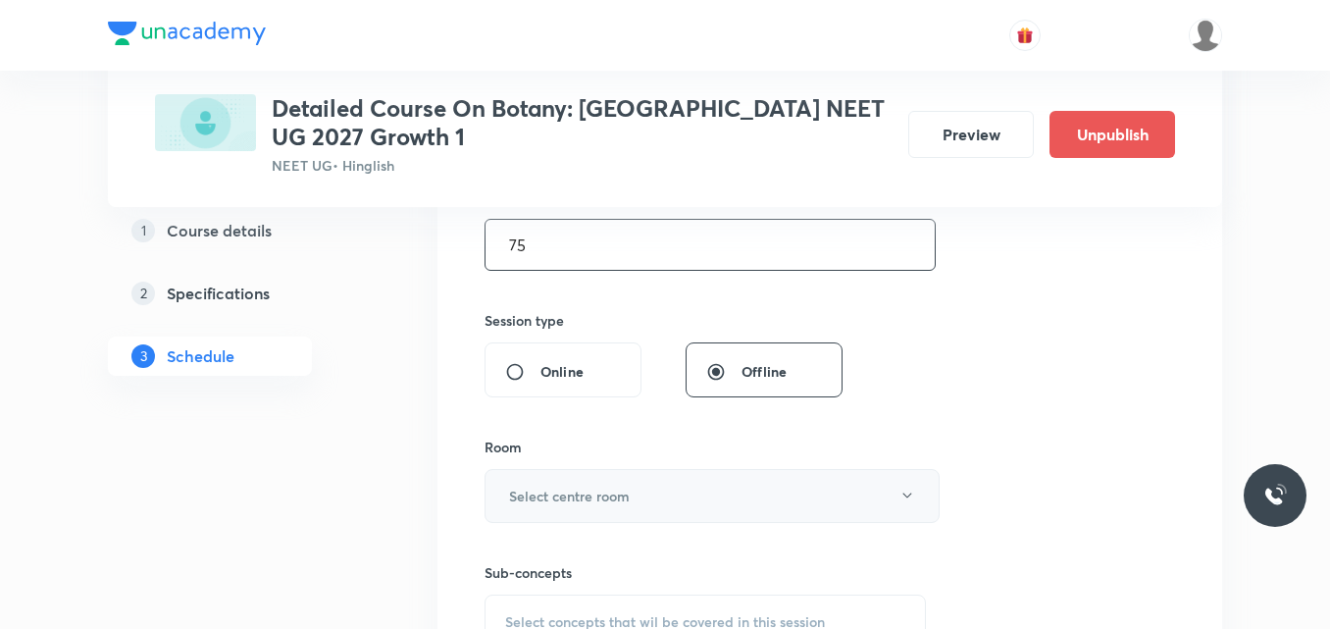
type input "75"
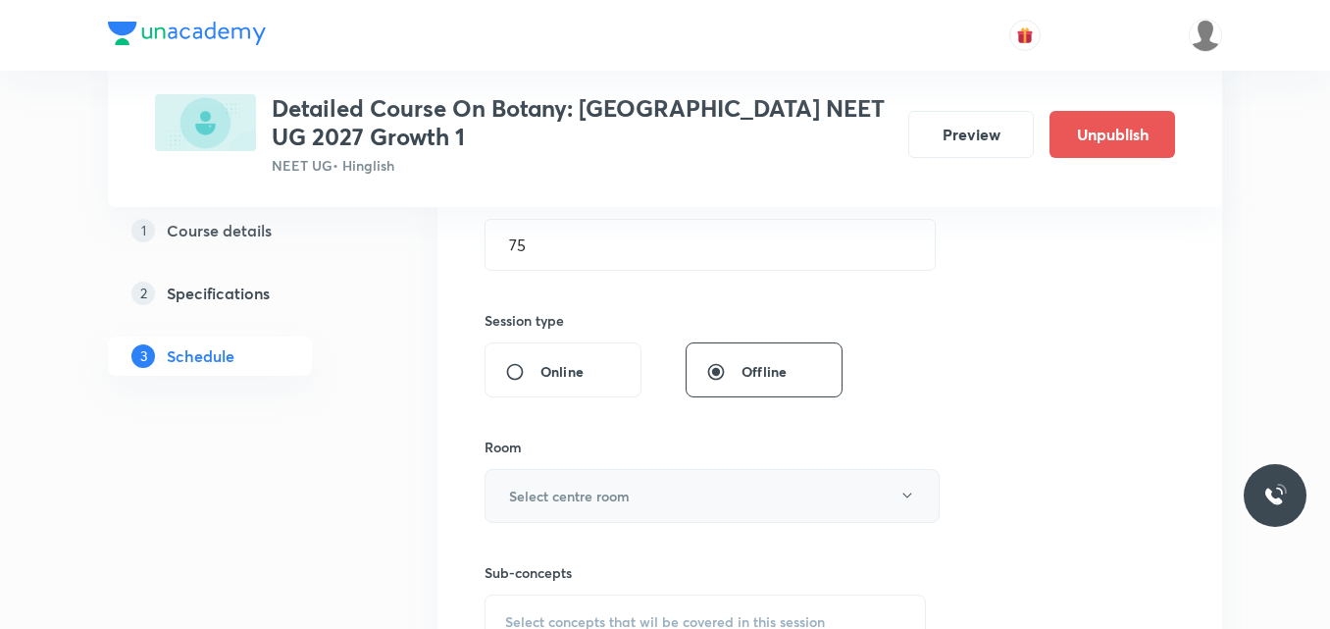
click at [563, 501] on h6 "Select centre room" at bounding box center [569, 495] width 121 height 21
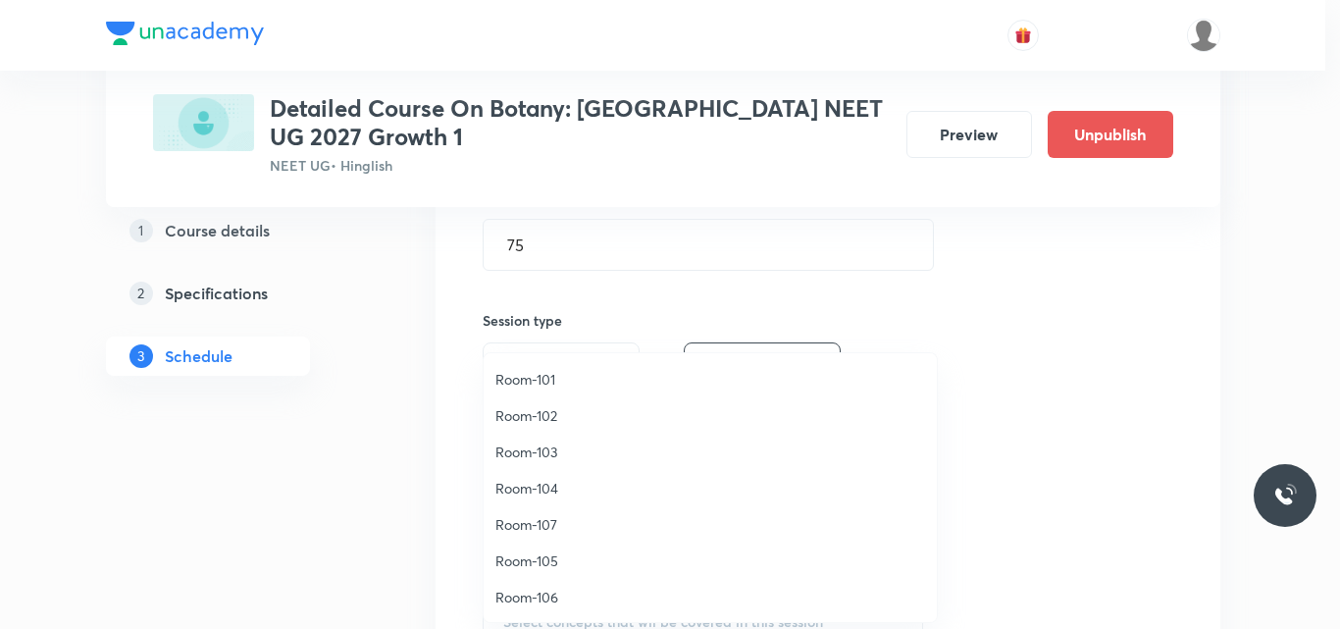
click at [535, 592] on span "Room-106" at bounding box center [710, 597] width 430 height 21
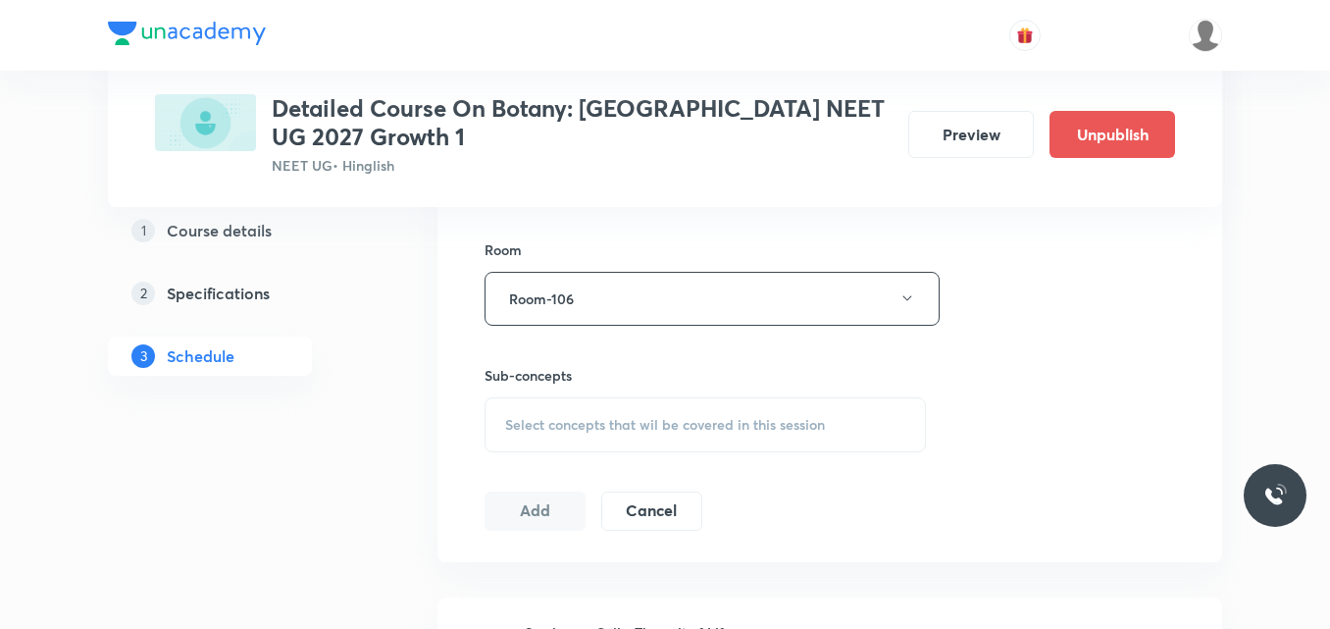
scroll to position [840, 0]
click at [571, 424] on span "Select concepts that wil be covered in this session" at bounding box center [665, 424] width 320 height 16
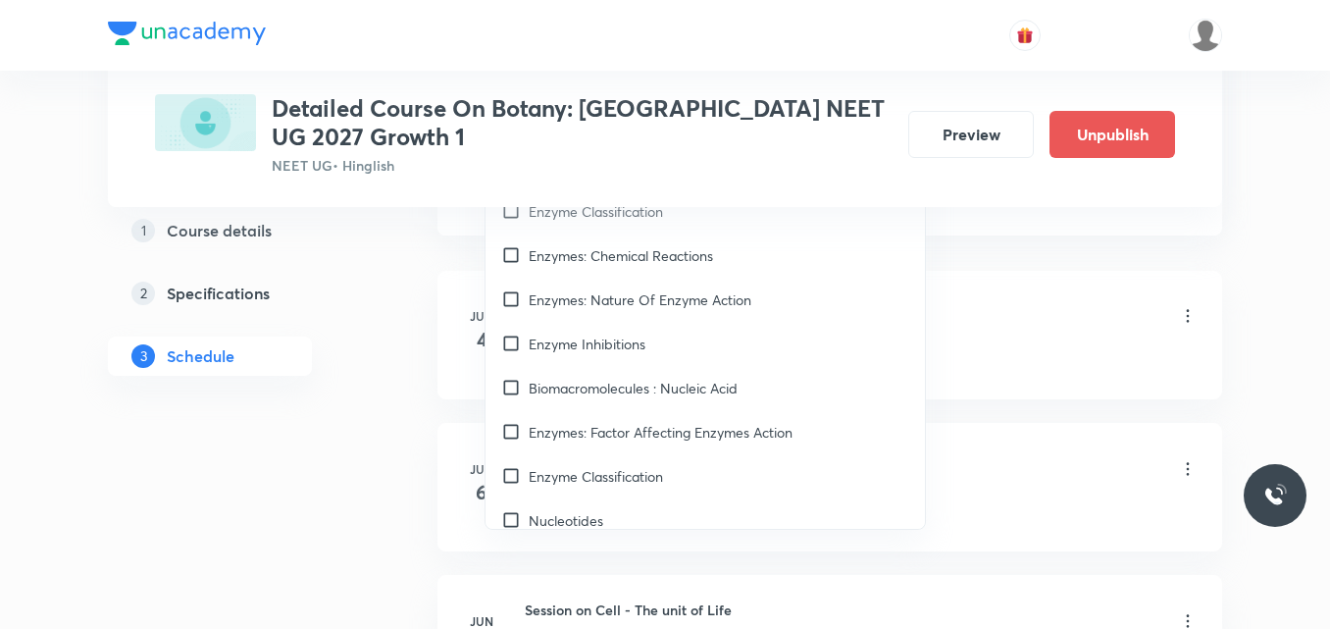
scroll to position [4189, 0]
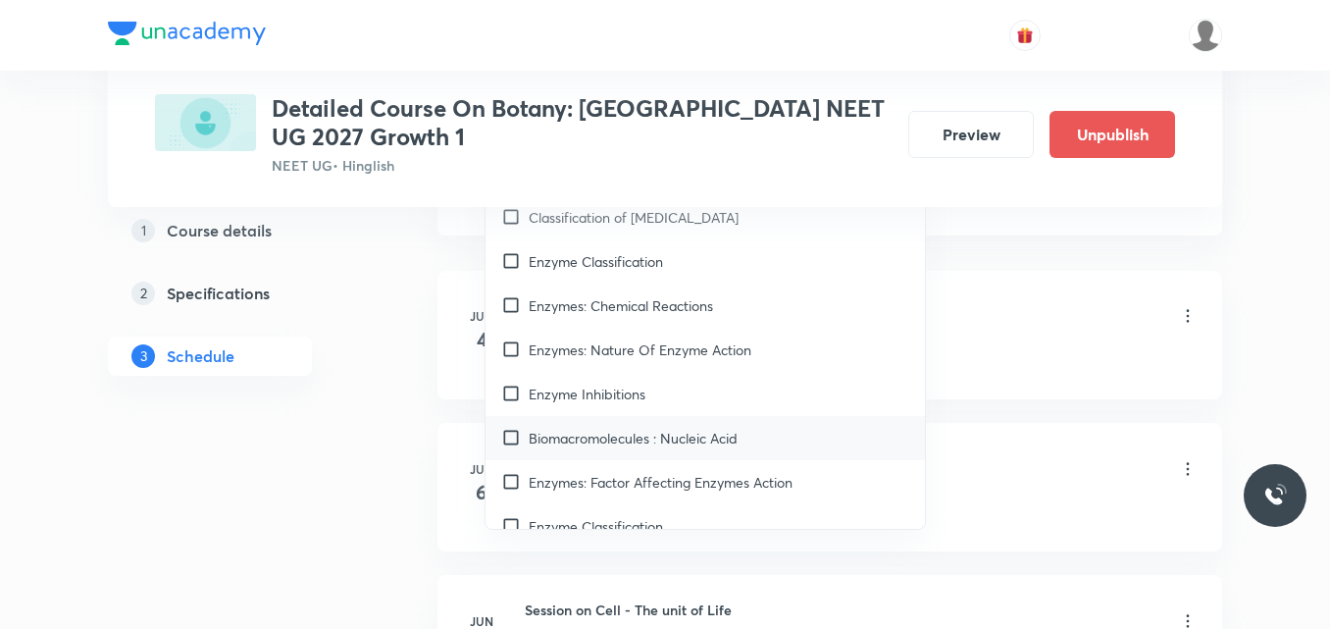
click at [570, 434] on p "Biomacromolecules : Nucleic Acid" at bounding box center [633, 438] width 209 height 21
checkbox input "true"
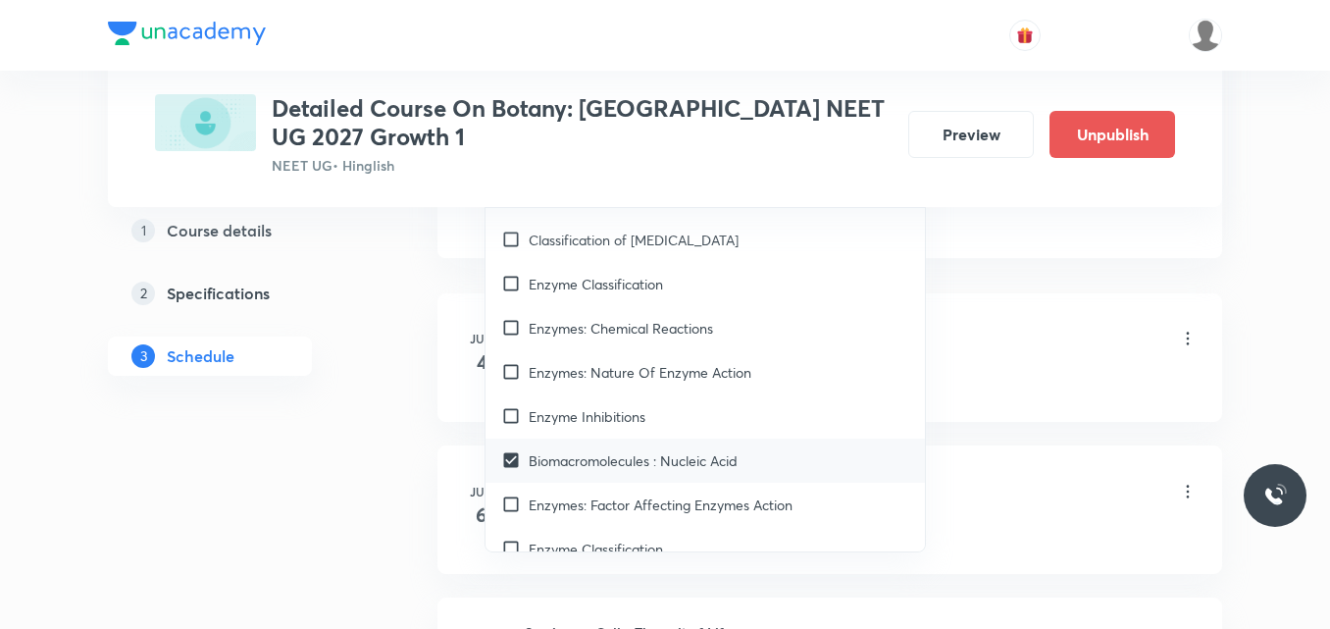
click at [570, 434] on div "Enzyme Inhibitions" at bounding box center [704, 416] width 439 height 44
checkbox input "true"
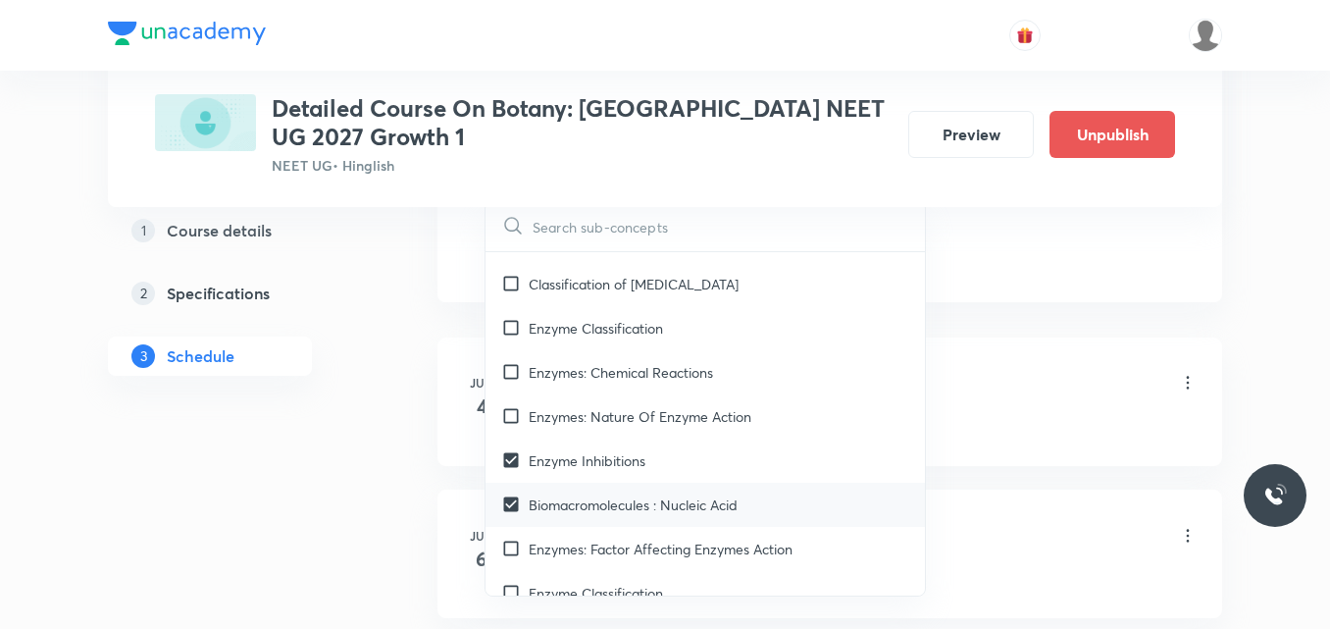
click at [570, 434] on div "Enzymes: Nature Of Enzyme Action" at bounding box center [704, 416] width 439 height 44
checkbox input "true"
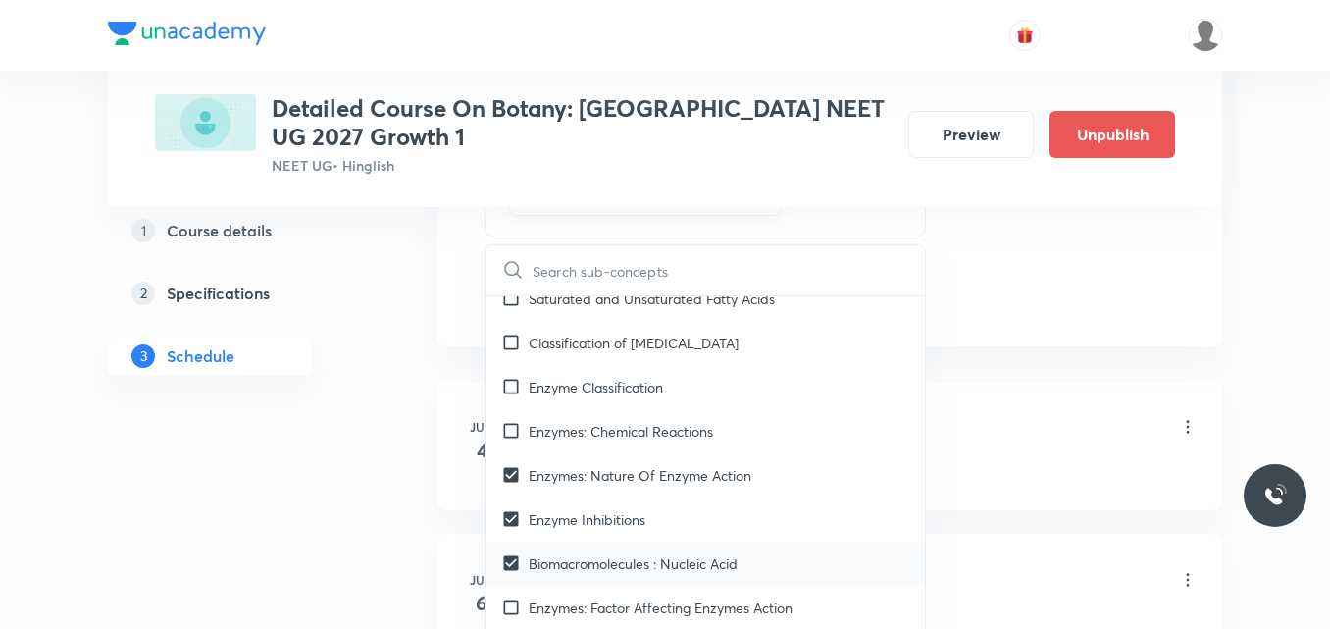
scroll to position [4173, 0]
click at [570, 434] on p "Enzymes: Chemical Reactions" at bounding box center [621, 432] width 184 height 21
checkbox input "true"
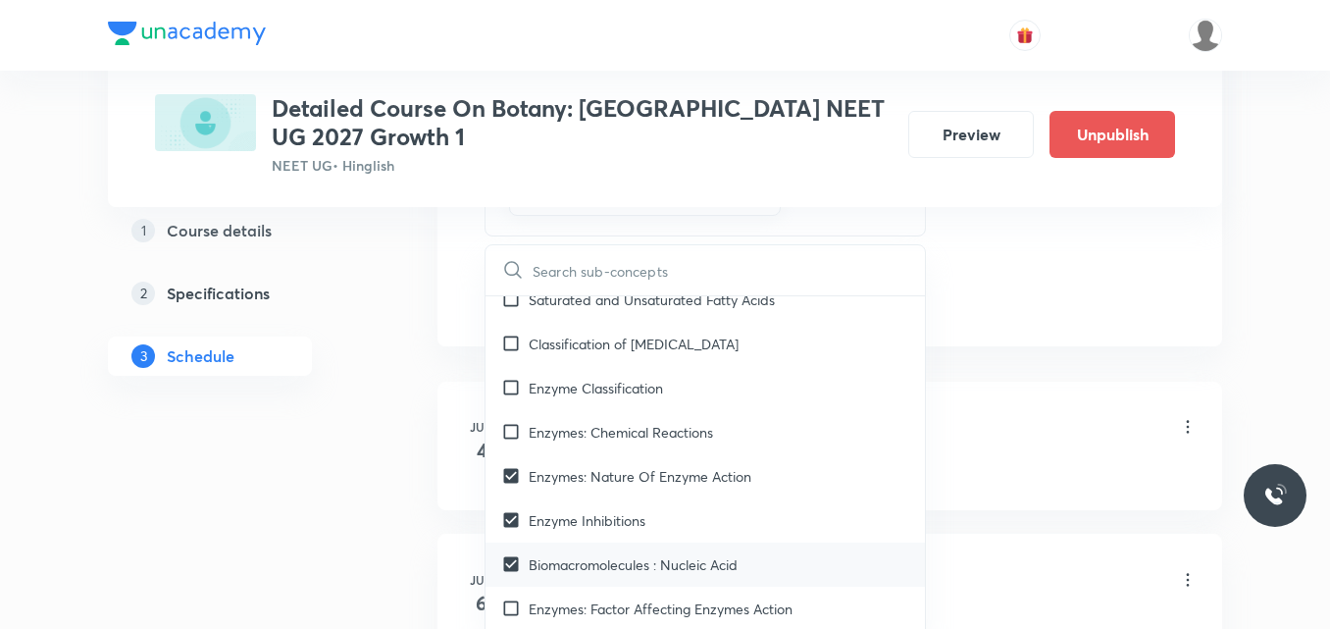
checkbox input "true"
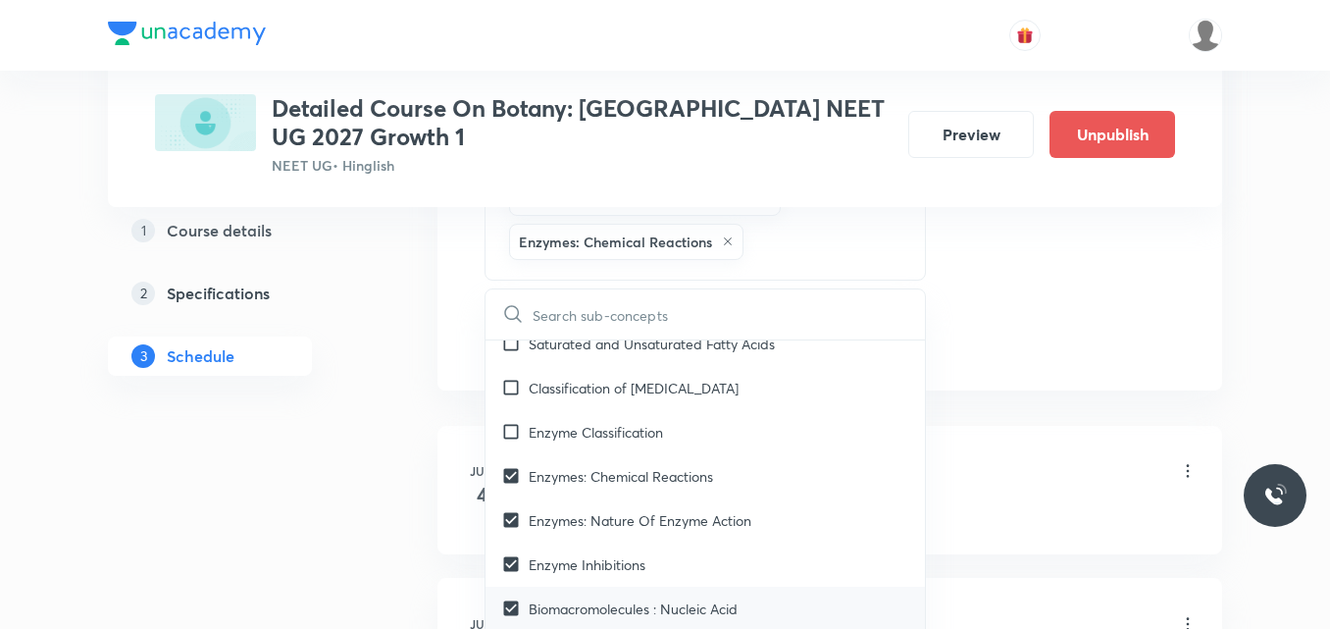
click at [570, 434] on p "Enzyme Classification" at bounding box center [596, 432] width 134 height 21
checkbox input "true"
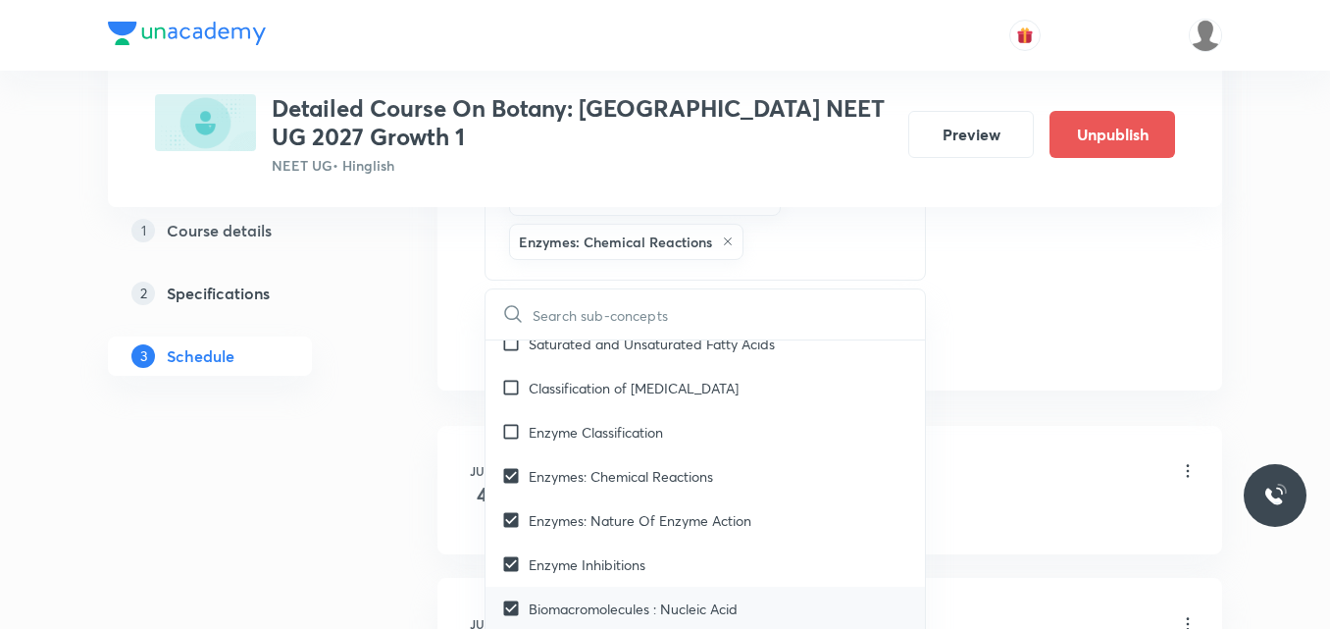
checkbox input "true"
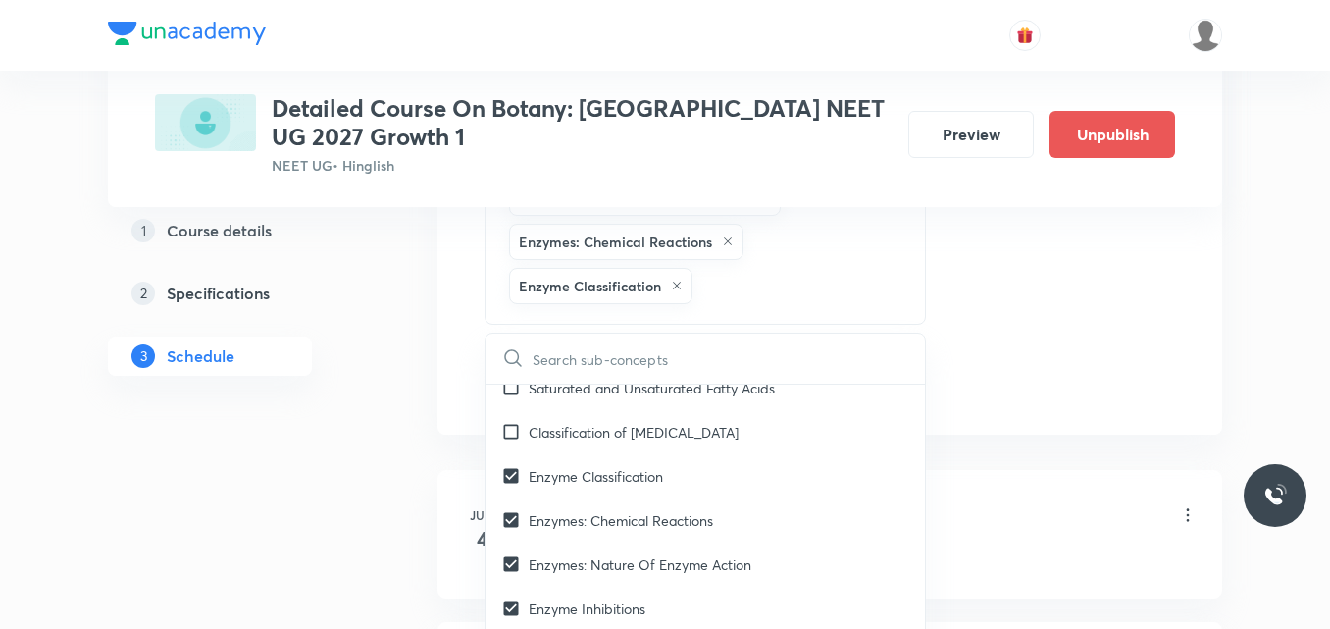
click at [570, 434] on p "Classification of [MEDICAL_DATA]" at bounding box center [634, 432] width 210 height 21
checkbox input "true"
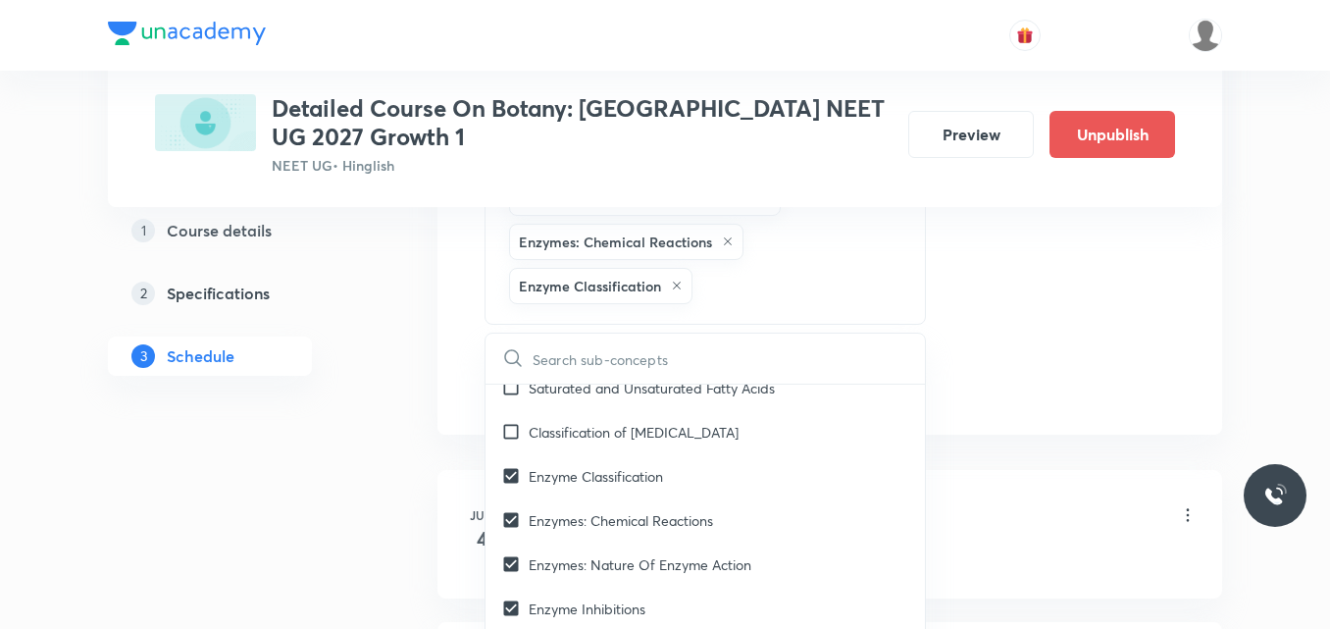
checkbox input "true"
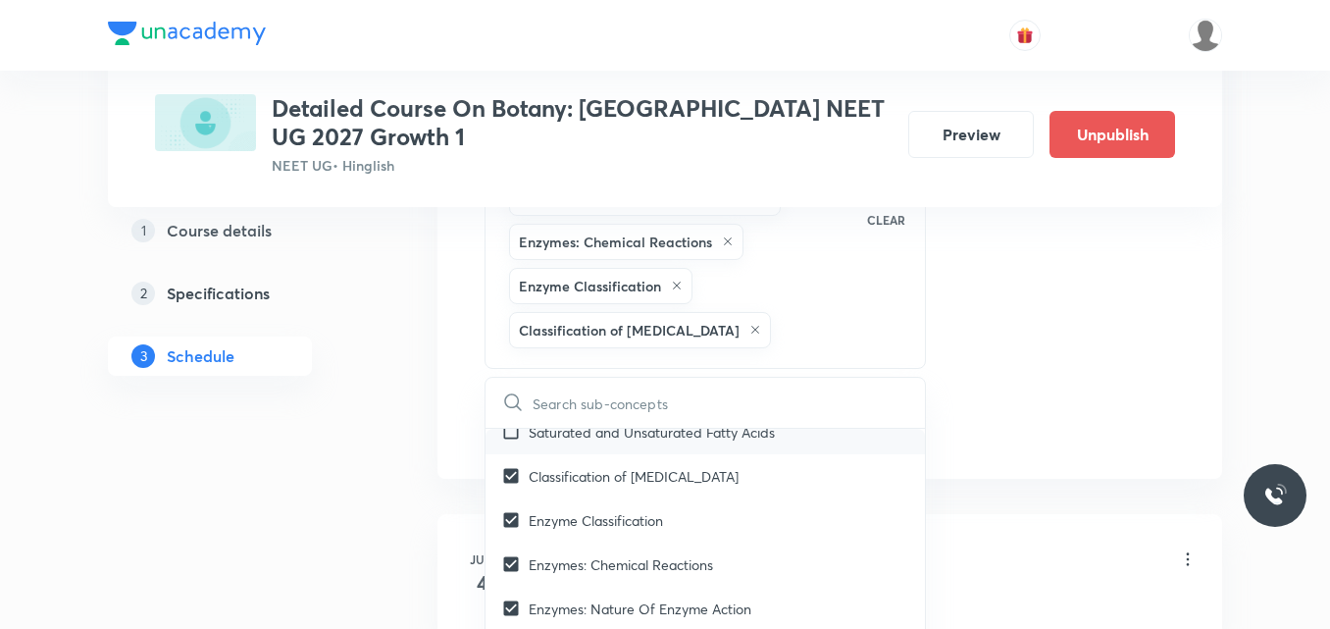
click at [578, 436] on p "Saturated and Unsaturated Fatty Acids" at bounding box center [652, 432] width 246 height 21
checkbox input "true"
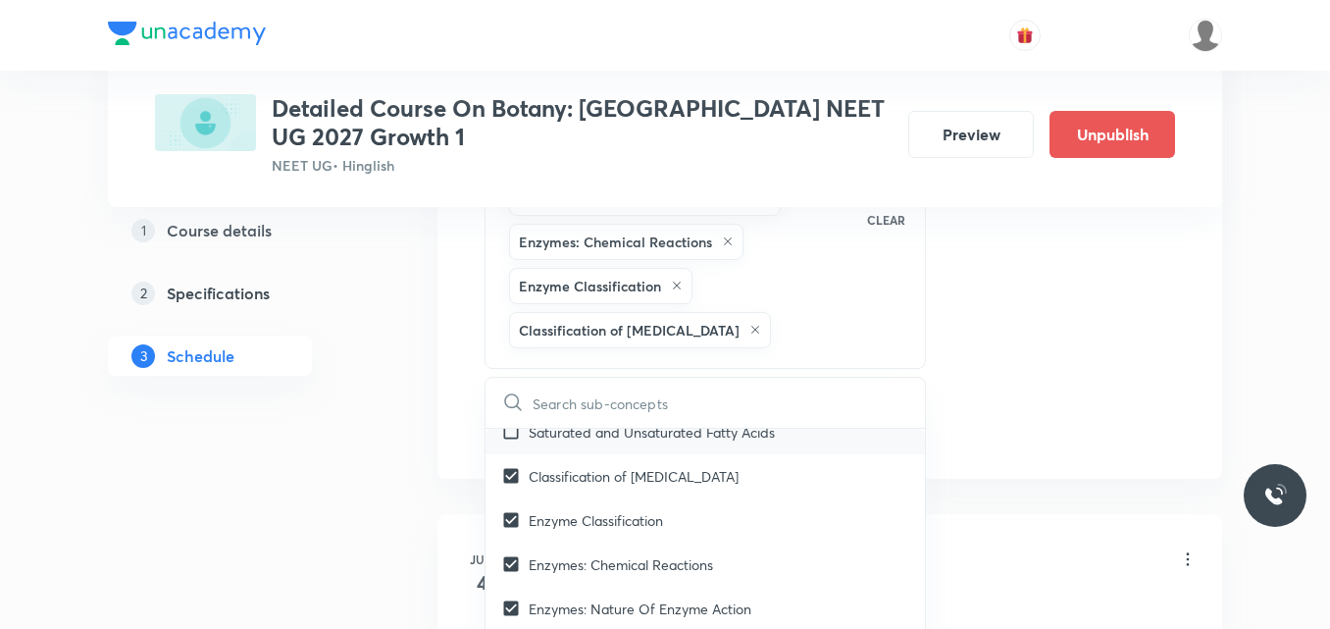
checkbox input "true"
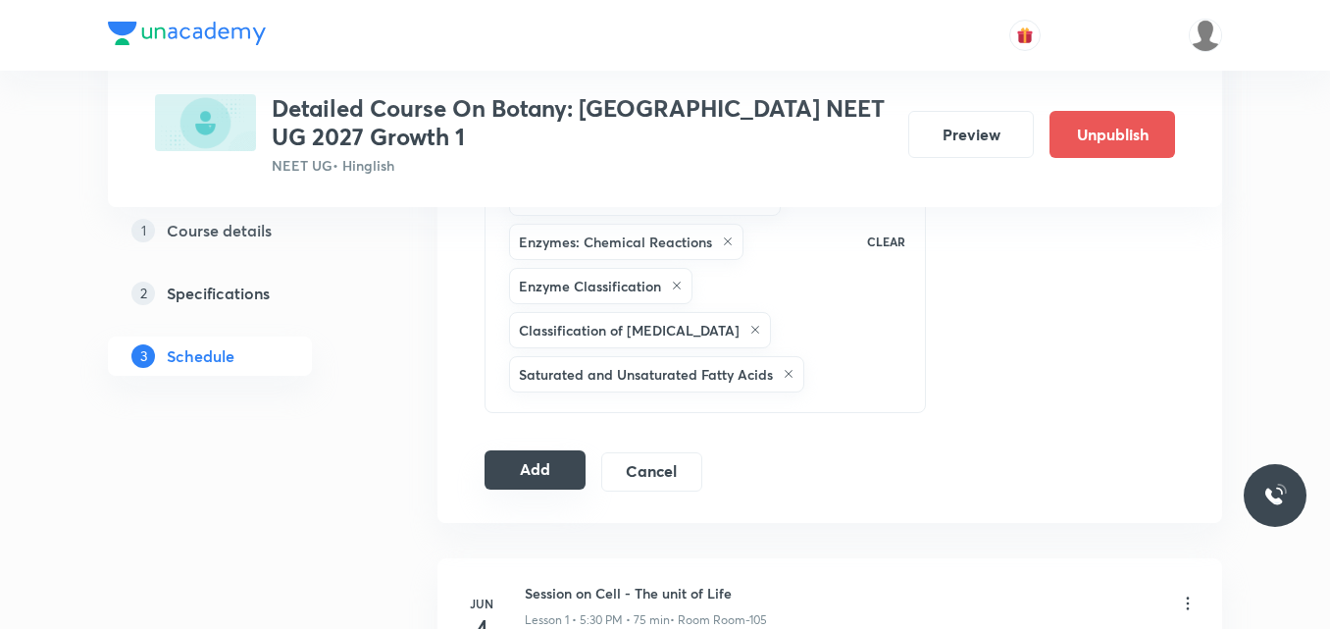
click at [511, 482] on button "Add" at bounding box center [535, 469] width 101 height 39
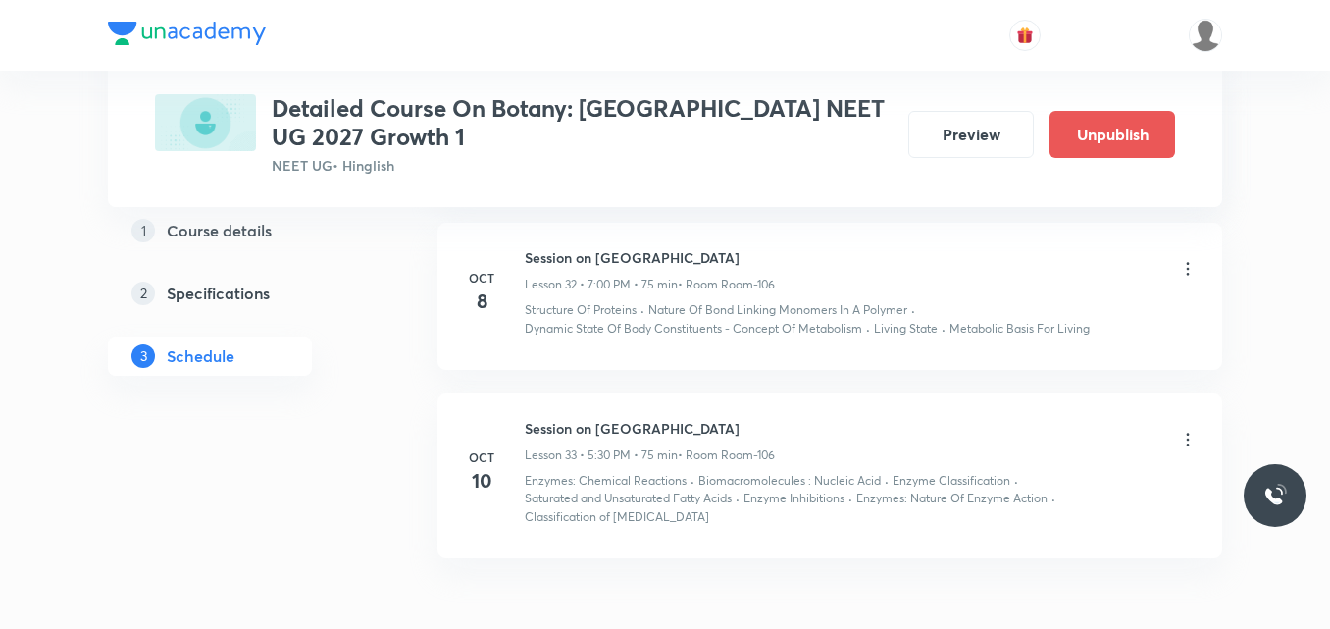
scroll to position [5125, 0]
